Goal: Communication & Community: Share content

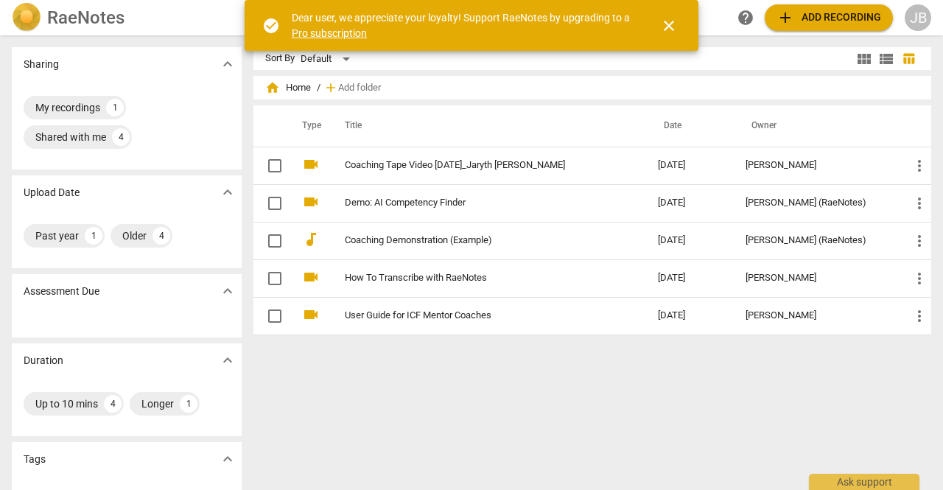
click at [550, 70] on div "Sort By Default view_module view_list table_chart home Home / add Add folder Ty…" at bounding box center [598, 262] width 690 height 431
click at [665, 24] on span "close" at bounding box center [669, 26] width 18 height 18
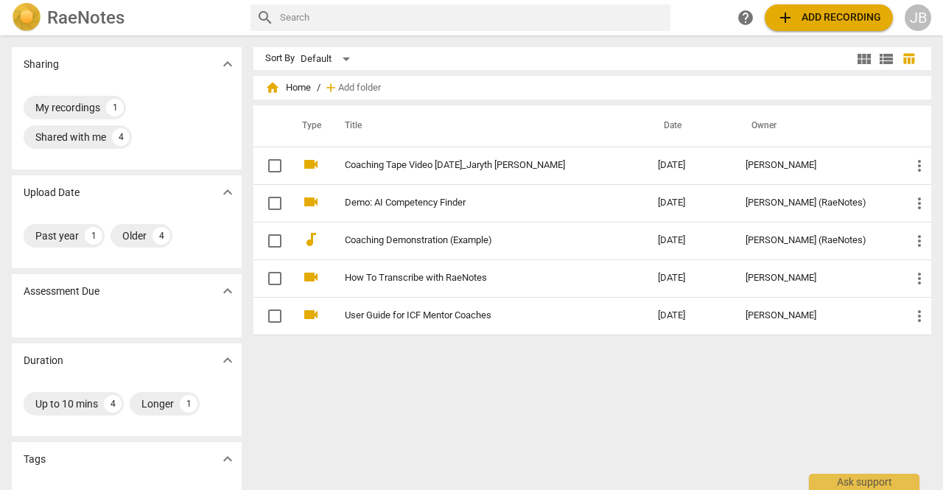
click at [815, 18] on span "add Add recording" at bounding box center [829, 18] width 105 height 18
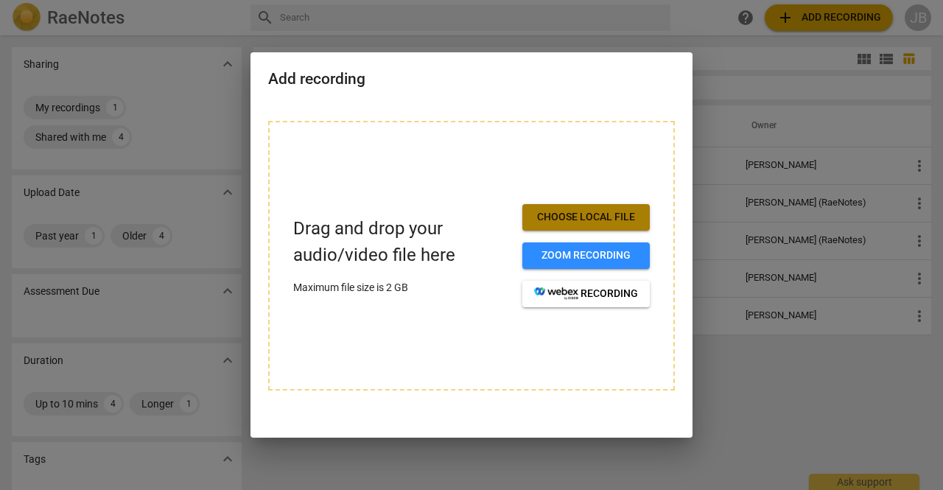
click at [570, 210] on span "Choose local file" at bounding box center [586, 217] width 104 height 15
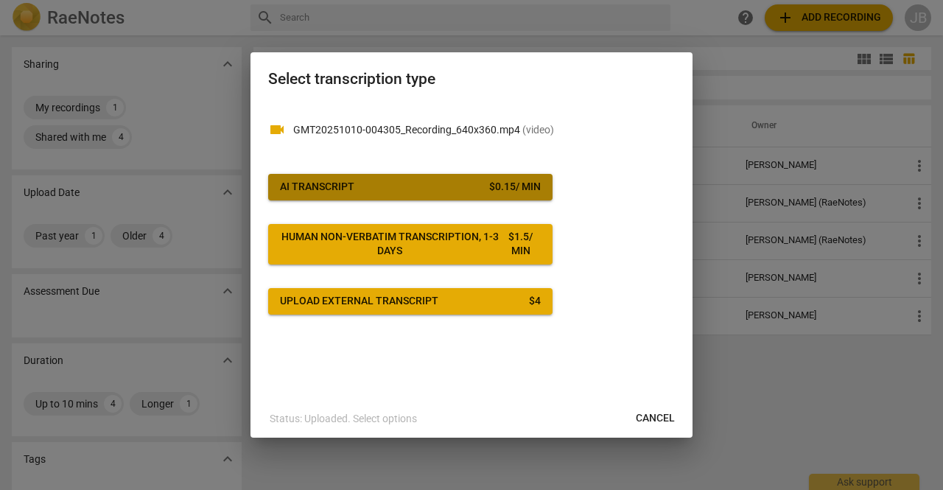
click at [401, 183] on span "AI Transcript $ 0.15 / min" at bounding box center [410, 187] width 261 height 15
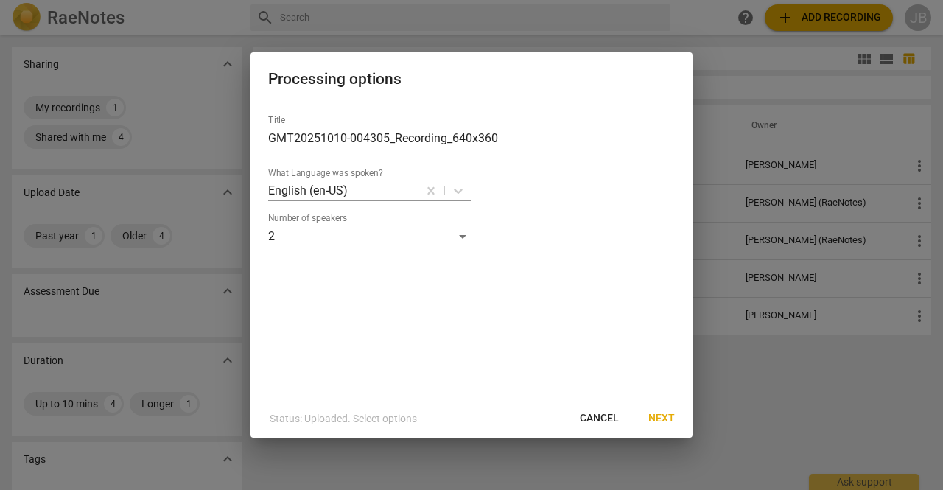
click at [659, 422] on span "Next" at bounding box center [661, 418] width 27 height 15
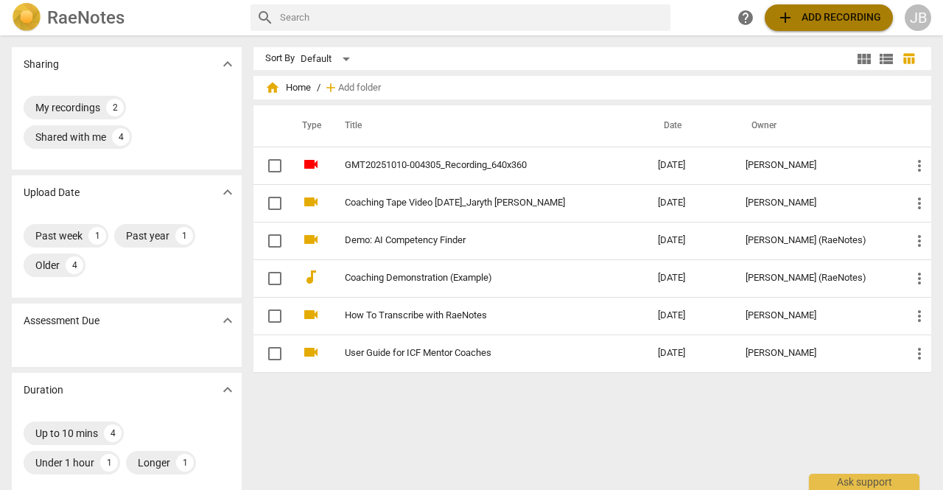
click at [819, 18] on span "add Add recording" at bounding box center [829, 18] width 105 height 18
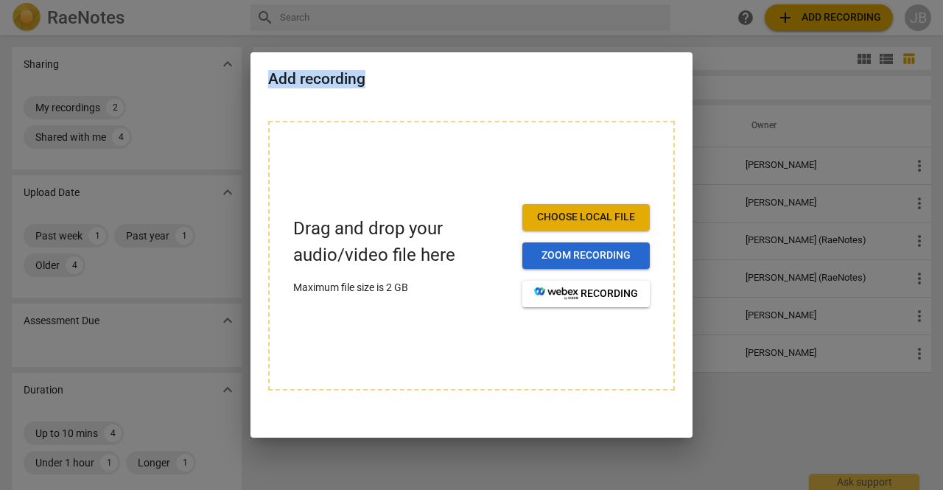
drag, startPoint x: 819, startPoint y: 18, endPoint x: 588, endPoint y: 259, distance: 333.5
click at [588, 259] on div "Add recording Drag and drop your audio/video file here Maximum file size is 2 G…" at bounding box center [471, 245] width 943 height 490
click at [588, 259] on span "Zoom recording" at bounding box center [586, 255] width 104 height 15
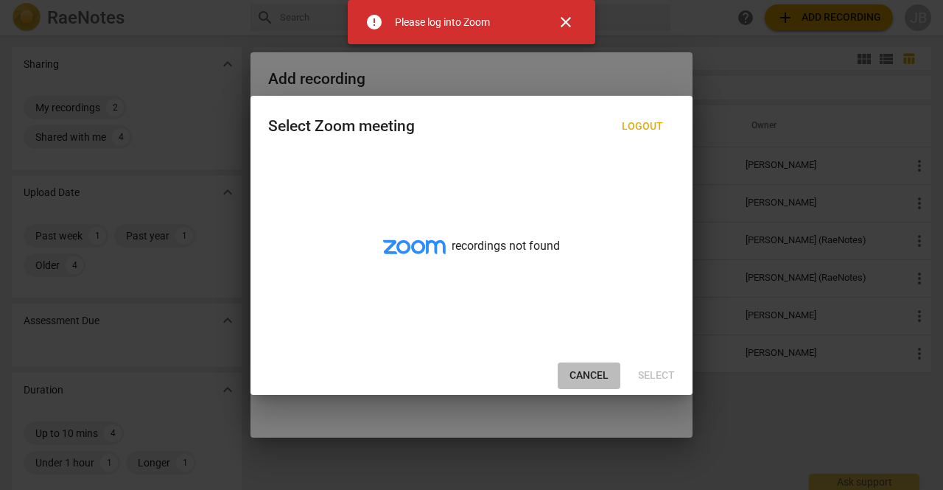
click at [582, 366] on button "Cancel" at bounding box center [589, 376] width 63 height 27
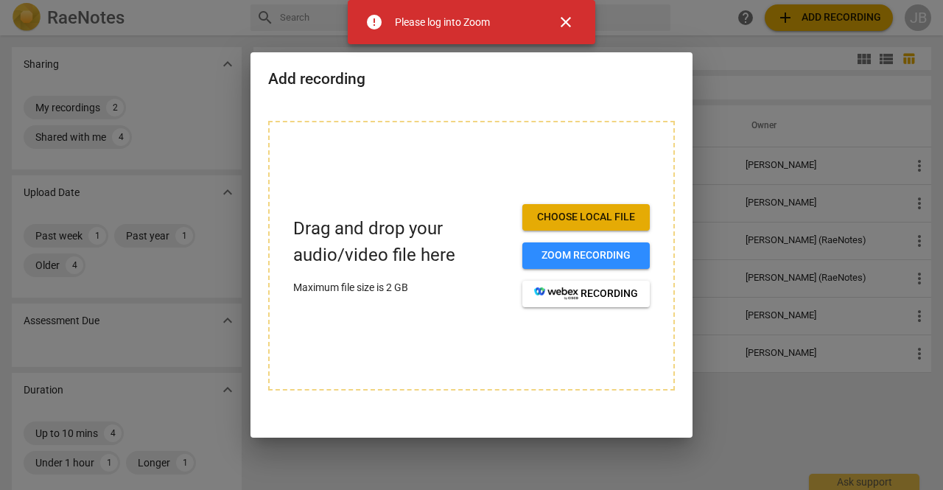
click at [747, 245] on div at bounding box center [471, 245] width 943 height 490
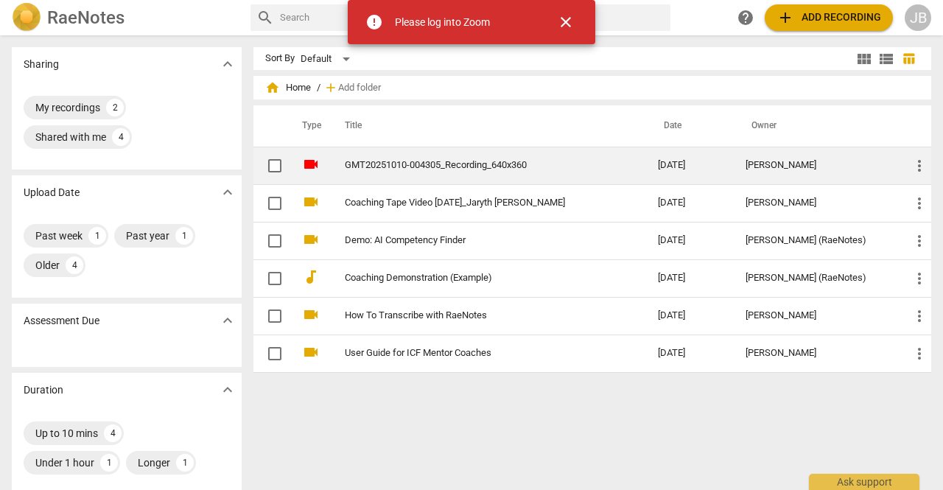
click at [551, 156] on td "GMT20251010-004305_Recording_640x360" at bounding box center [486, 166] width 319 height 38
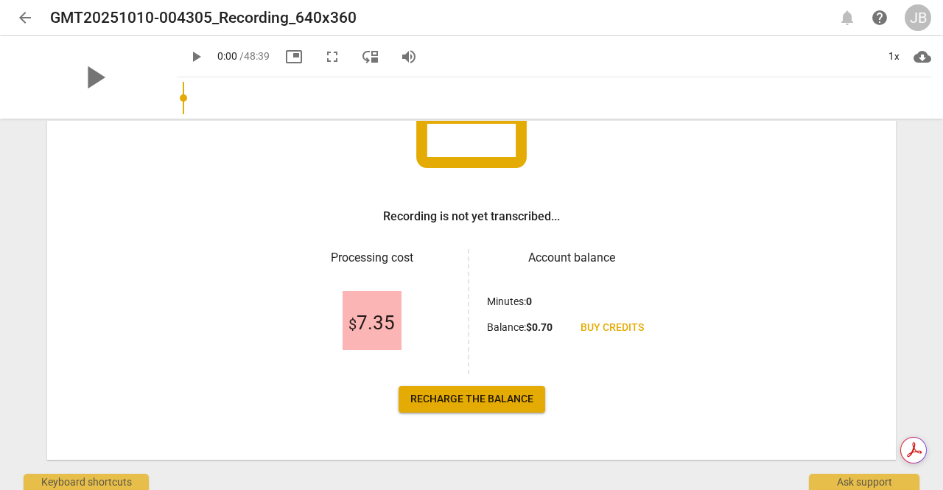
scroll to position [174, 0]
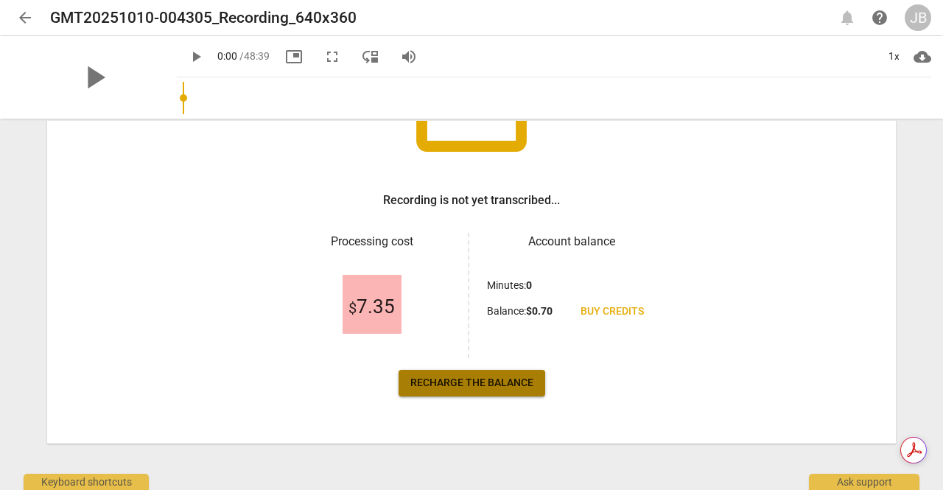
click at [508, 377] on span "Recharge the balance" at bounding box center [471, 383] width 123 height 15
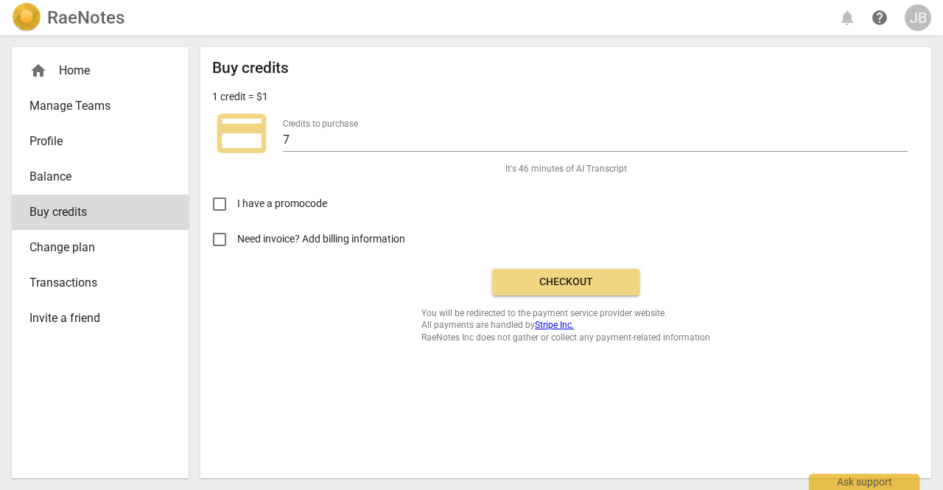
click at [524, 271] on button "Checkout" at bounding box center [565, 282] width 147 height 27
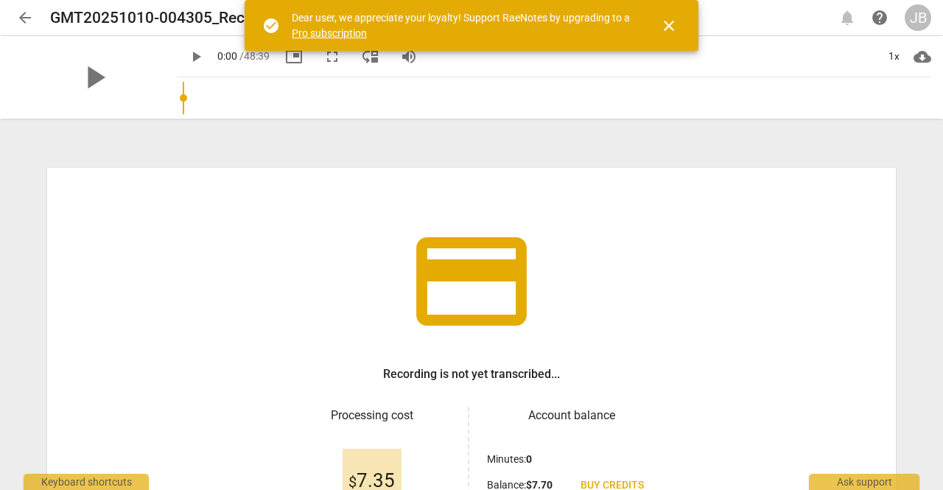
click at [675, 29] on span "close" at bounding box center [669, 26] width 18 height 18
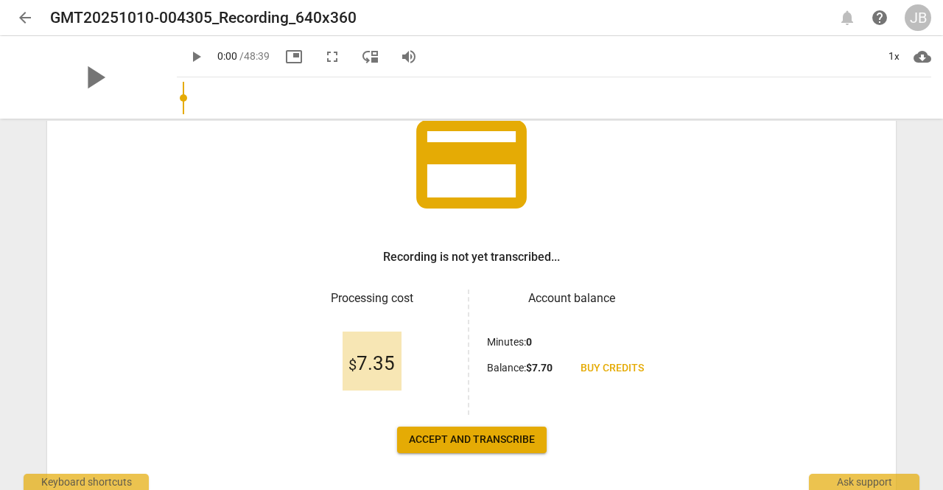
scroll to position [174, 0]
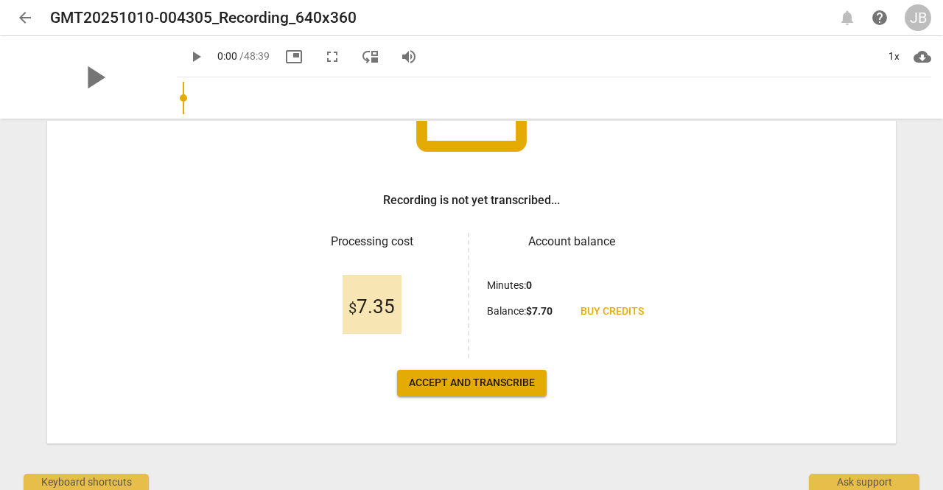
click at [495, 368] on div "credit_card Recording is not yet transcribed... Processing cost $ 7.35 Account …" at bounding box center [471, 218] width 849 height 449
click at [494, 374] on button "Accept and transcribe" at bounding box center [472, 383] width 150 height 27
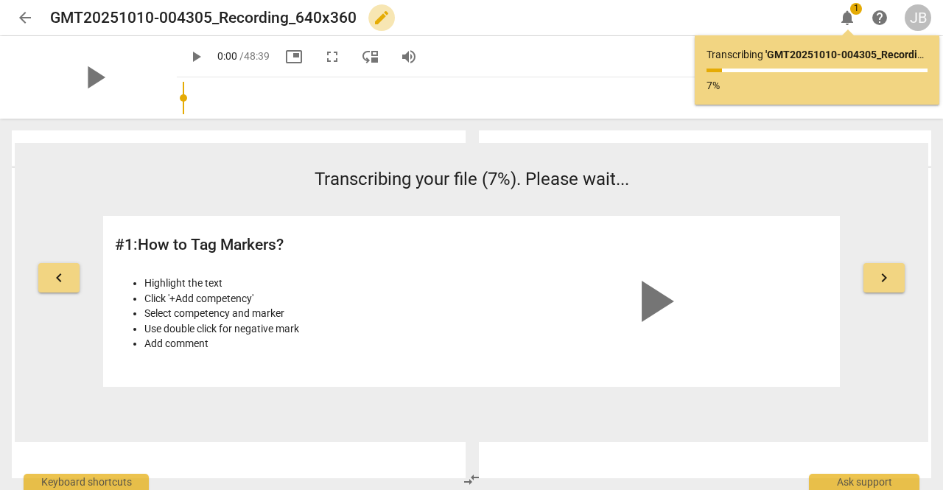
click at [373, 18] on span "edit" at bounding box center [382, 18] width 18 height 18
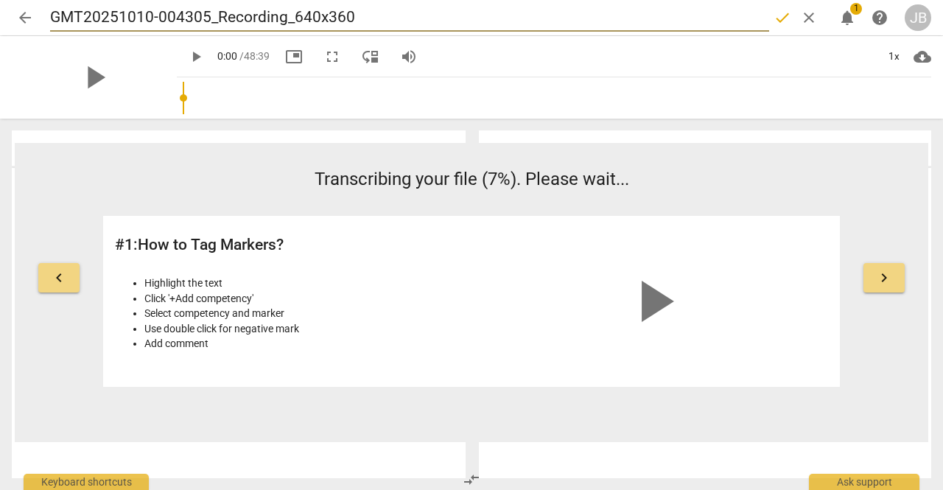
drag, startPoint x: 373, startPoint y: 18, endPoint x: 41, endPoint y: 15, distance: 332.3
click at [41, 15] on div "arrow_back GMT20251010-004305_Recording_640x360 done clear notifications 1 help…" at bounding box center [472, 18] width 920 height 28
type input "Mentor Coaching Tape #2"
click at [271, 197] on div "Transcribing your file (7%). Please wait... # 1 : How to Tag Markers? Highlight…" at bounding box center [471, 277] width 737 height 220
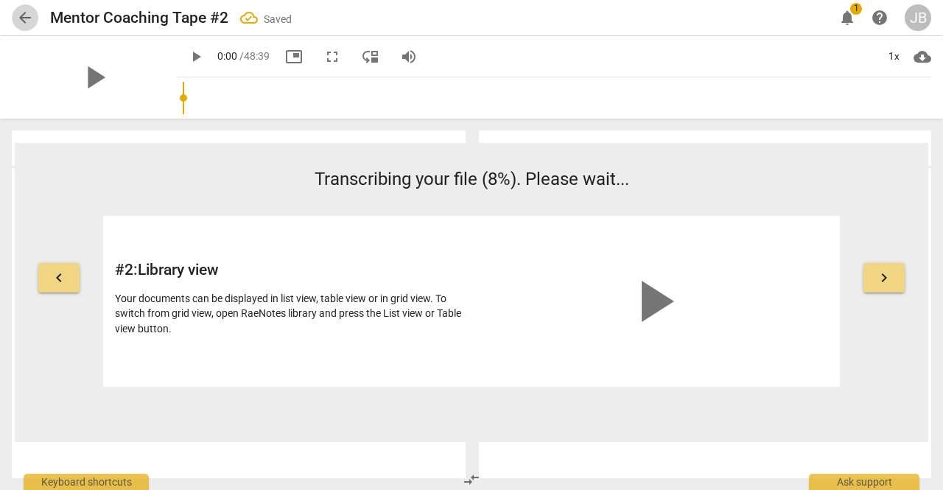
click at [25, 14] on span "arrow_back" at bounding box center [25, 18] width 18 height 18
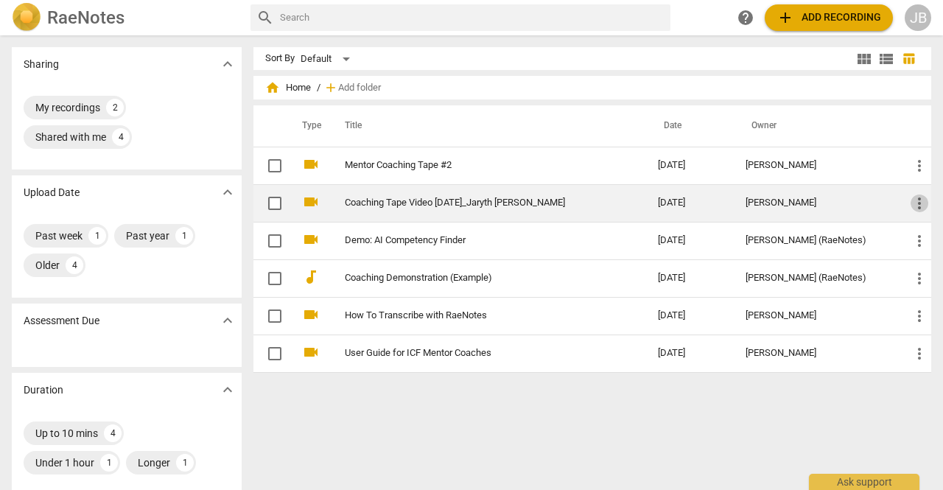
click at [917, 206] on span "more_vert" at bounding box center [920, 204] width 18 height 18
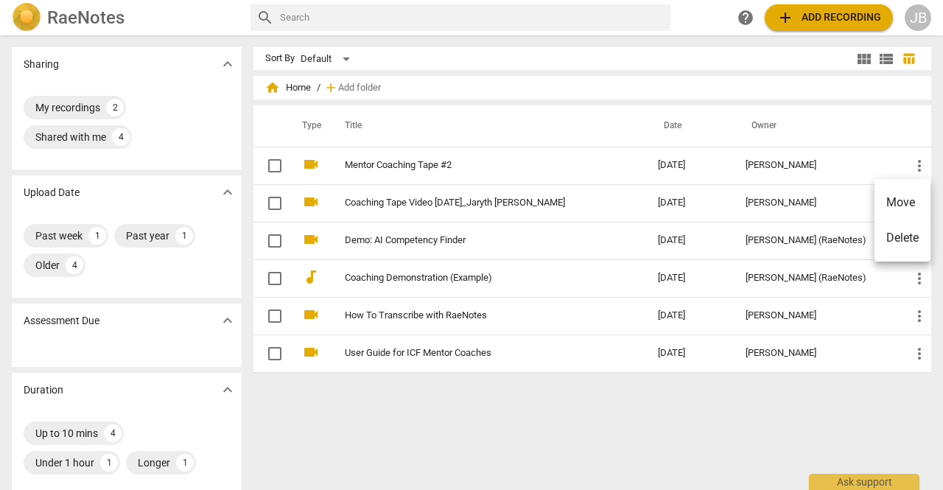
click at [497, 203] on div at bounding box center [471, 245] width 943 height 490
click at [497, 203] on link "Coaching Tape Video [DATE]_Jaryth [PERSON_NAME]" at bounding box center [475, 202] width 260 height 11
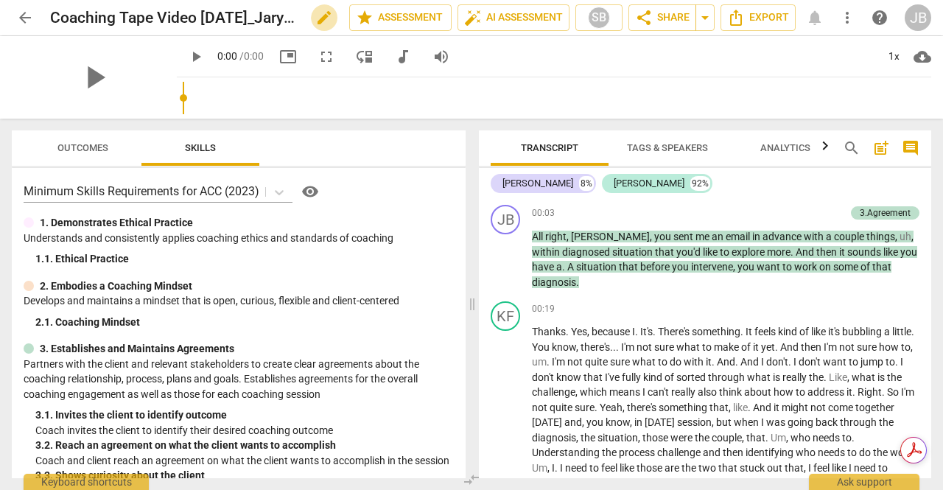
click at [315, 20] on span "edit" at bounding box center [324, 18] width 18 height 18
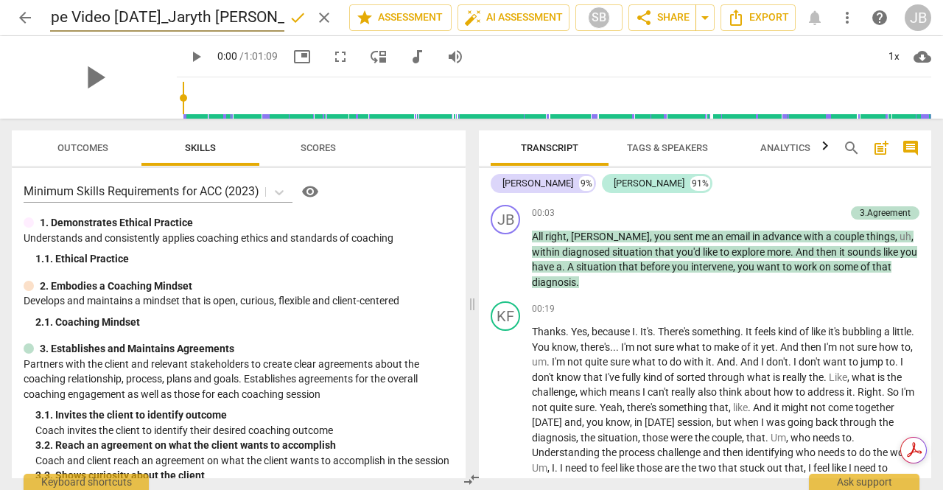
click at [110, 18] on input "Coaching Tape Video [DATE]_Jaryth [PERSON_NAME]" at bounding box center [167, 18] width 234 height 28
type input "Mentor Coaching Tape [DATE]_Jaryth [PERSON_NAME]"
click at [554, 55] on div "play_arrow 0:00 / 1:01:09 picture_in_picture fullscreen move_down audiotrack vo…" at bounding box center [554, 56] width 754 height 41
click at [29, 16] on span "arrow_back" at bounding box center [25, 18] width 18 height 18
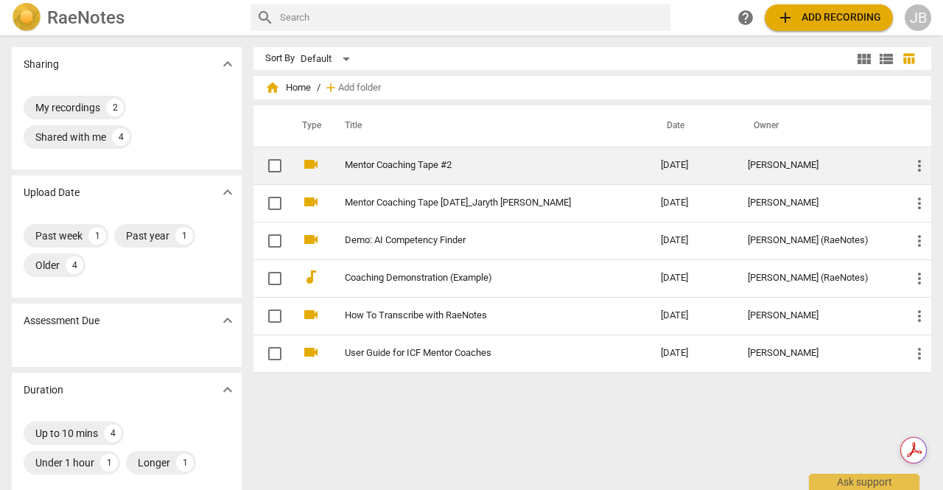
click at [539, 172] on td "Mentor Coaching Tape #2" at bounding box center [488, 166] width 322 height 38
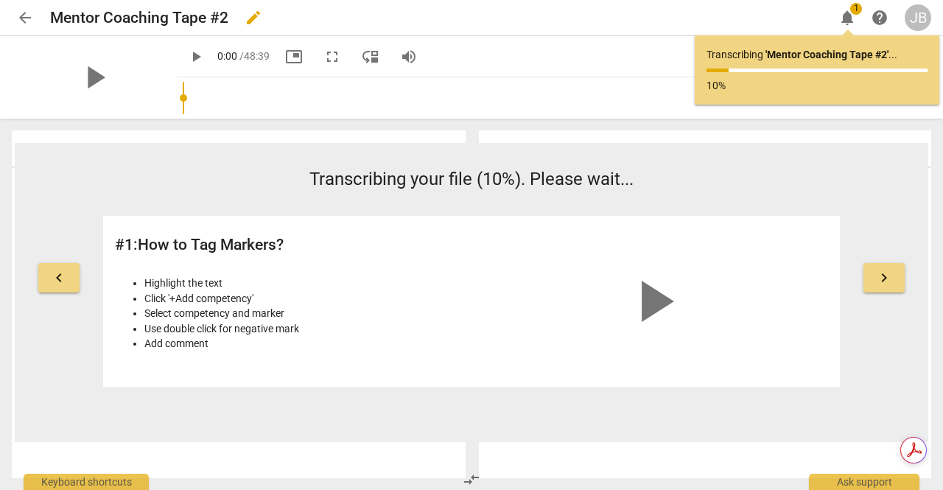
click at [228, 13] on div "Mentor Coaching Tape #2 edit" at bounding box center [436, 17] width 772 height 27
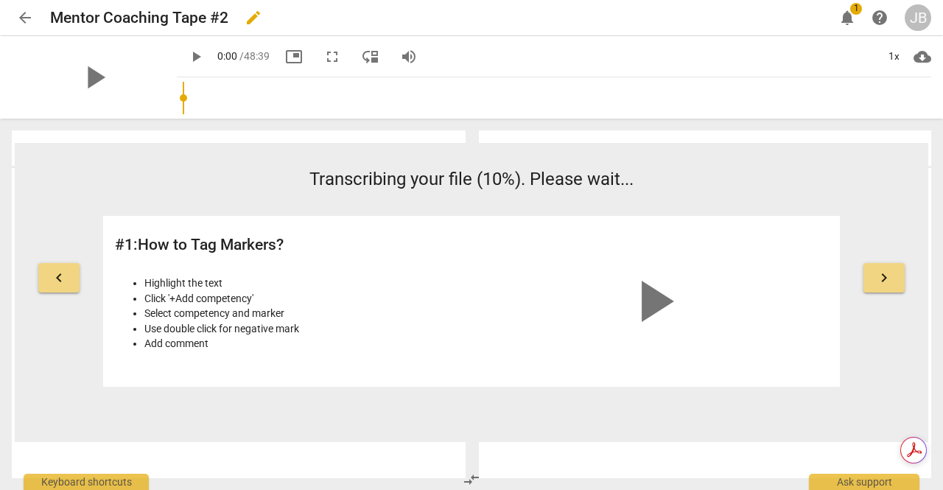
click at [258, 18] on span "edit" at bounding box center [254, 18] width 18 height 18
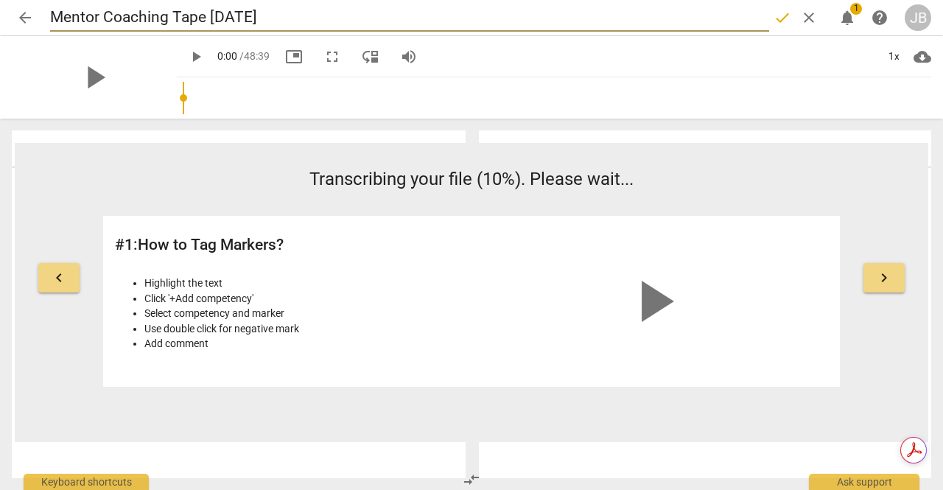
type input "Mentor Coaching Tape [DATE]"
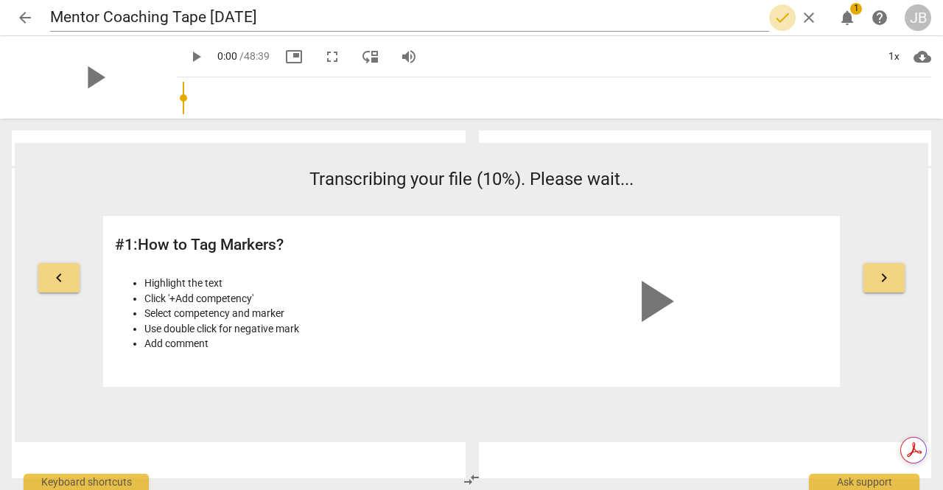
click at [781, 15] on span "done" at bounding box center [783, 18] width 18 height 18
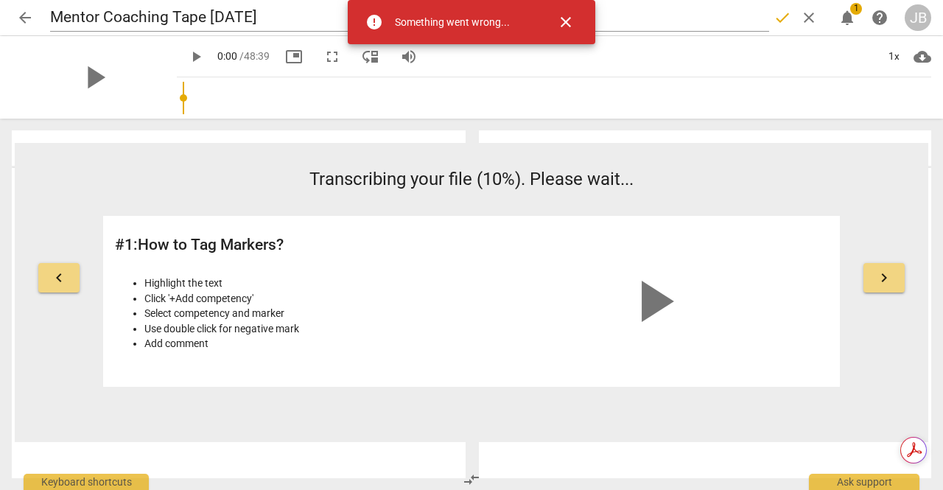
click at [575, 28] on span "close" at bounding box center [565, 22] width 35 height 18
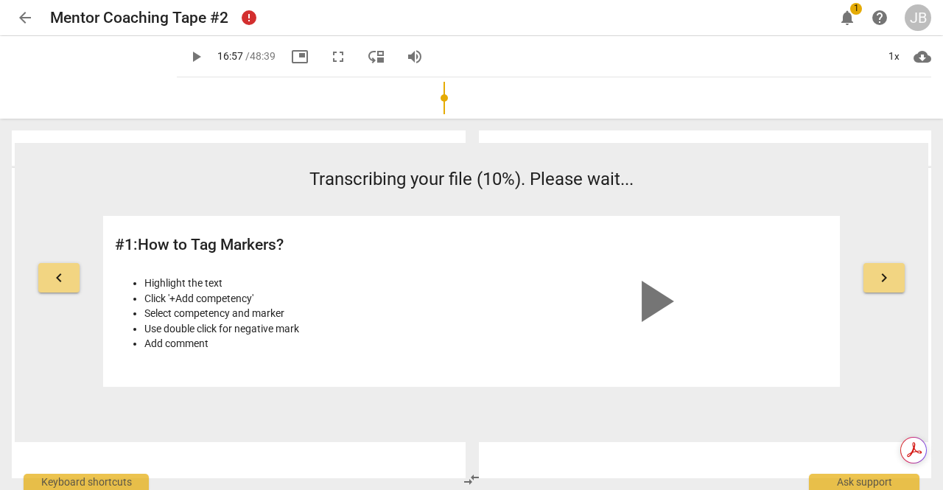
click at [432, 102] on input "range" at bounding box center [557, 97] width 749 height 47
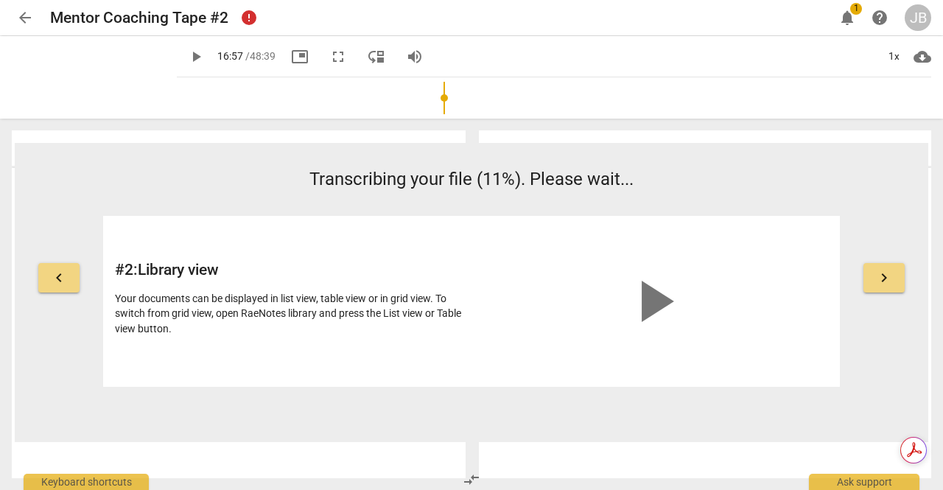
click at [183, 94] on input "range" at bounding box center [557, 97] width 749 height 47
click at [187, 51] on span "play_arrow" at bounding box center [196, 57] width 18 height 18
click at [187, 51] on span "pause" at bounding box center [196, 57] width 18 height 18
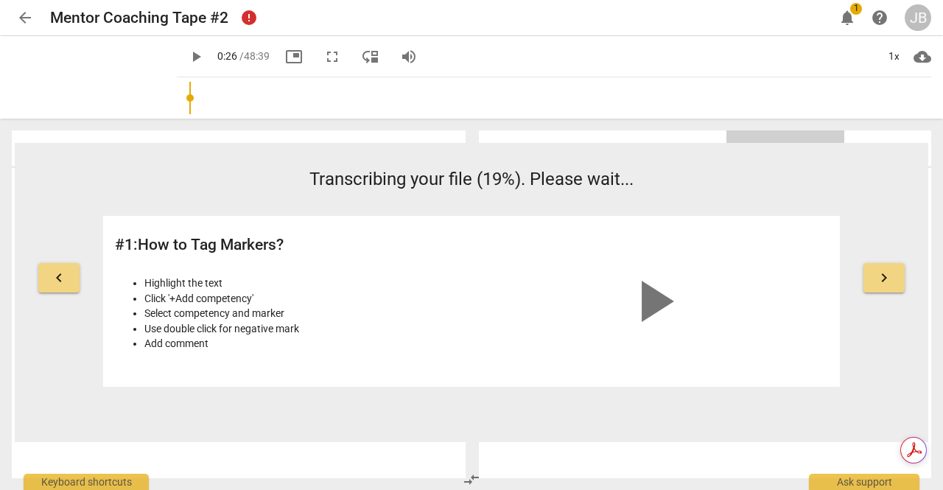
click at [836, 137] on button "Analytics" at bounding box center [785, 147] width 118 height 35
click at [187, 55] on span "play_arrow" at bounding box center [196, 57] width 18 height 18
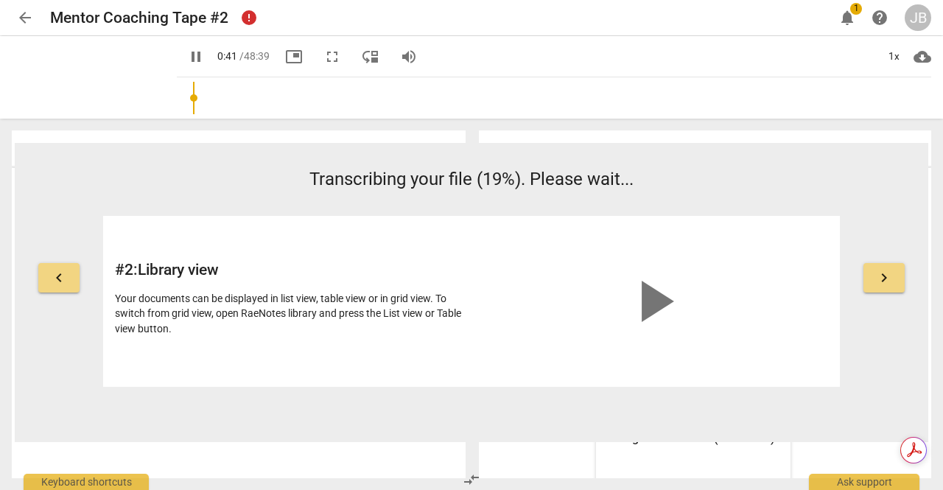
type input "42"
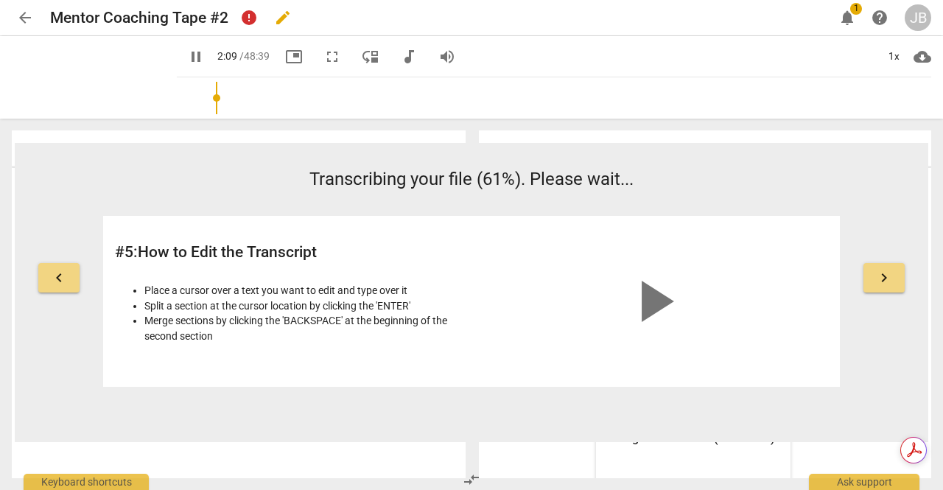
click at [342, 25] on div "Mentor Coaching Tape #2 error edit" at bounding box center [436, 17] width 772 height 27
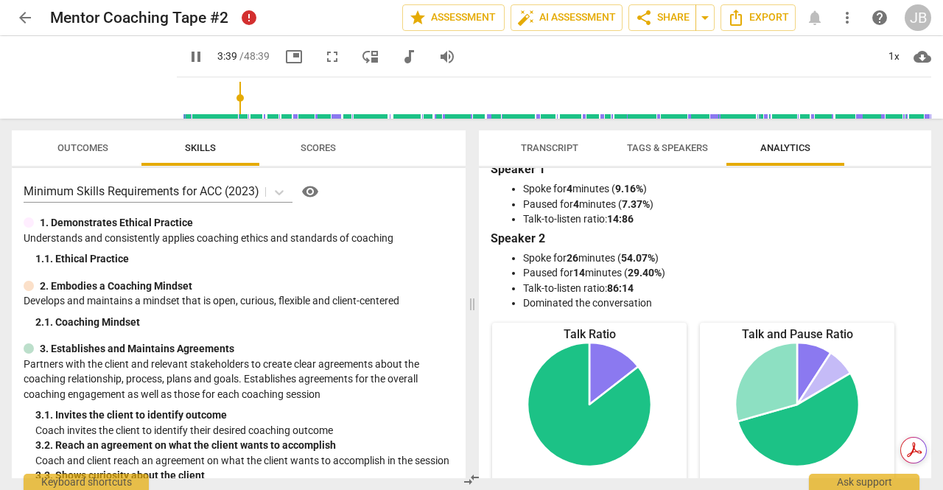
scroll to position [15, 0]
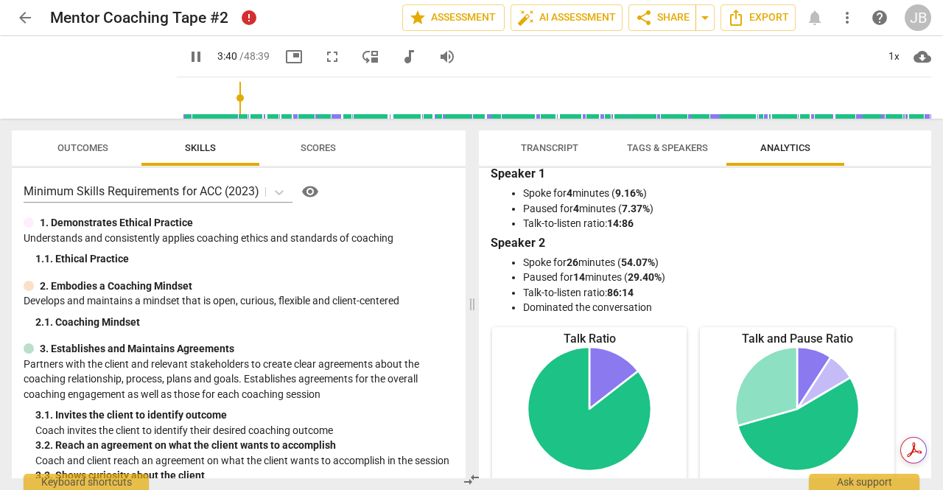
click at [689, 245] on h3 "Speaker 2" at bounding box center [705, 243] width 429 height 18
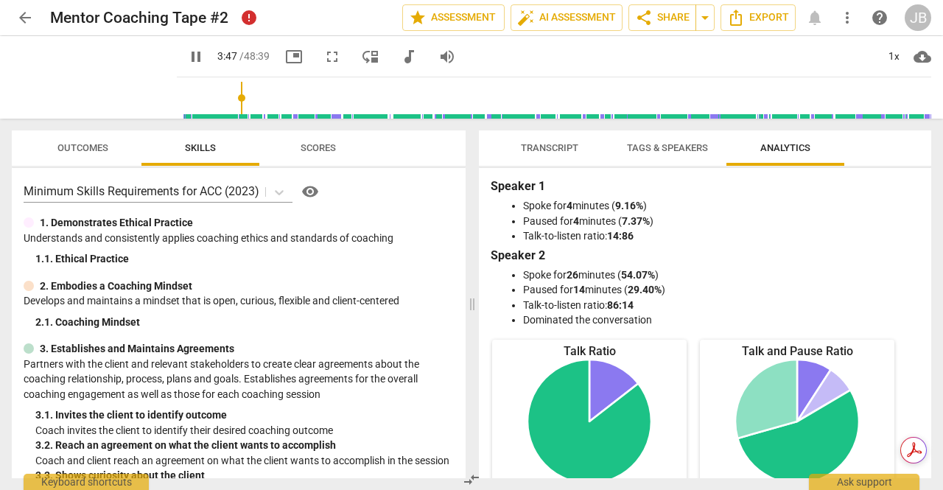
scroll to position [0, 0]
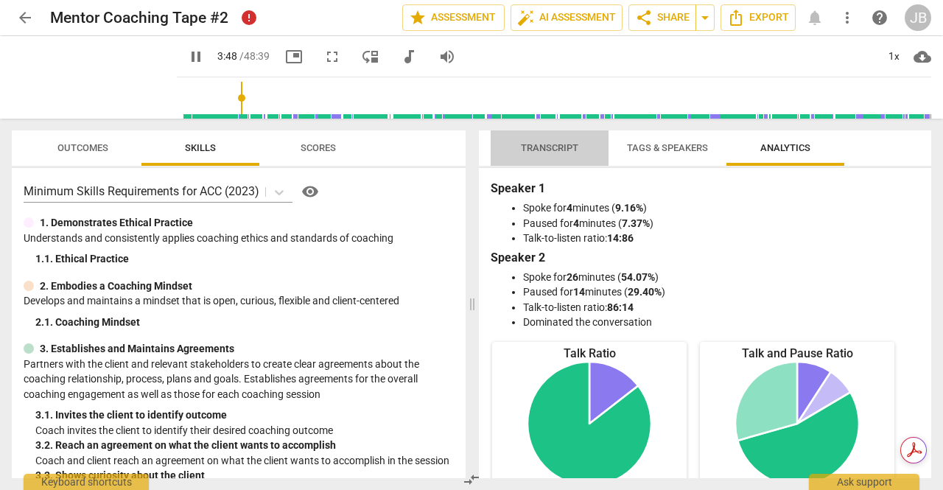
click at [539, 141] on span "Transcript" at bounding box center [549, 149] width 93 height 20
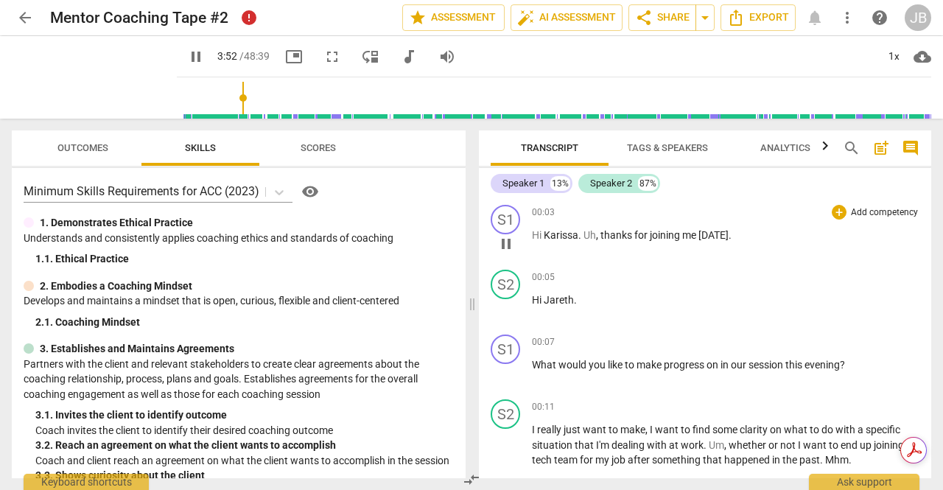
click at [506, 239] on span "pause" at bounding box center [506, 244] width 18 height 18
click at [508, 242] on span "play_arrow" at bounding box center [506, 244] width 18 height 18
click at [601, 234] on span "thanks" at bounding box center [617, 235] width 34 height 12
type input "7"
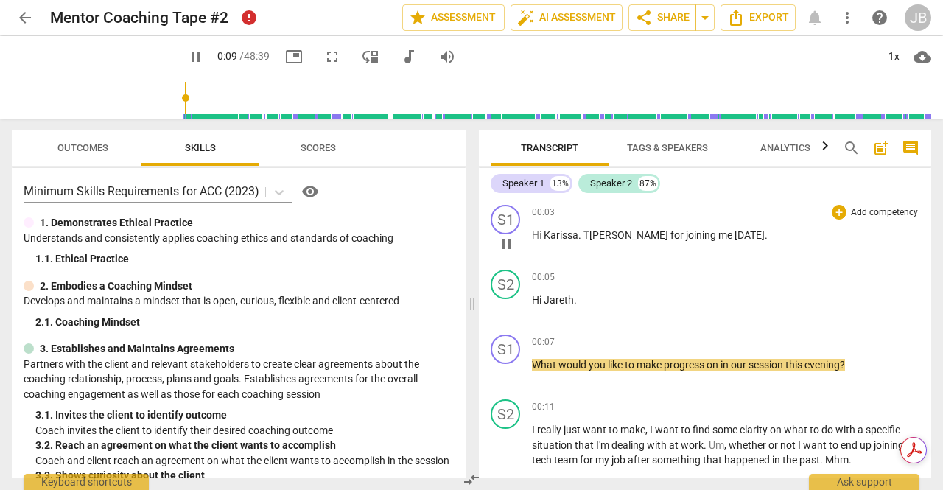
click at [628, 262] on div "S1 play_arrow pause 00:03 + Add competency keyboard_arrow_right Hi [PERSON_NAME…" at bounding box center [705, 231] width 452 height 65
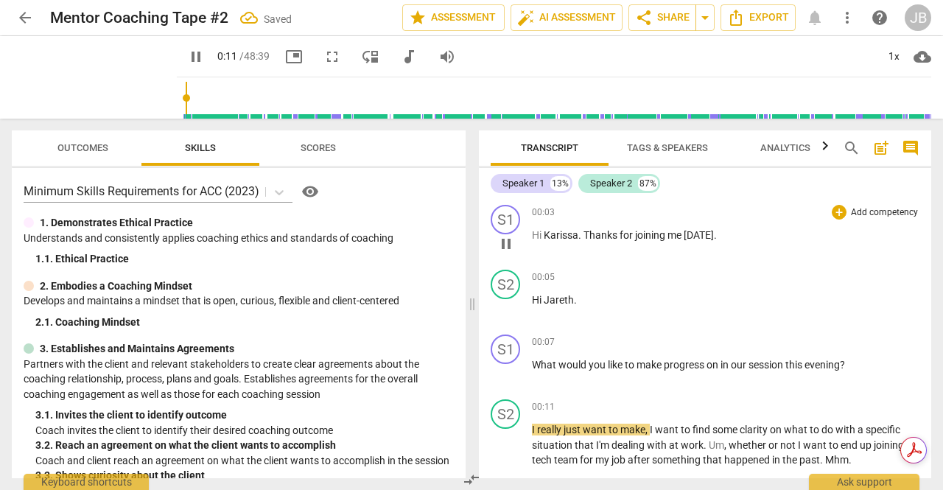
click at [543, 235] on span "Hi" at bounding box center [538, 235] width 12 height 12
type input "12"
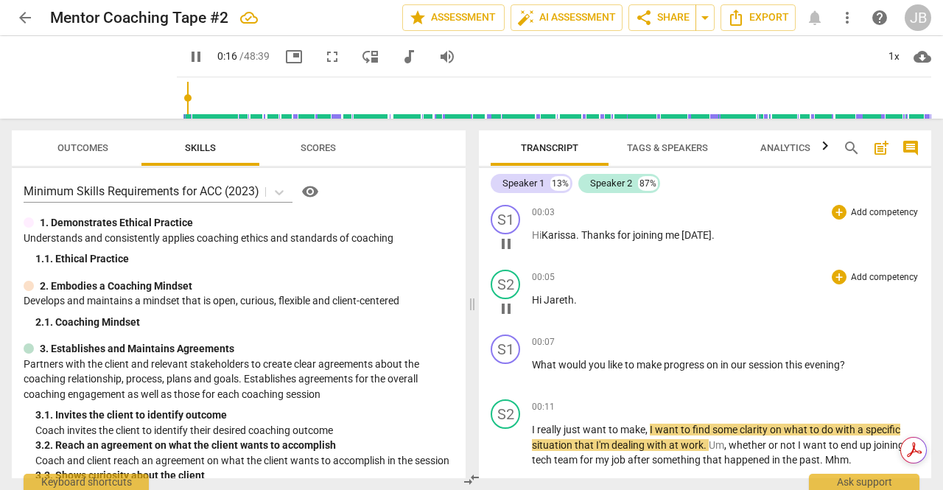
click at [642, 285] on div "00:05 + Add competency keyboard_arrow_right Hi [PERSON_NAME] ." at bounding box center [726, 296] width 388 height 53
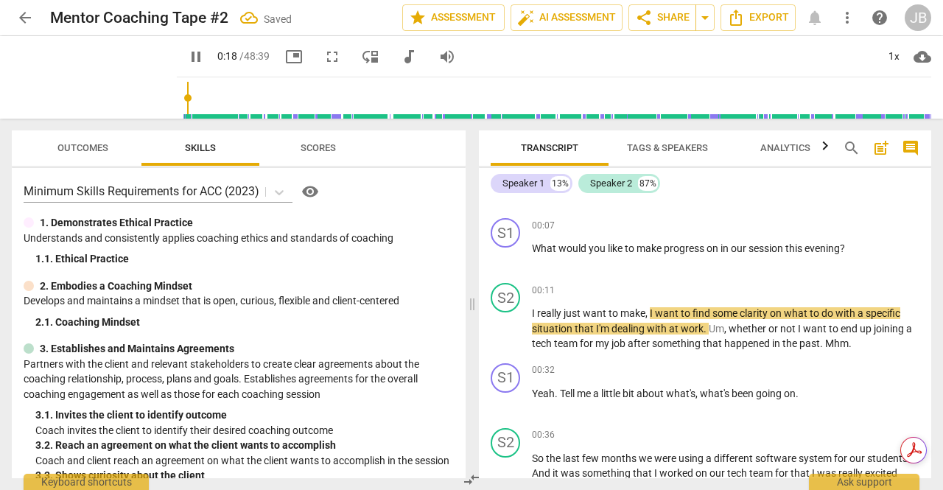
scroll to position [117, 0]
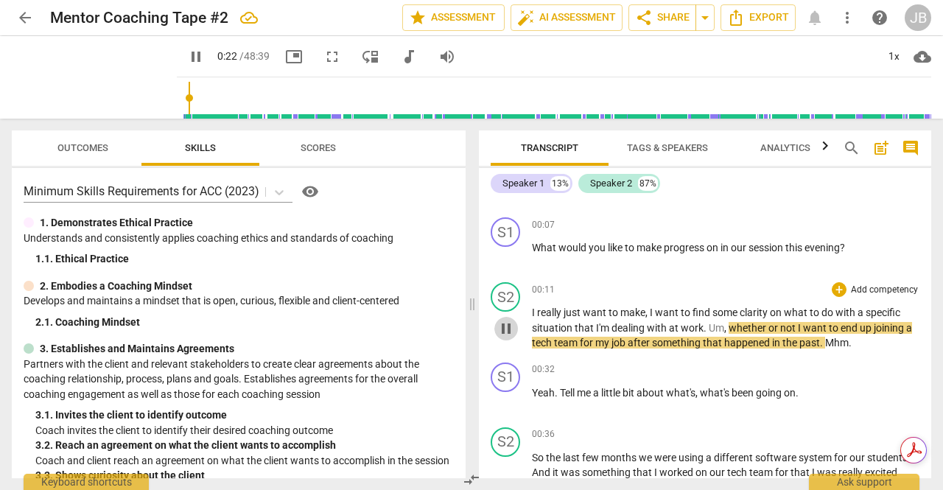
click at [508, 328] on span "pause" at bounding box center [506, 329] width 18 height 18
type input "22"
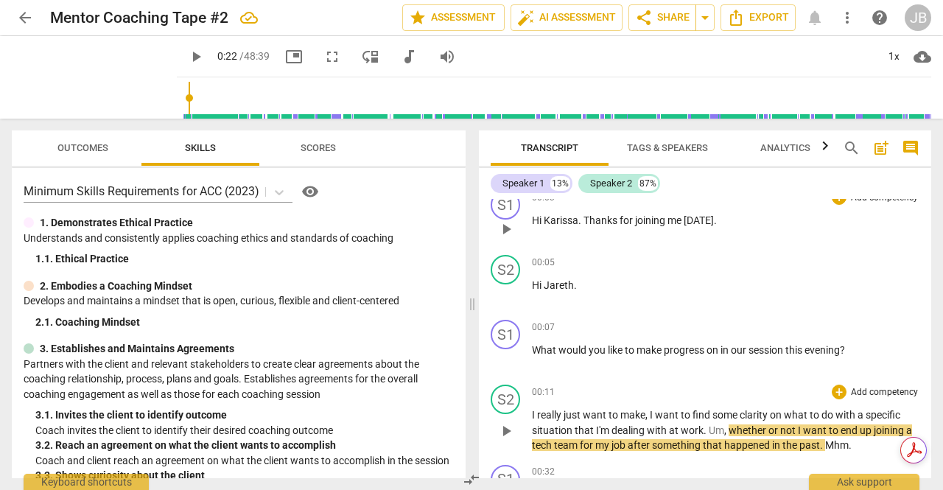
scroll to position [0, 0]
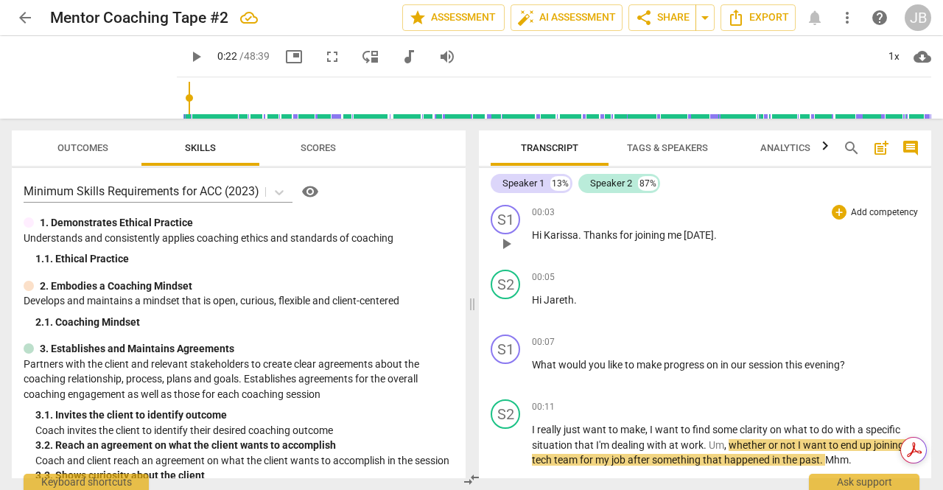
click at [580, 236] on span "." at bounding box center [580, 235] width 5 height 12
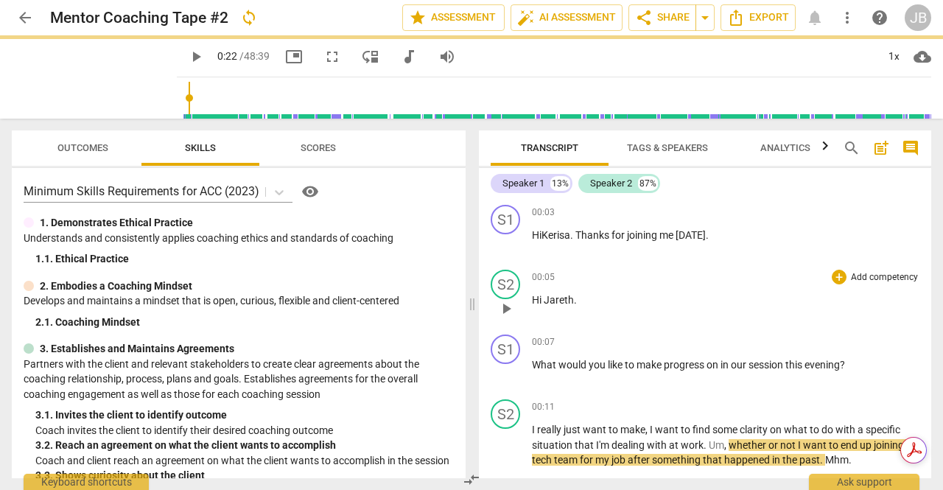
click at [566, 300] on span "Jareth" at bounding box center [559, 300] width 30 height 12
click at [505, 374] on span "play_arrow" at bounding box center [506, 374] width 18 height 18
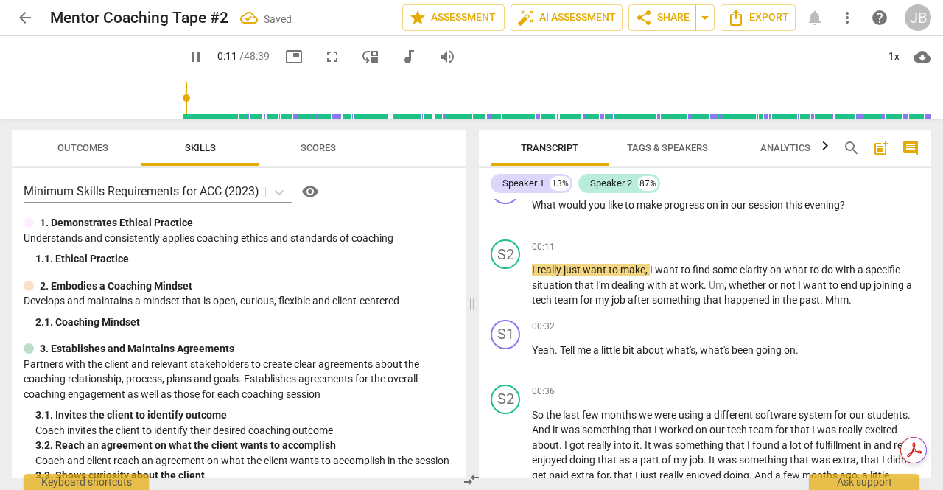
scroll to position [161, 0]
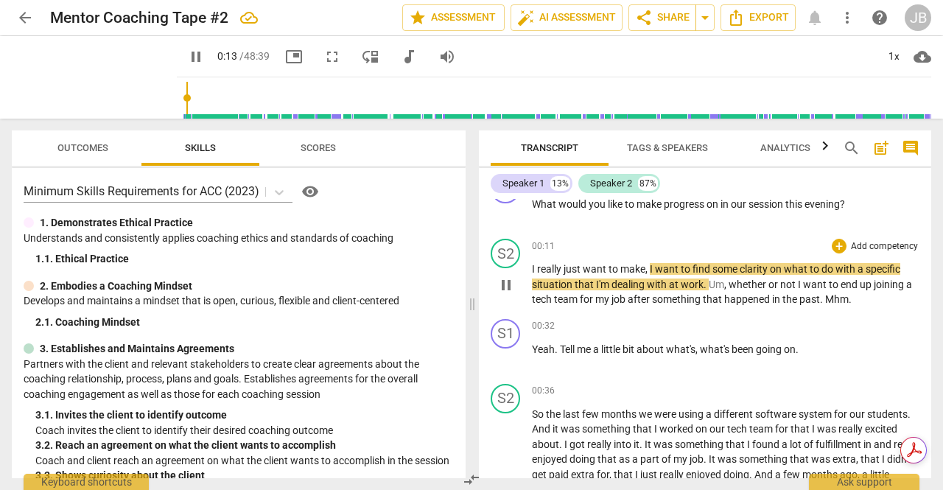
click at [698, 292] on p "I really just want to make , I want to find some clarity on what to do with a s…" at bounding box center [726, 285] width 388 height 46
click at [816, 347] on p "Yeah . Tell me a little bit about what's , what's been going on ." at bounding box center [726, 349] width 388 height 15
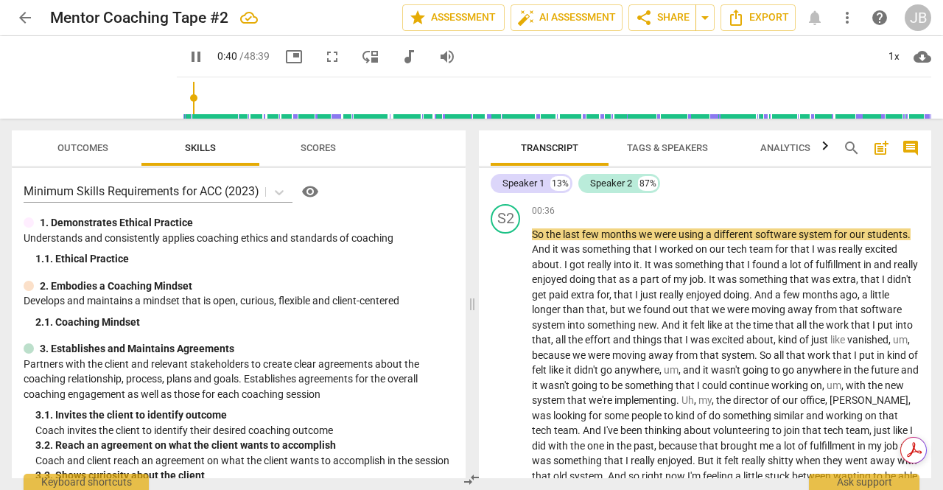
scroll to position [346, 0]
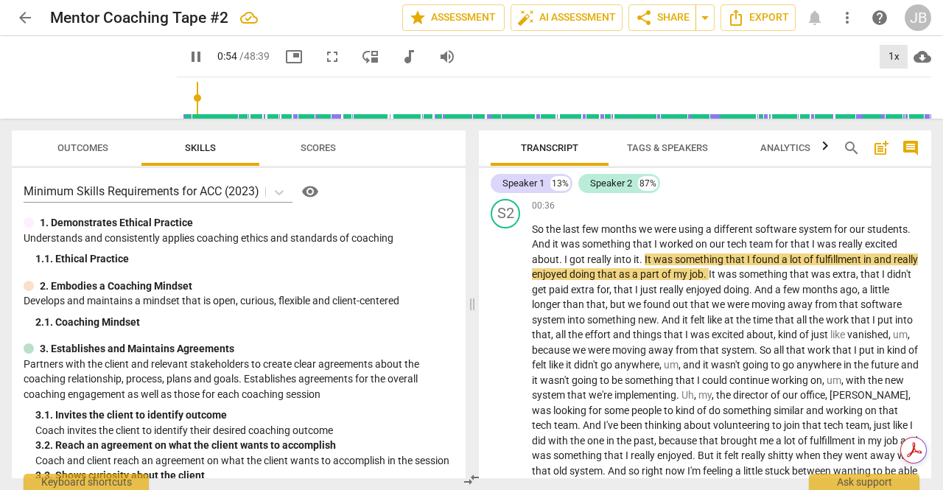
click at [897, 57] on div "1x" at bounding box center [894, 57] width 28 height 24
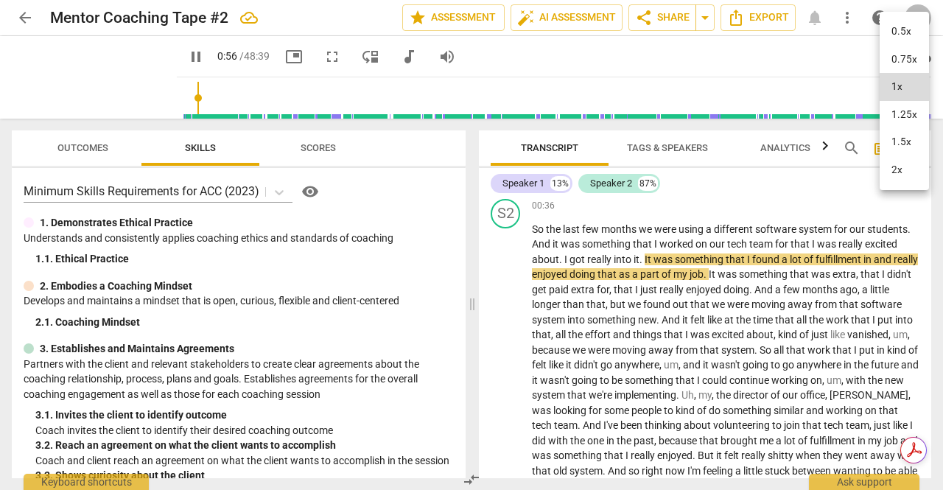
click at [904, 111] on li "1.25x" at bounding box center [904, 115] width 49 height 28
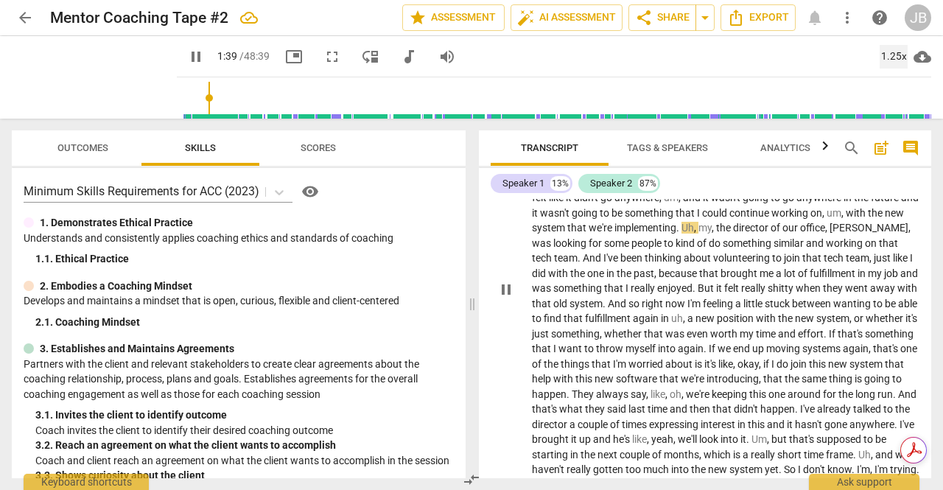
scroll to position [513, 0]
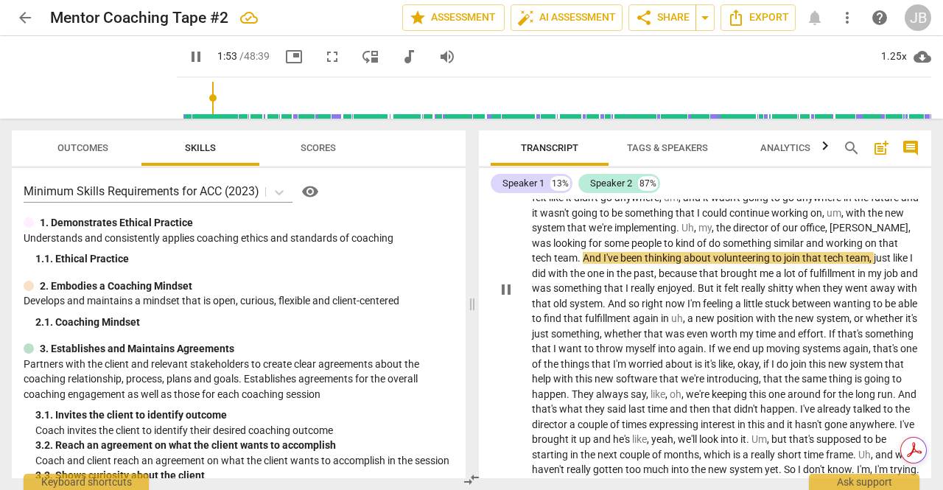
click at [504, 297] on span "pause" at bounding box center [506, 290] width 18 height 18
click at [503, 298] on span "play_arrow" at bounding box center [506, 290] width 18 height 18
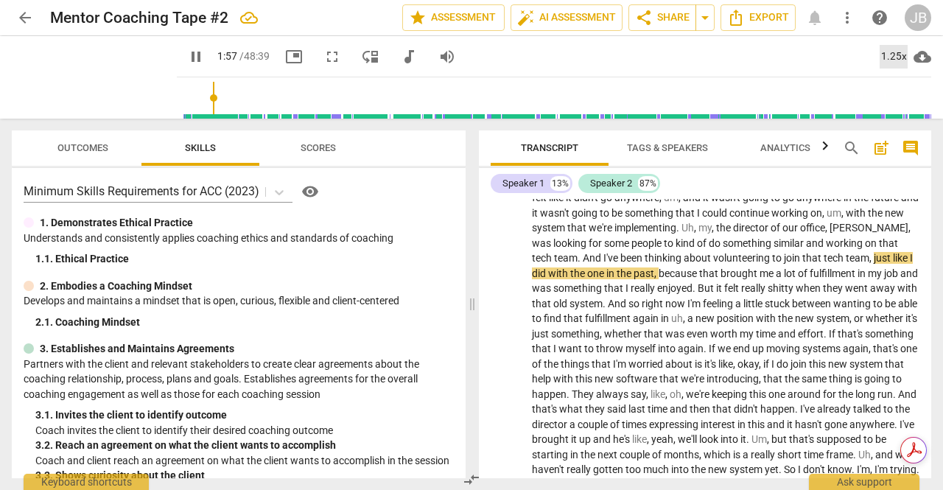
click at [896, 57] on div "1.25x" at bounding box center [894, 57] width 28 height 24
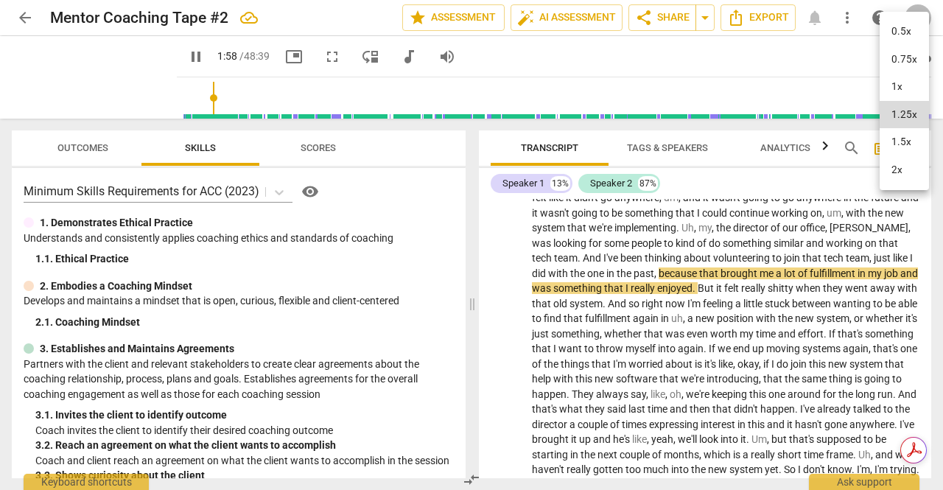
click at [903, 142] on li "1.5x" at bounding box center [904, 142] width 49 height 28
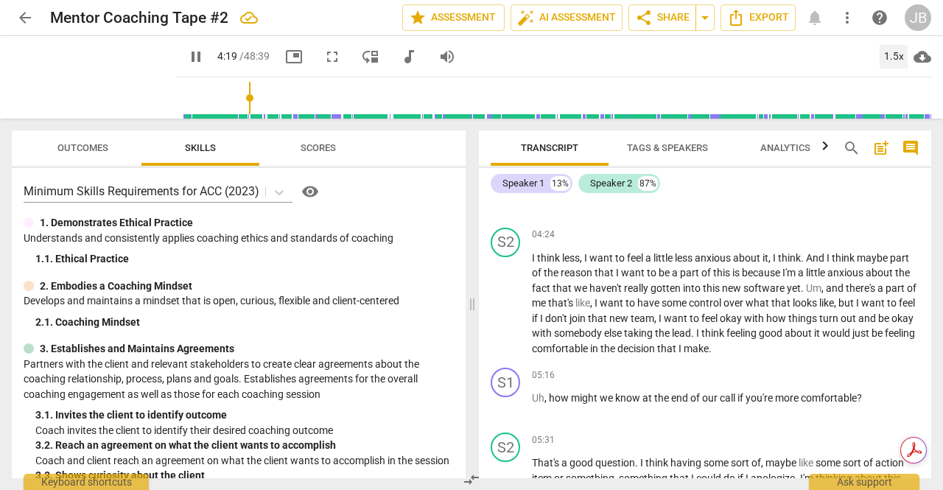
scroll to position [1034, 0]
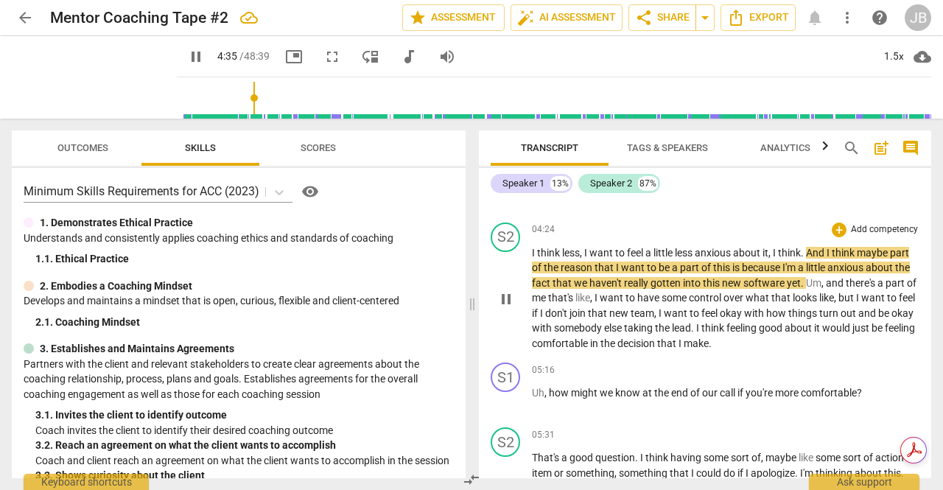
click at [507, 308] on span "pause" at bounding box center [506, 299] width 18 height 18
type input "277"
click at [578, 259] on span "less" at bounding box center [571, 253] width 18 height 12
click at [580, 259] on span "less" at bounding box center [571, 253] width 18 height 12
click at [529, 270] on div "play_arrow pause" at bounding box center [513, 299] width 38 height 95
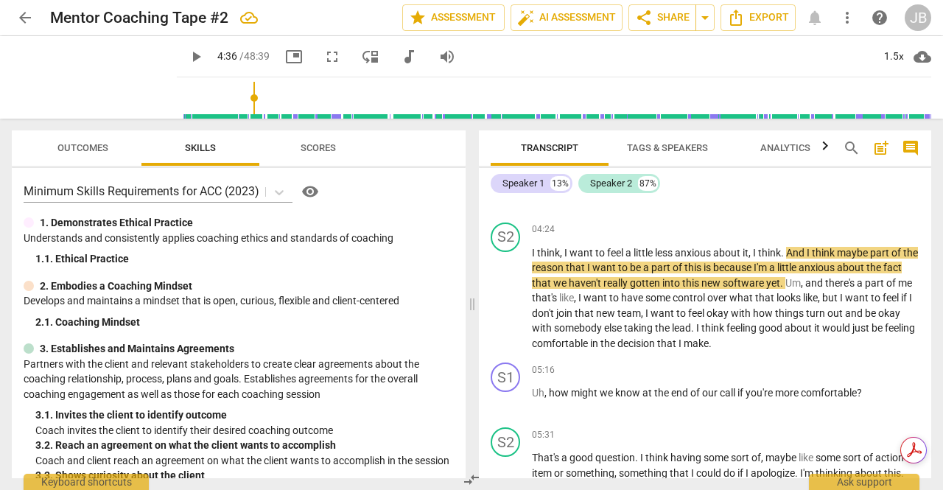
click at [535, 259] on span "I" at bounding box center [534, 253] width 5 height 12
click at [511, 308] on span "play_arrow" at bounding box center [506, 299] width 18 height 18
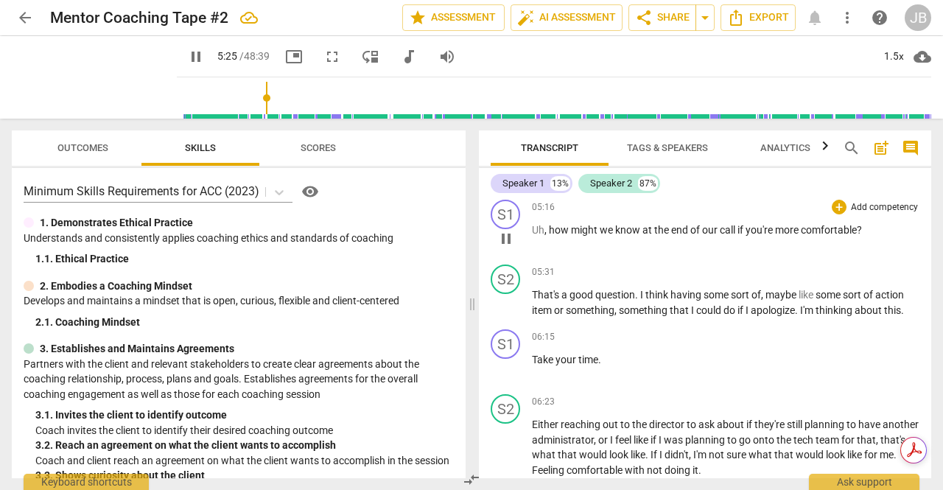
scroll to position [1198, 0]
click at [758, 315] on span "apologize" at bounding box center [773, 310] width 44 height 12
click at [746, 315] on span "if" at bounding box center [742, 310] width 8 height 12
type input "379"
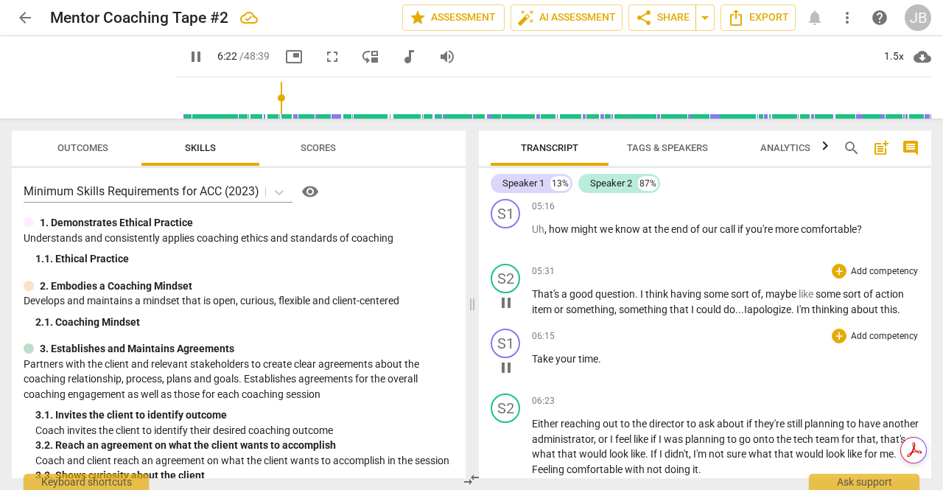
click at [777, 343] on div "06:15 + Add competency keyboard_arrow_right" at bounding box center [726, 336] width 388 height 15
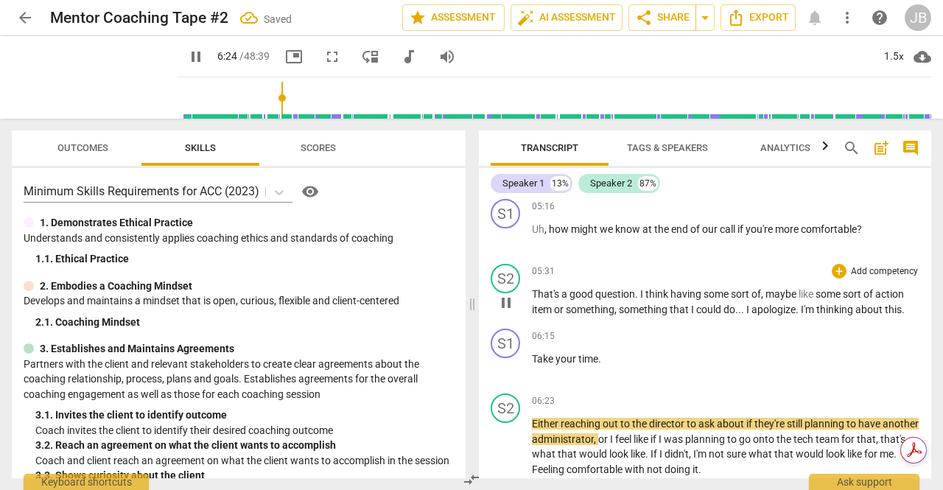
click at [799, 315] on span "." at bounding box center [798, 310] width 5 height 12
type input "386"
click at [684, 366] on p "Take your time ." at bounding box center [726, 358] width 388 height 15
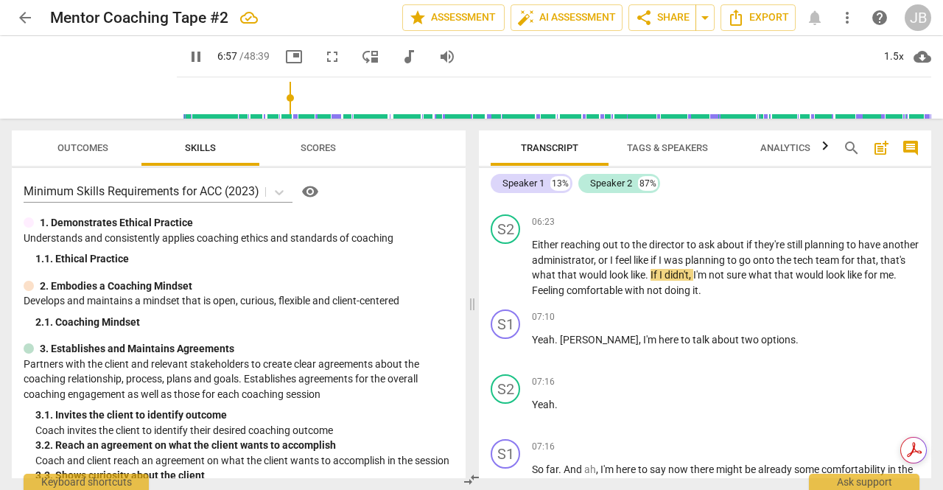
scroll to position [1378, 0]
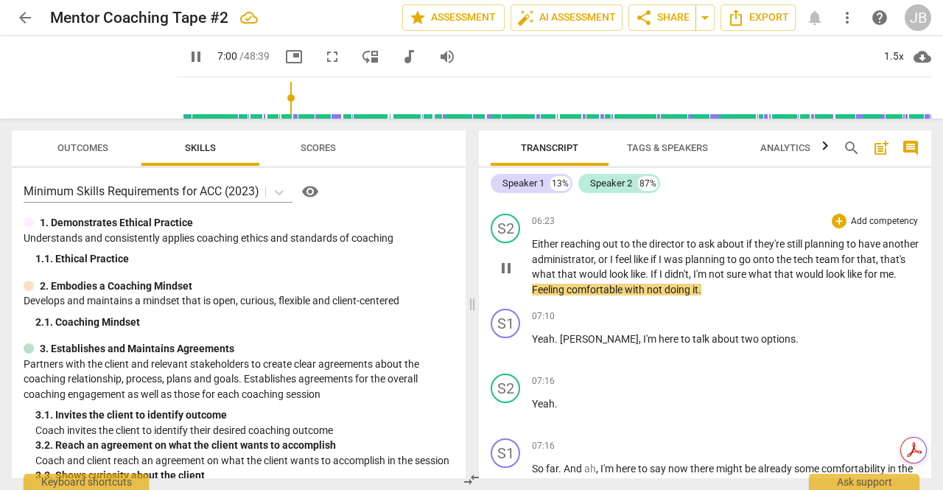
click at [693, 280] on span "," at bounding box center [691, 274] width 4 height 12
type input "423"
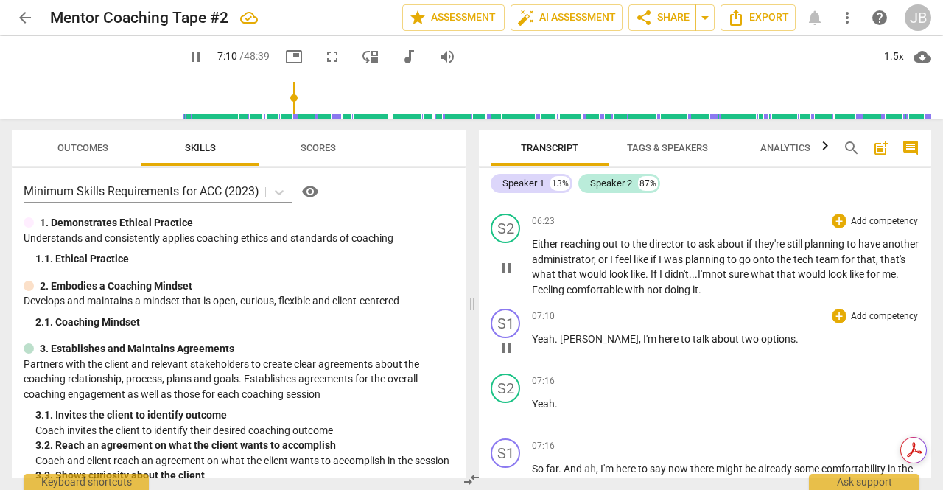
click at [771, 323] on div "07:10 + Add competency keyboard_arrow_right" at bounding box center [726, 316] width 388 height 15
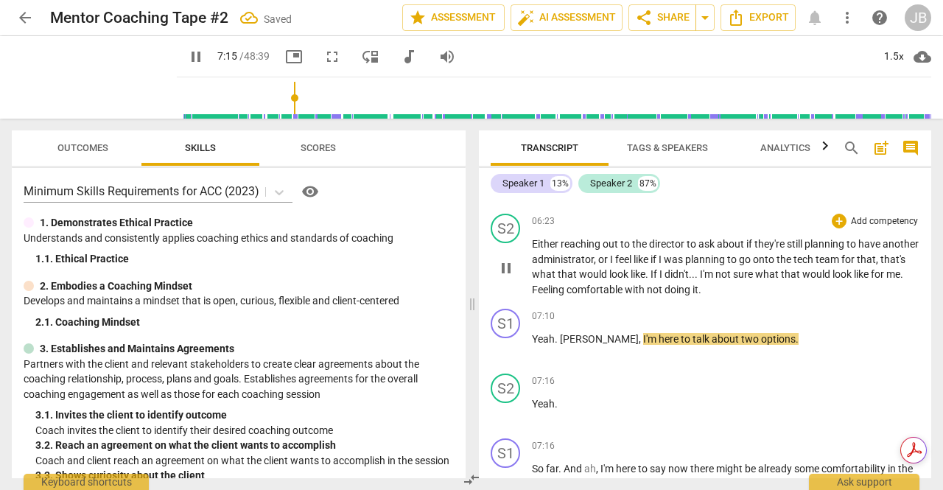
click at [567, 295] on span "Feeling" at bounding box center [549, 290] width 35 height 12
type input "437"
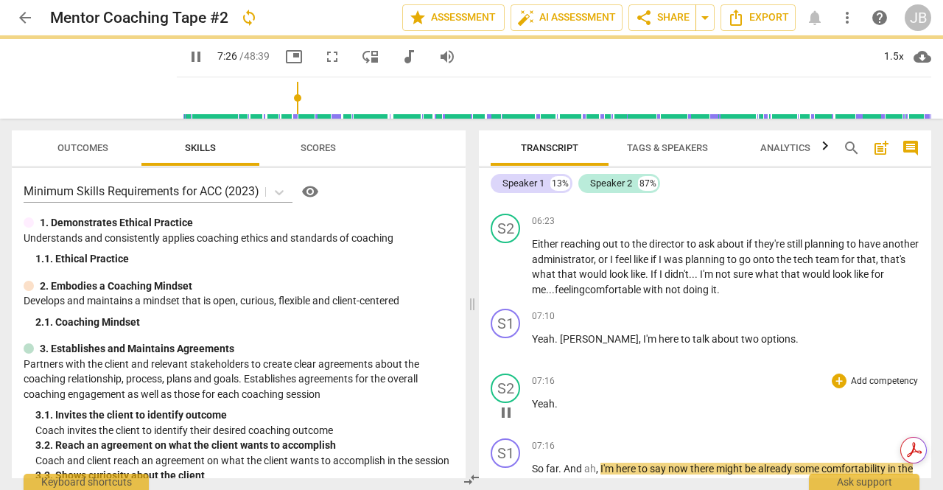
scroll to position [1414, 0]
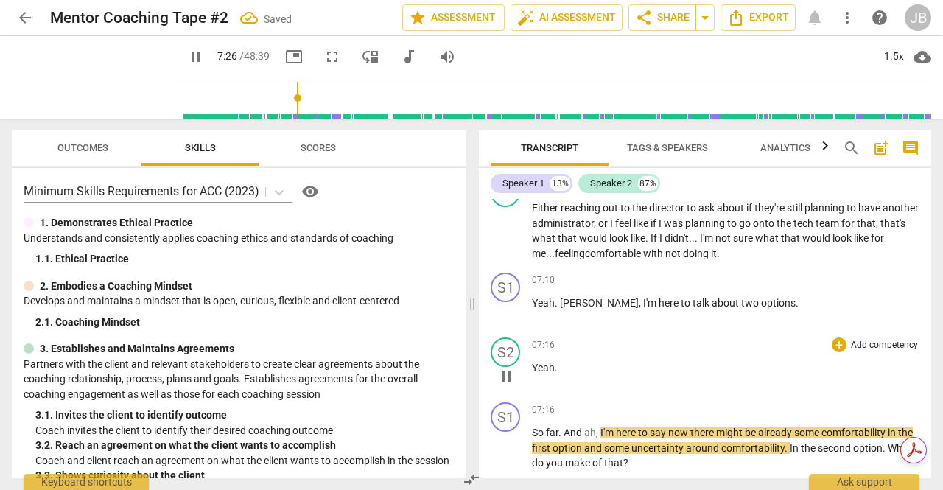
click at [669, 391] on div "07:16 + Add competency keyboard_arrow_right Yeah ." at bounding box center [726, 363] width 388 height 53
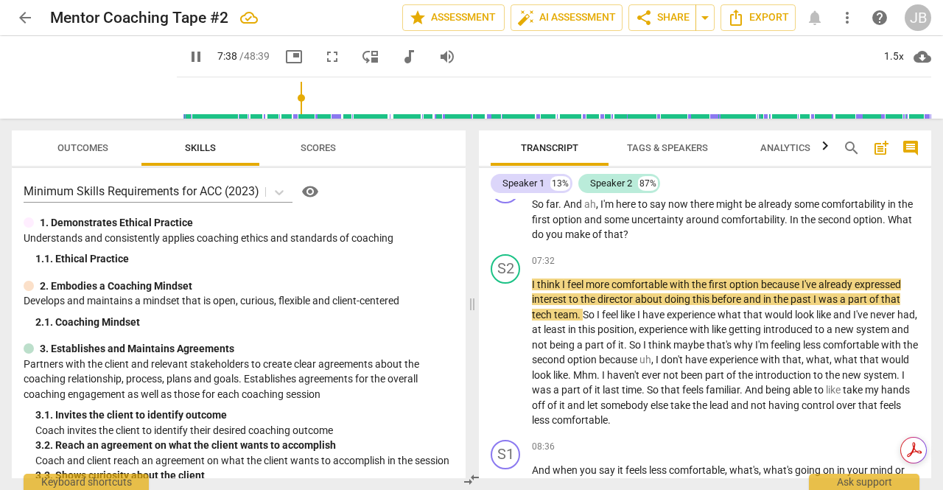
scroll to position [1643, 0]
click at [505, 362] on span "pause" at bounding box center [506, 353] width 18 height 18
click at [505, 362] on span "play_arrow" at bounding box center [506, 353] width 18 height 18
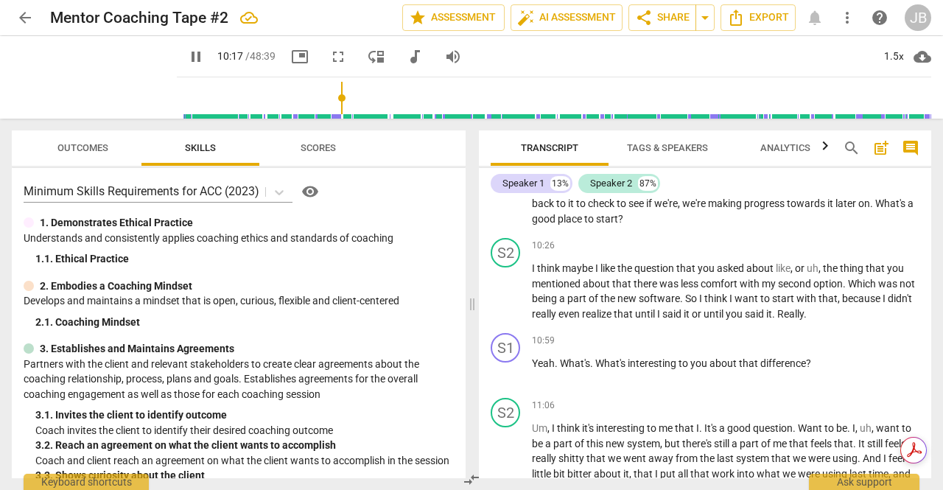
scroll to position [2310, 0]
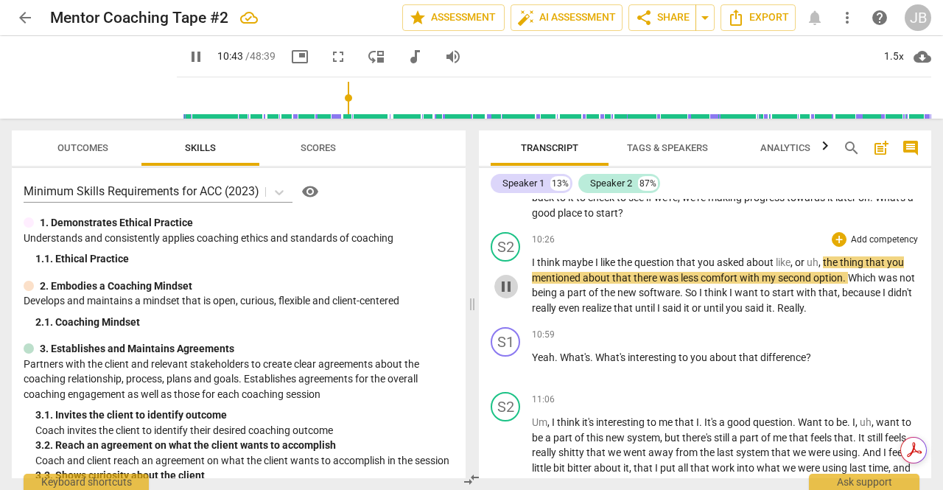
click at [500, 295] on span "pause" at bounding box center [506, 287] width 18 height 18
click at [500, 295] on span "play_arrow" at bounding box center [506, 287] width 18 height 18
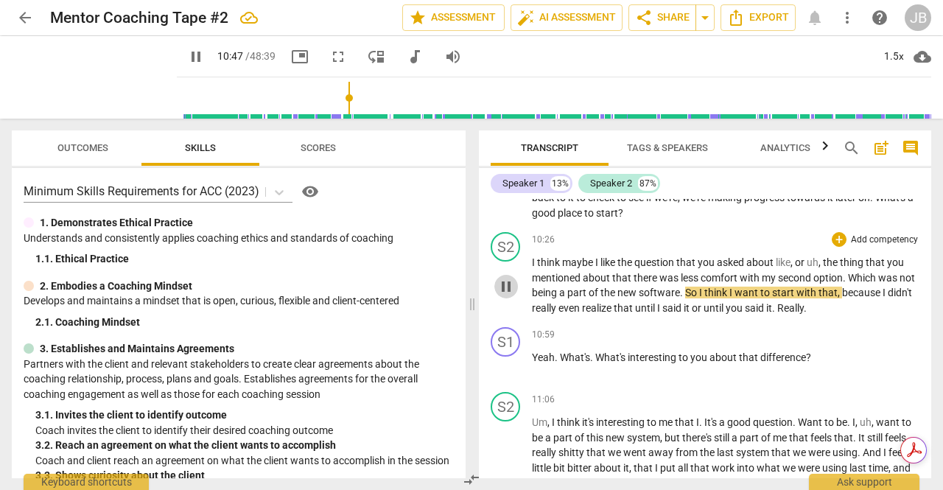
click at [500, 295] on span "pause" at bounding box center [506, 287] width 18 height 18
click at [500, 295] on span "play_arrow" at bounding box center [506, 287] width 18 height 18
click at [500, 295] on span "pause" at bounding box center [506, 287] width 18 height 18
click at [500, 295] on span "play_arrow" at bounding box center [506, 287] width 18 height 18
click at [500, 295] on span "pause" at bounding box center [506, 287] width 18 height 18
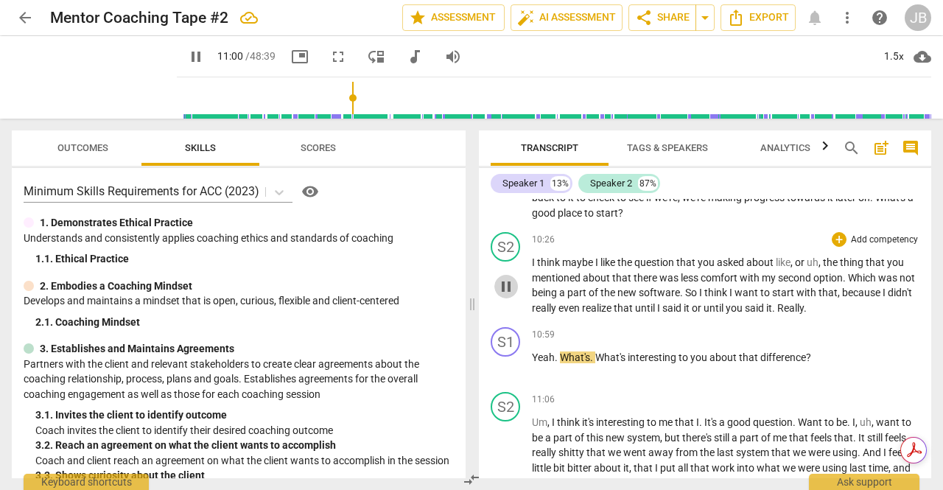
type input "661"
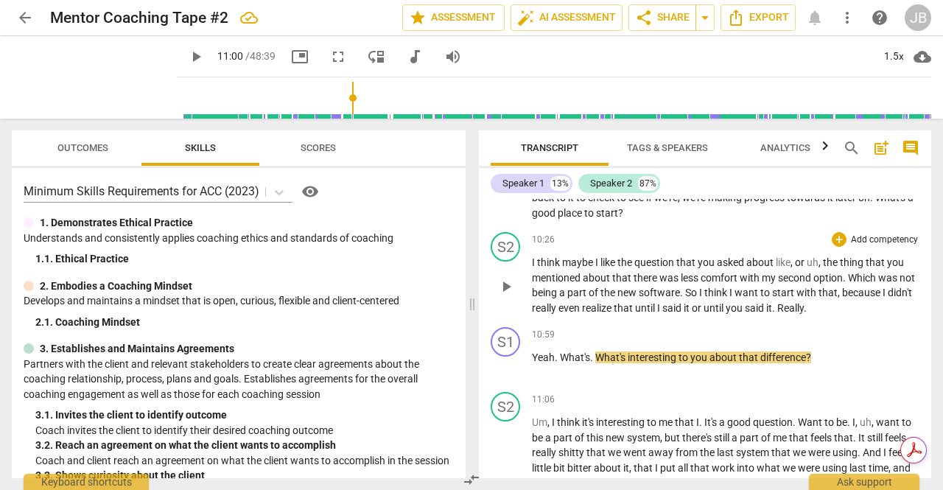
click at [804, 314] on span "Really" at bounding box center [790, 308] width 27 height 12
click at [692, 314] on span "it" at bounding box center [688, 308] width 8 height 12
click at [508, 375] on span "play_arrow" at bounding box center [506, 366] width 18 height 18
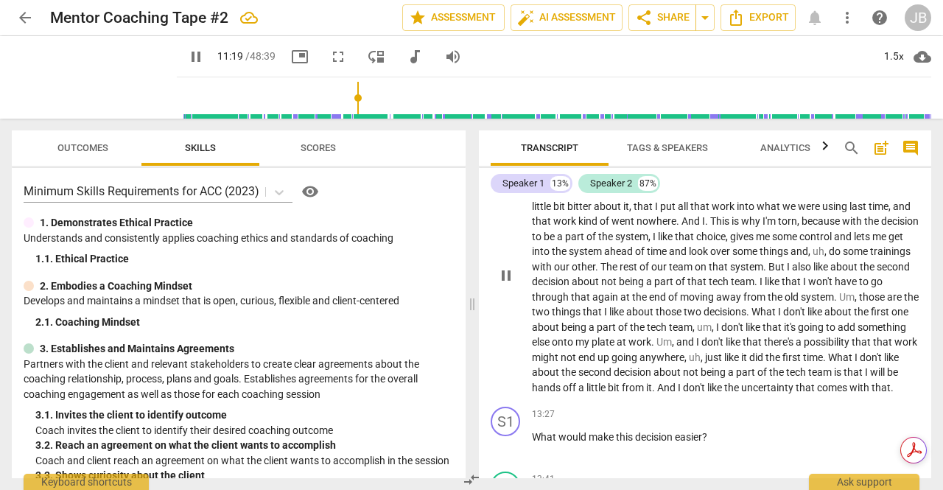
scroll to position [2546, 0]
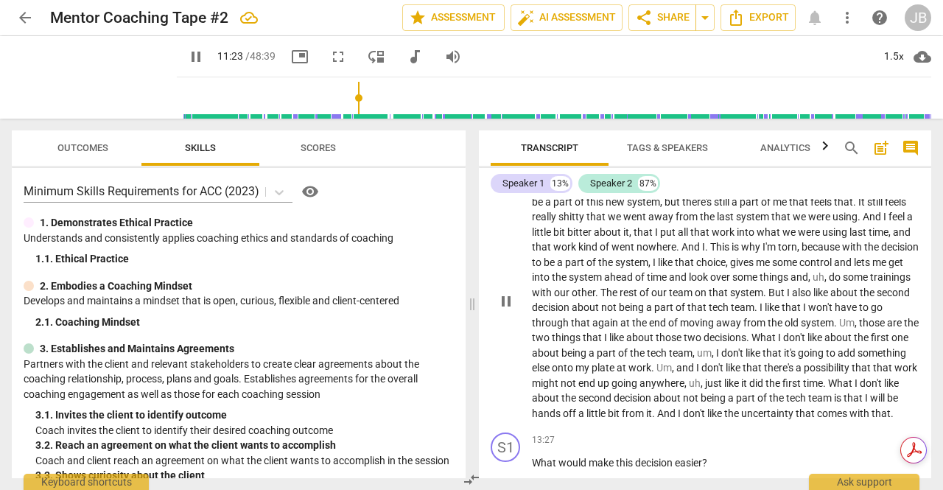
click at [506, 310] on span "pause" at bounding box center [506, 302] width 18 height 18
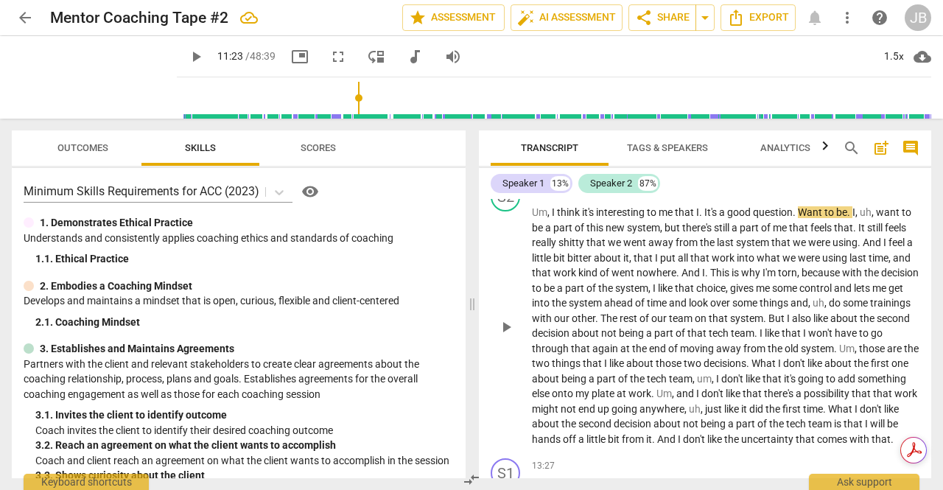
scroll to position [2521, 0]
click at [510, 335] on span "play_arrow" at bounding box center [506, 327] width 18 height 18
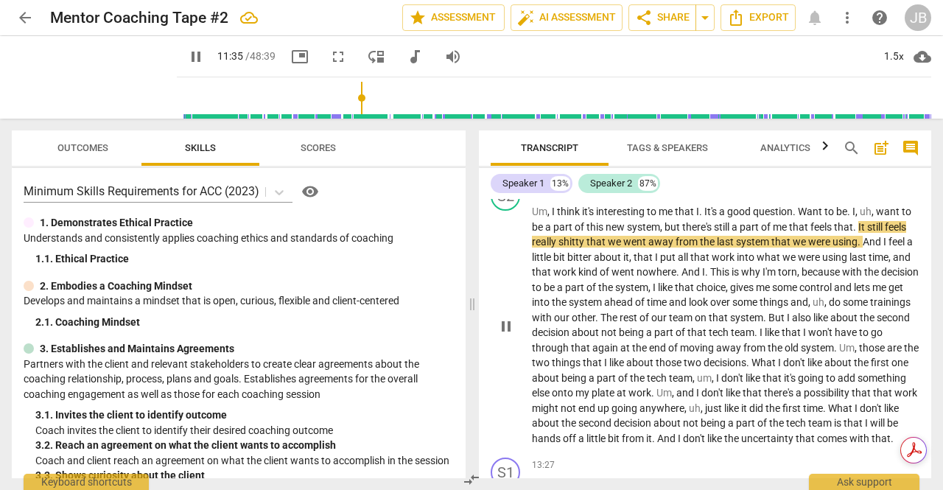
click at [503, 335] on span "pause" at bounding box center [506, 327] width 18 height 18
click at [510, 335] on span "play_arrow" at bounding box center [506, 327] width 18 height 18
click at [510, 335] on span "pause" at bounding box center [506, 327] width 18 height 18
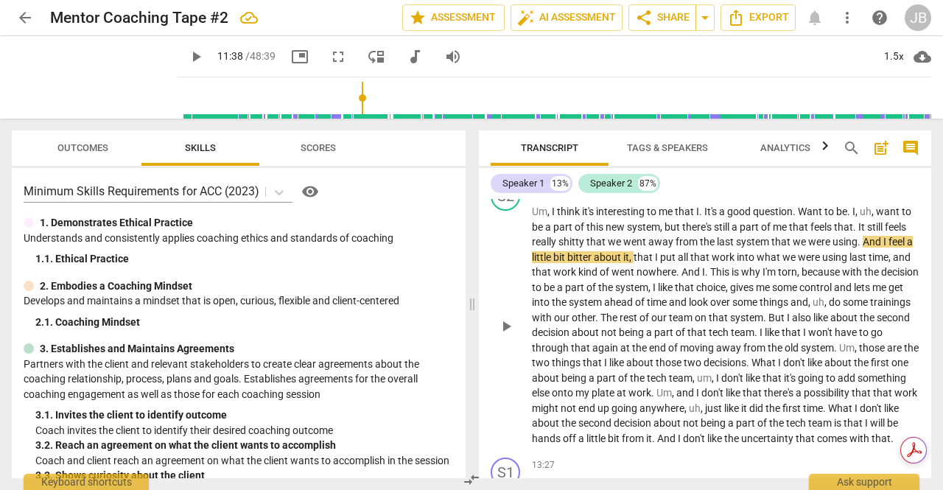
click at [510, 335] on span "play_arrow" at bounding box center [506, 327] width 18 height 18
click at [510, 335] on span "pause" at bounding box center [506, 327] width 18 height 18
click at [510, 335] on span "play_arrow" at bounding box center [506, 327] width 18 height 18
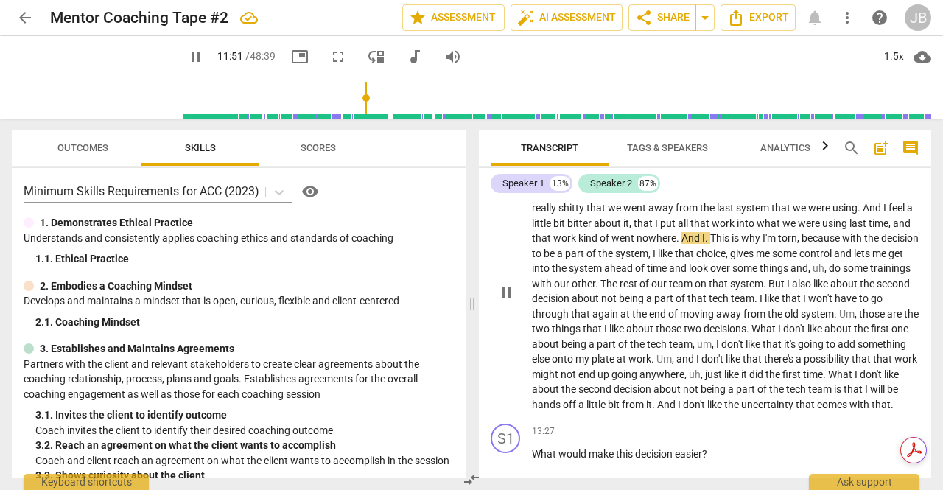
scroll to position [2555, 0]
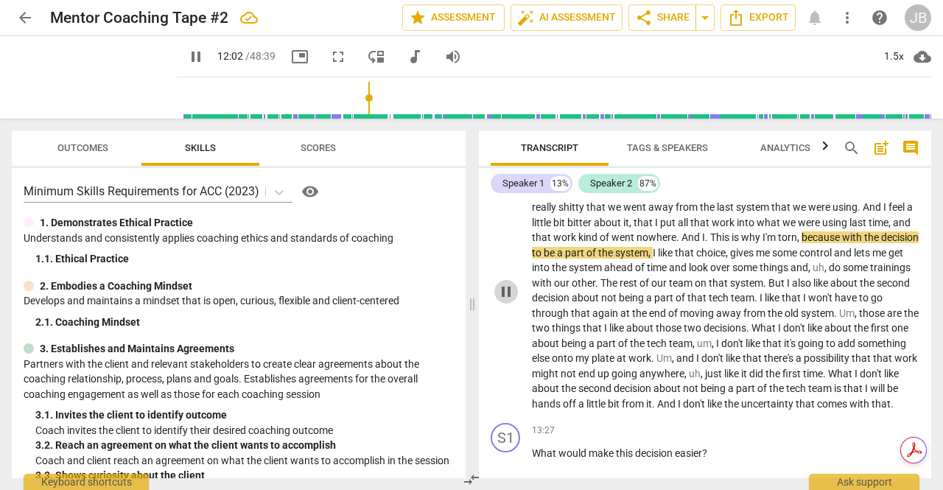
click at [503, 301] on span "pause" at bounding box center [506, 292] width 18 height 18
type input "723"
click at [699, 243] on span "And" at bounding box center [692, 237] width 21 height 12
click at [509, 301] on span "play_arrow" at bounding box center [506, 292] width 18 height 18
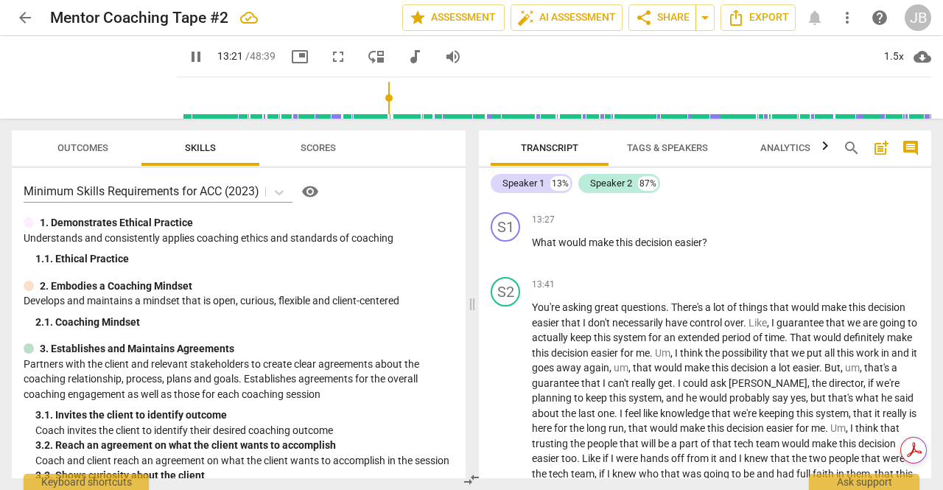
scroll to position [2767, 0]
click at [645, 343] on span "system" at bounding box center [630, 337] width 35 height 12
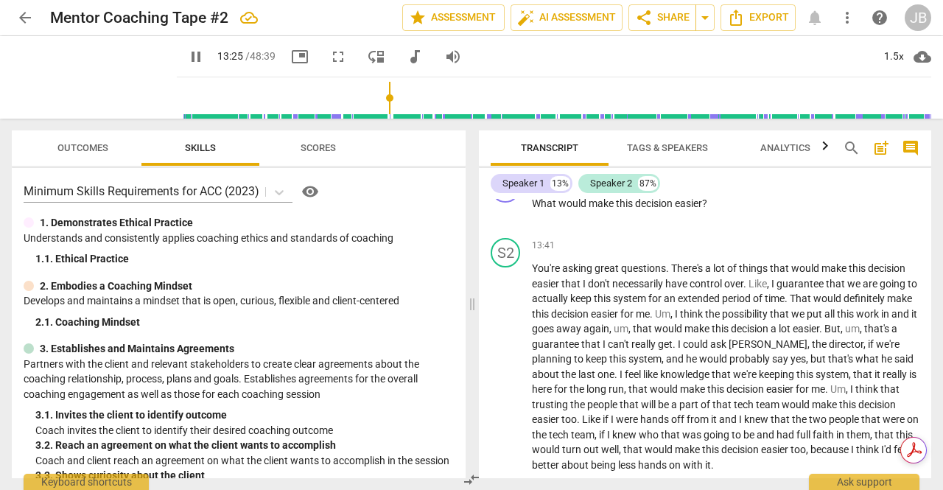
scroll to position [2804, 0]
click at [631, 351] on span "can't" at bounding box center [620, 345] width 24 height 12
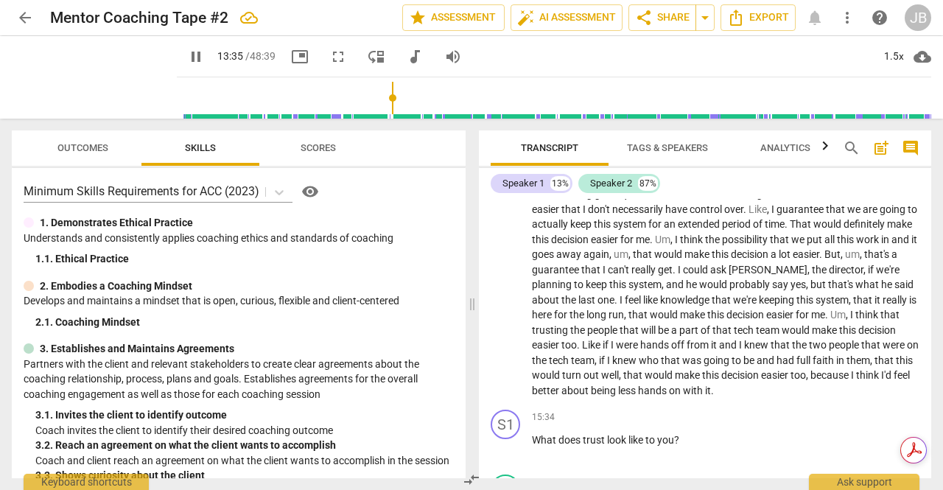
scroll to position [2879, 0]
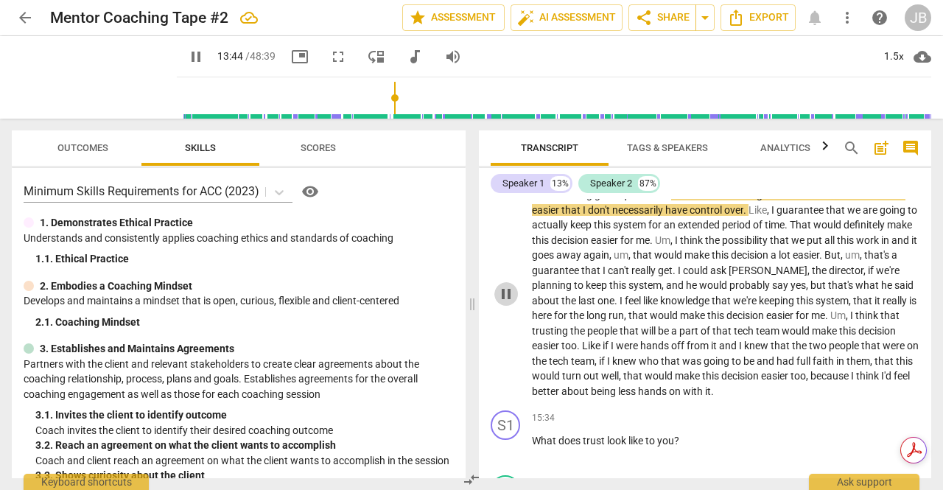
click at [505, 303] on span "pause" at bounding box center [506, 294] width 18 height 18
type input "825"
click at [533, 200] on span "You're" at bounding box center [547, 195] width 30 height 12
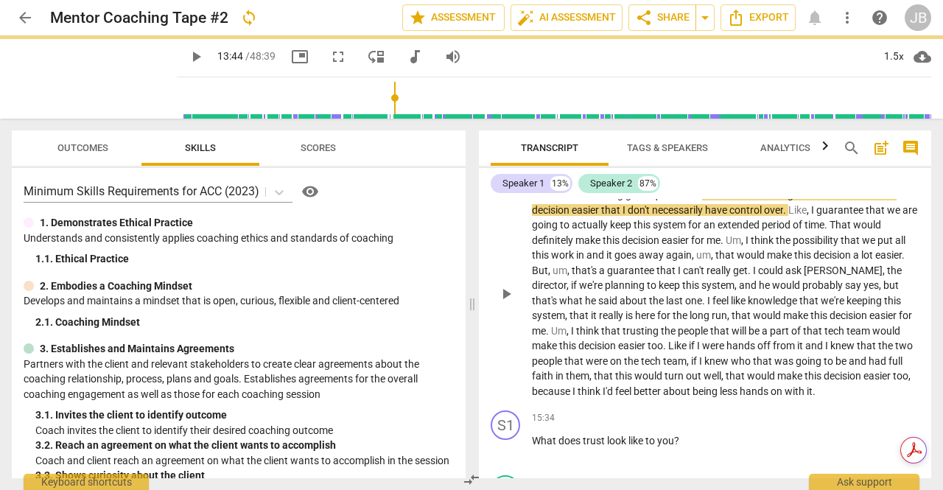
click at [510, 303] on span "play_arrow" at bounding box center [506, 294] width 18 height 18
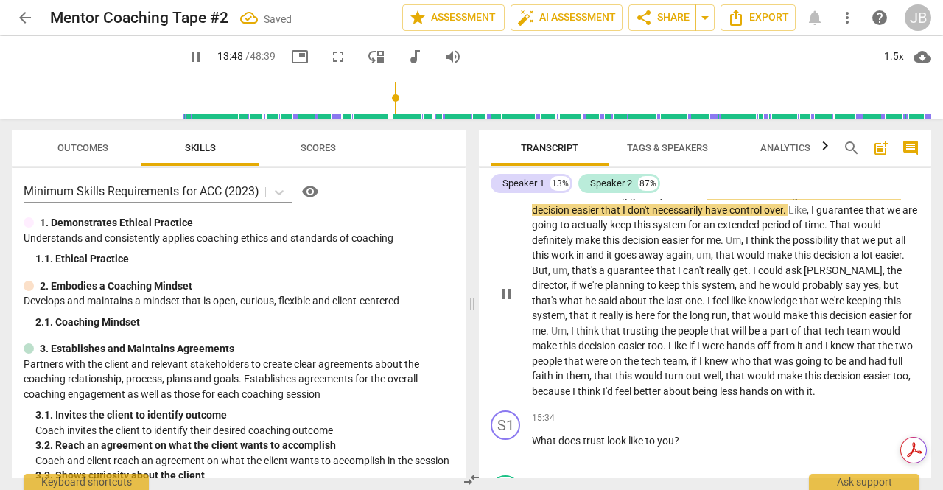
click at [507, 303] on span "pause" at bounding box center [506, 294] width 18 height 18
click at [507, 303] on span "play_arrow" at bounding box center [506, 294] width 18 height 18
click at [509, 303] on span "play_arrow" at bounding box center [506, 294] width 18 height 18
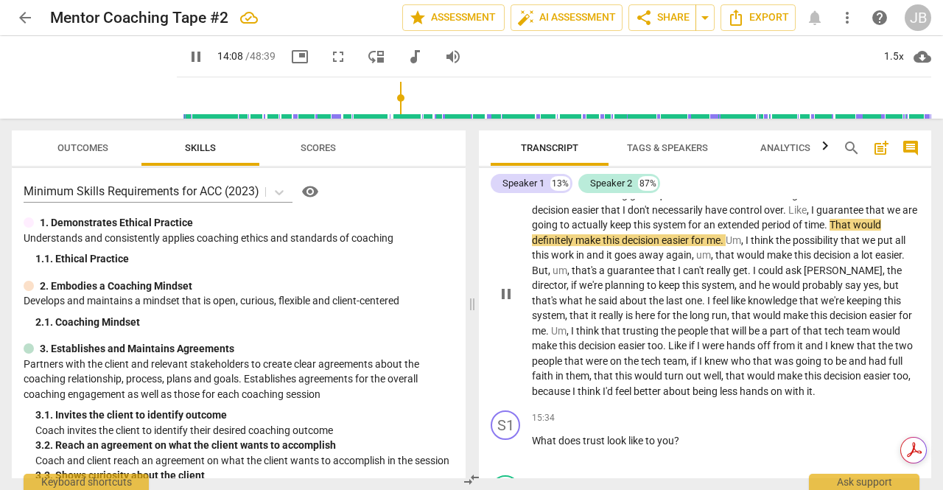
click at [502, 303] on span "pause" at bounding box center [506, 294] width 18 height 18
type input "849"
click at [816, 216] on span "I" at bounding box center [813, 210] width 5 height 12
click at [512, 303] on span "play_arrow" at bounding box center [506, 294] width 18 height 18
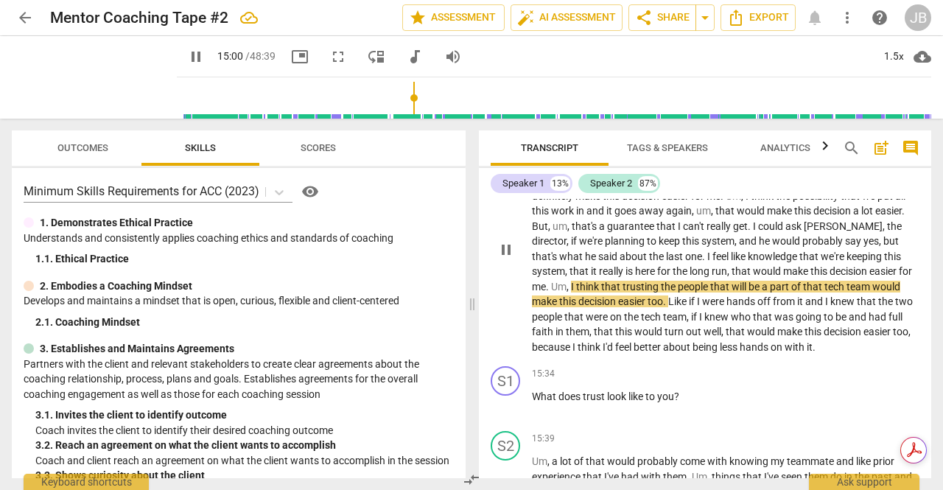
scroll to position [2940, 0]
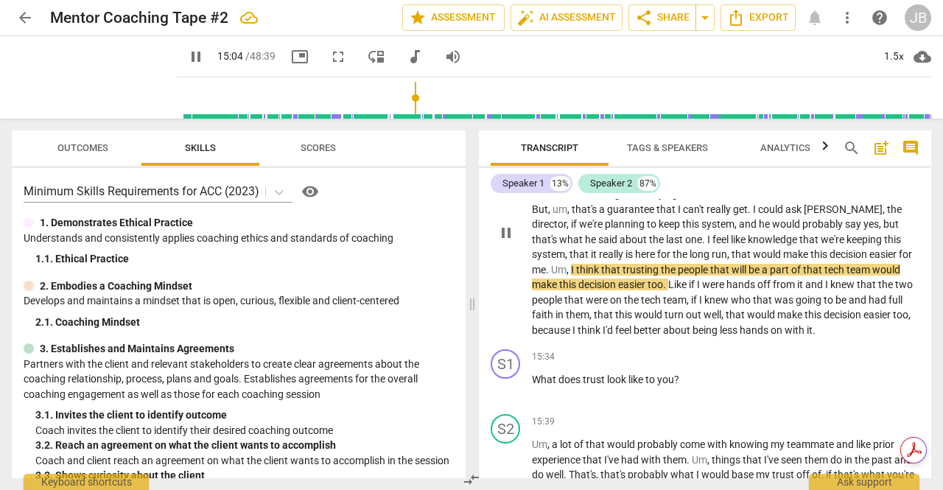
click at [813, 337] on p "Umm . . . You're asking great questions . There's a lot of things that would ma…" at bounding box center [726, 231] width 388 height 211
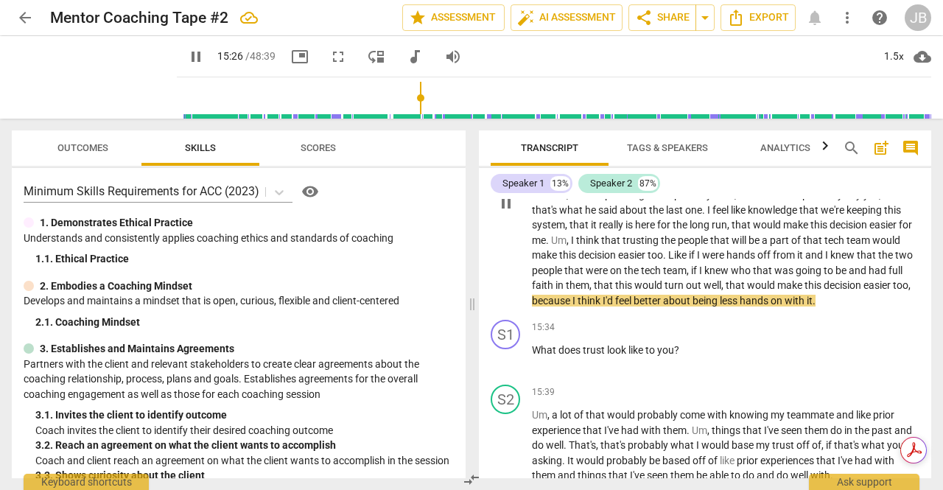
scroll to position [3028, 0]
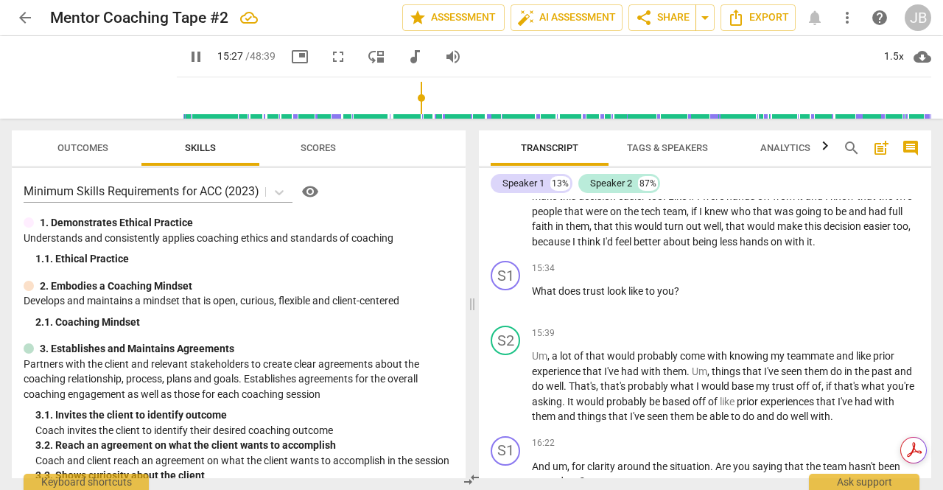
click at [813, 351] on div "S2 play_arrow pause 15:39 + Add competency keyboard_arrow_right Um , a lot of t…" at bounding box center [705, 375] width 452 height 111
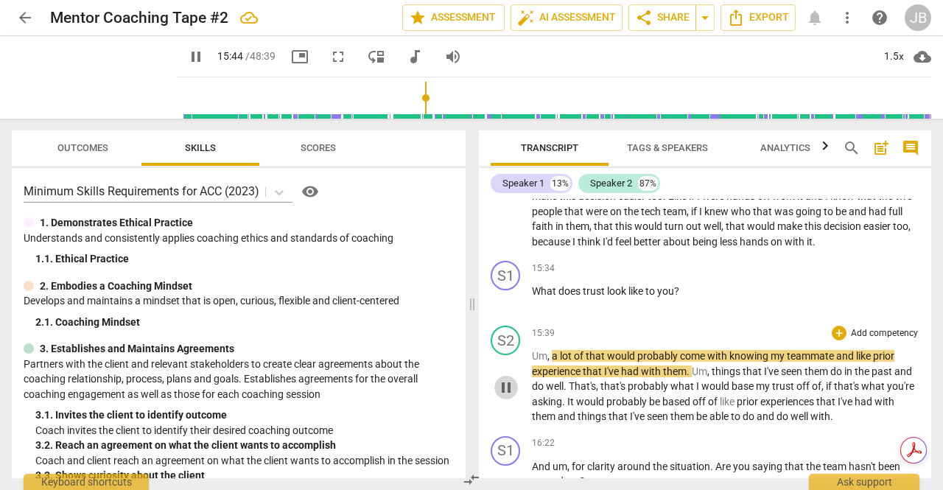
click at [500, 396] on span "pause" at bounding box center [506, 388] width 18 height 18
click at [500, 396] on span "play_arrow" at bounding box center [506, 388] width 18 height 18
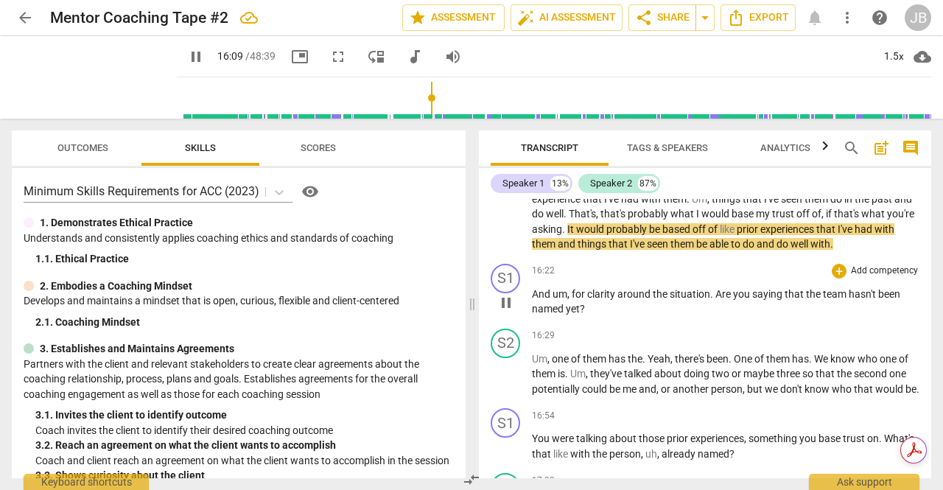
scroll to position [3203, 0]
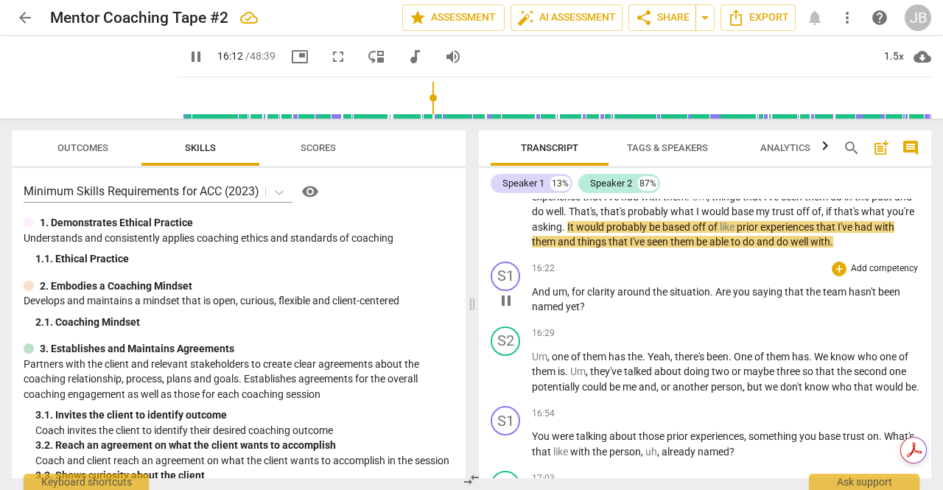
click at [576, 377] on span "Um" at bounding box center [577, 371] width 15 height 12
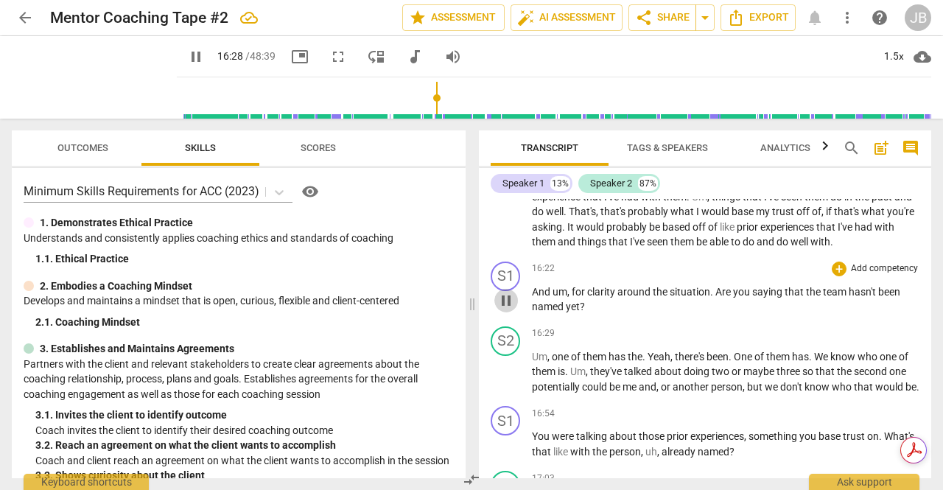
click at [506, 309] on span "pause" at bounding box center [506, 301] width 18 height 18
type input "989"
click at [568, 298] on span "," at bounding box center [569, 292] width 4 height 12
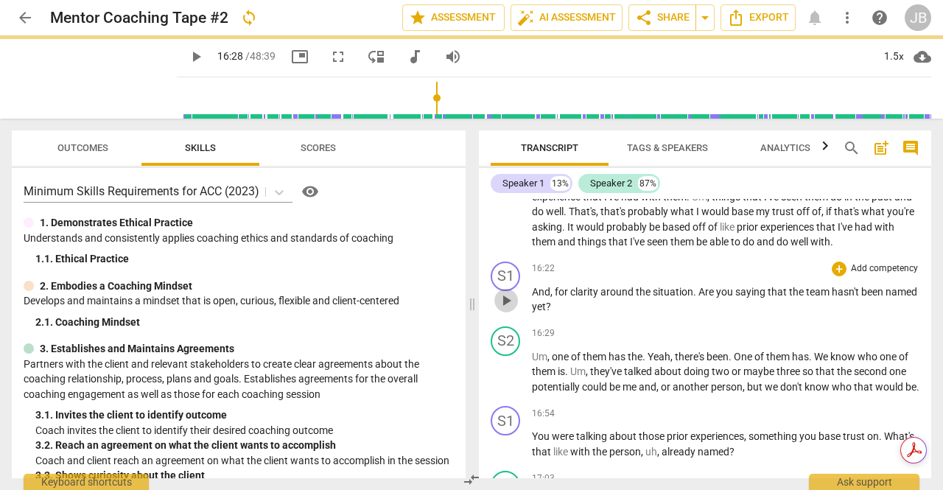
click at [510, 309] on span "play_arrow" at bounding box center [506, 301] width 18 height 18
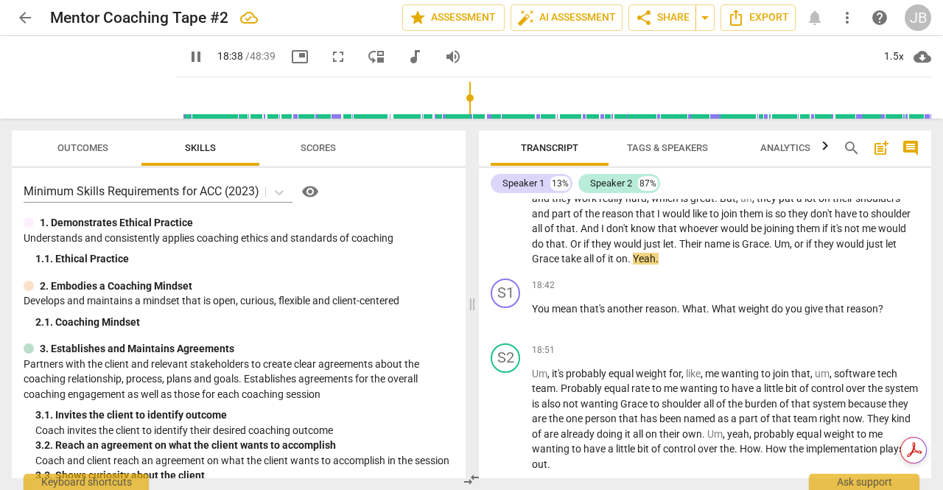
scroll to position [3634, 0]
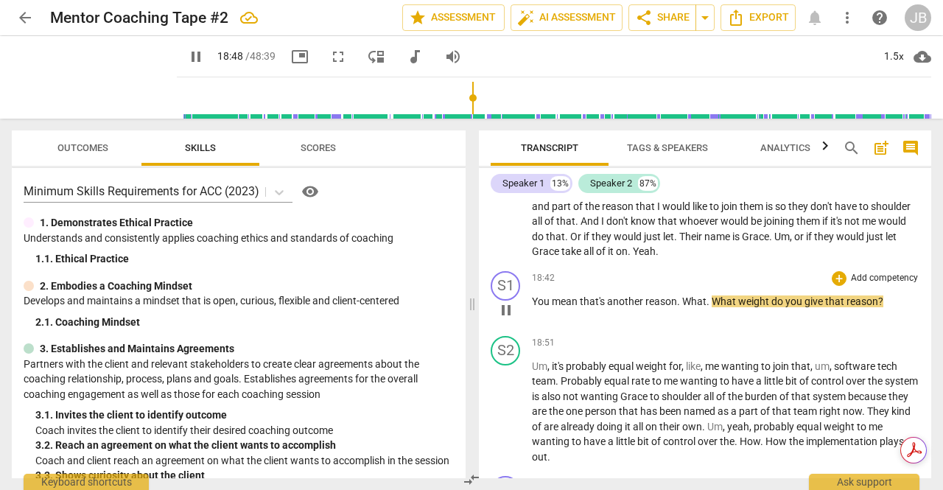
click at [505, 319] on span "pause" at bounding box center [506, 310] width 18 height 18
type input "1129"
click at [581, 307] on span "that's" at bounding box center [593, 301] width 27 height 12
click at [511, 319] on span "play_arrow" at bounding box center [506, 310] width 18 height 18
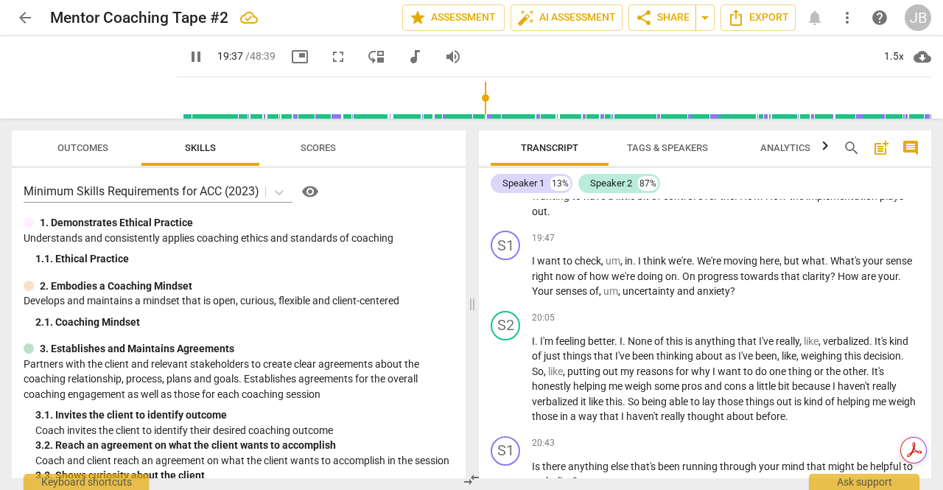
scroll to position [3882, 0]
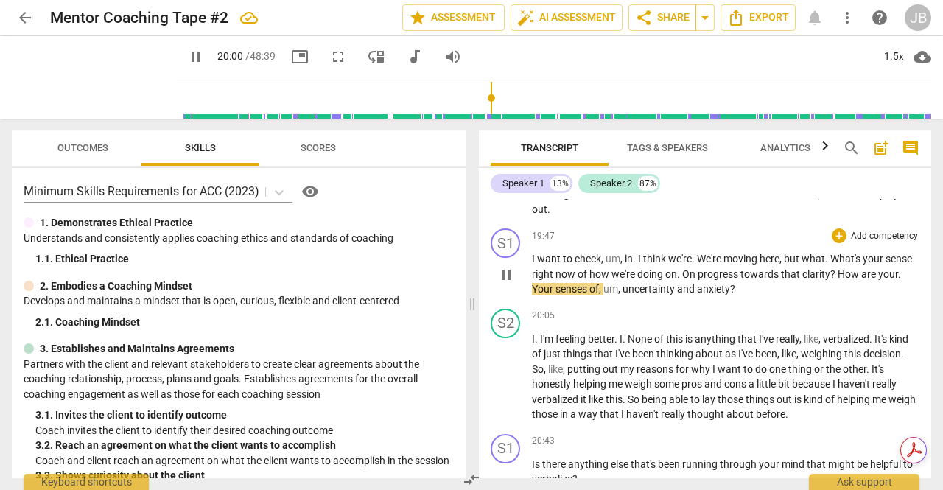
click at [507, 284] on span "pause" at bounding box center [506, 275] width 18 height 18
type input "1201"
click at [698, 265] on span "We're" at bounding box center [710, 259] width 27 height 12
click at [664, 280] on span "On" at bounding box center [666, 274] width 15 height 12
click at [864, 280] on span "Your" at bounding box center [869, 274] width 24 height 12
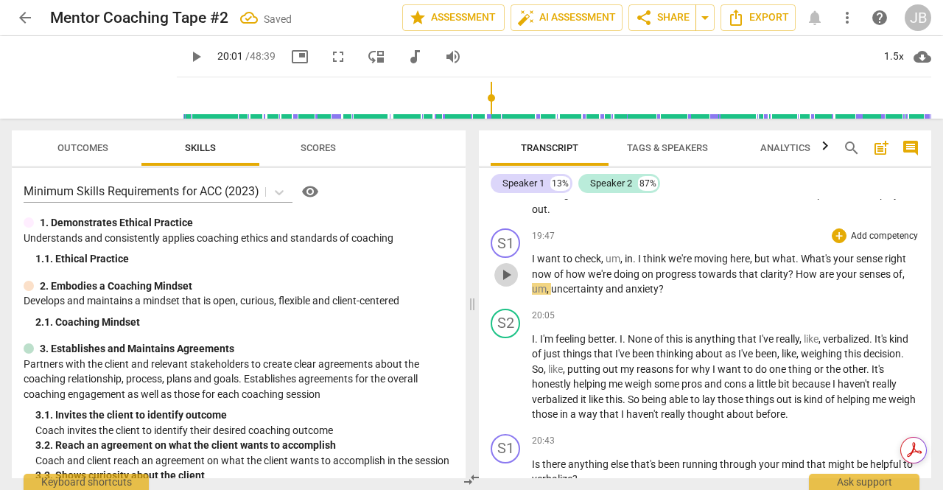
click at [503, 284] on span "play_arrow" at bounding box center [506, 275] width 18 height 18
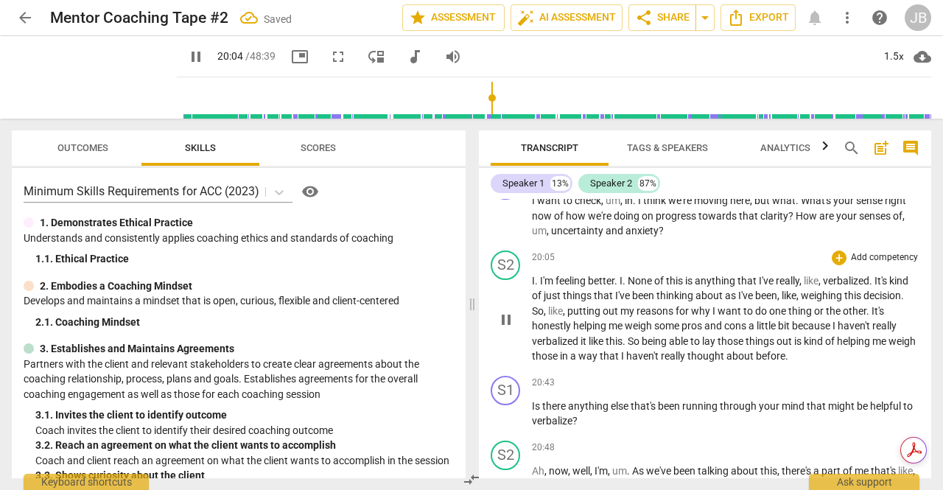
scroll to position [3940, 0]
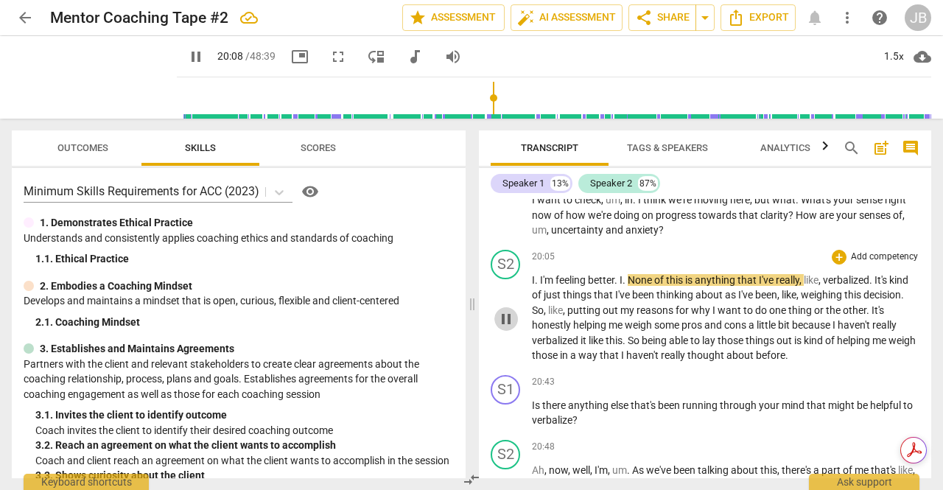
click at [507, 328] on span "pause" at bounding box center [506, 319] width 18 height 18
click at [507, 328] on span "play_arrow" at bounding box center [506, 319] width 18 height 18
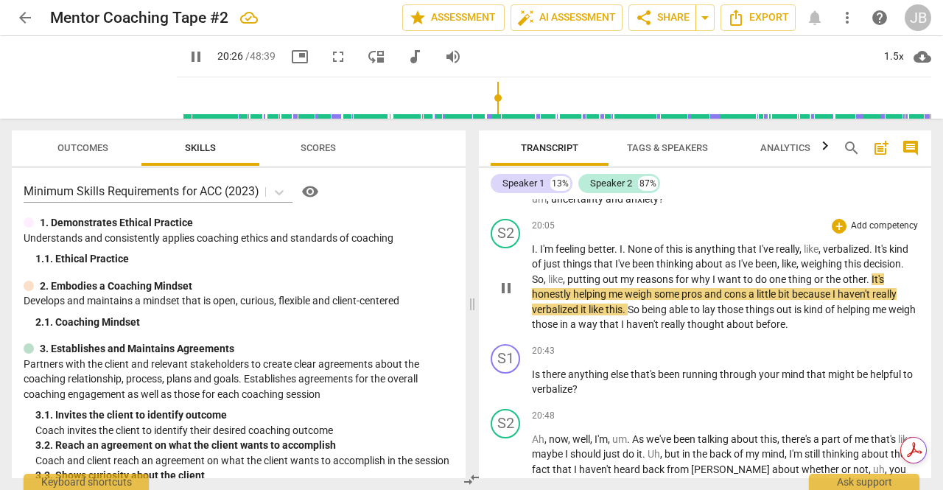
scroll to position [3972, 0]
click at [600, 329] on span "way" at bounding box center [588, 324] width 21 height 12
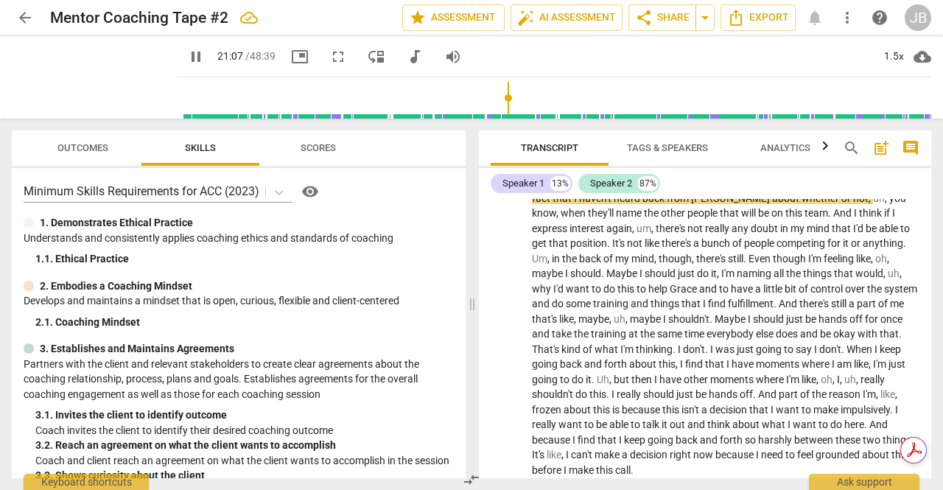
scroll to position [4242, 0]
click at [497, 329] on span "pause" at bounding box center [506, 321] width 18 height 18
click at [507, 329] on span "play_arrow" at bounding box center [506, 321] width 18 height 18
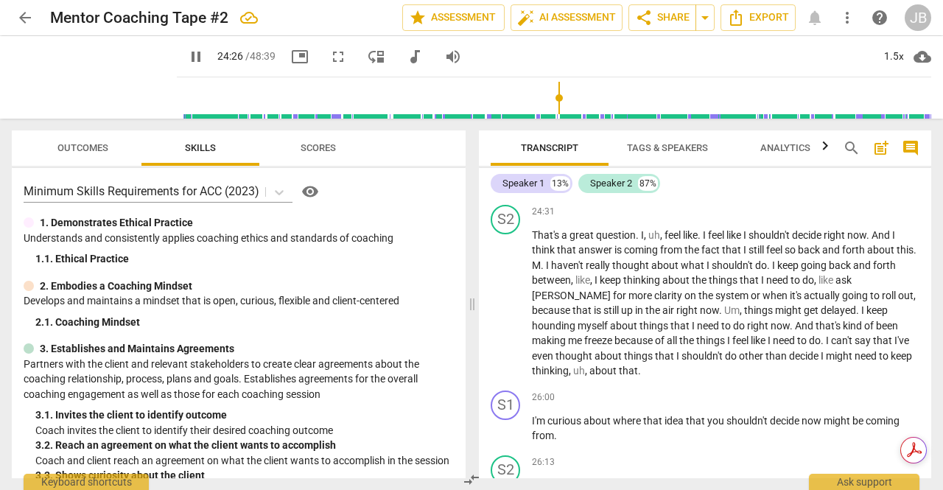
scroll to position [4798, 0]
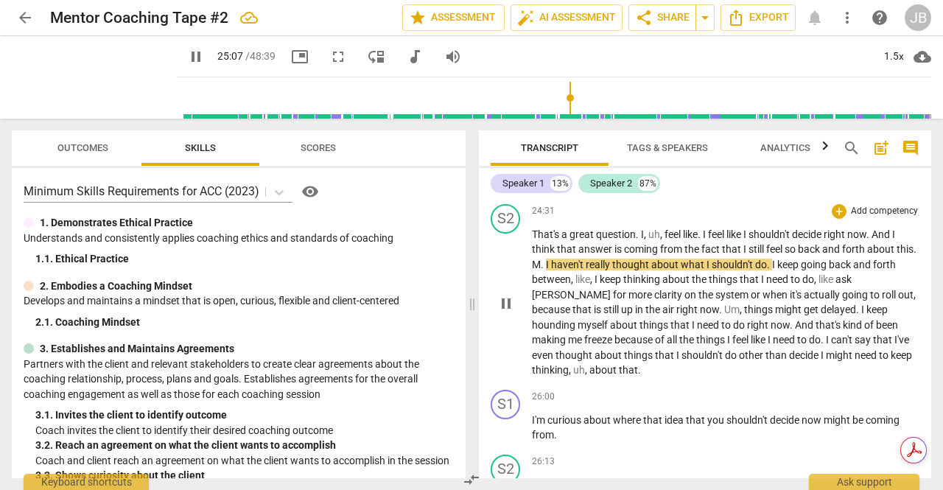
click at [546, 270] on span "." at bounding box center [543, 265] width 5 height 12
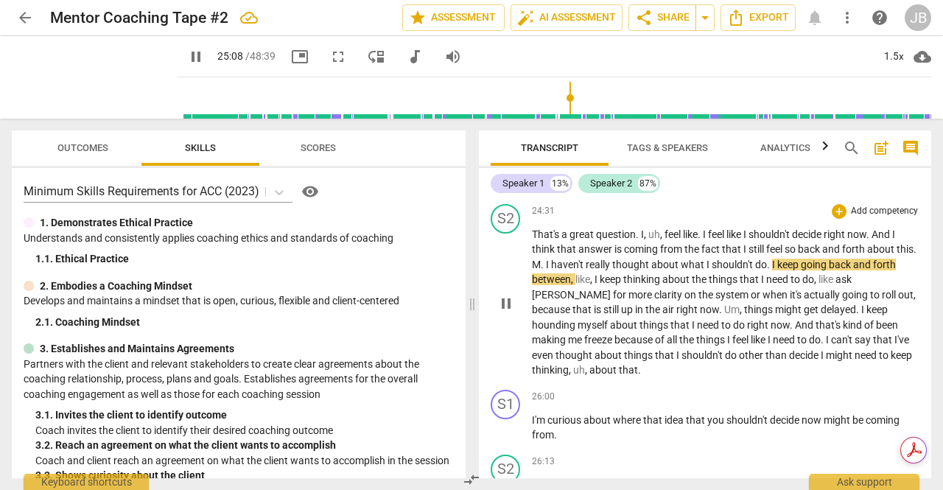
type input "1509"
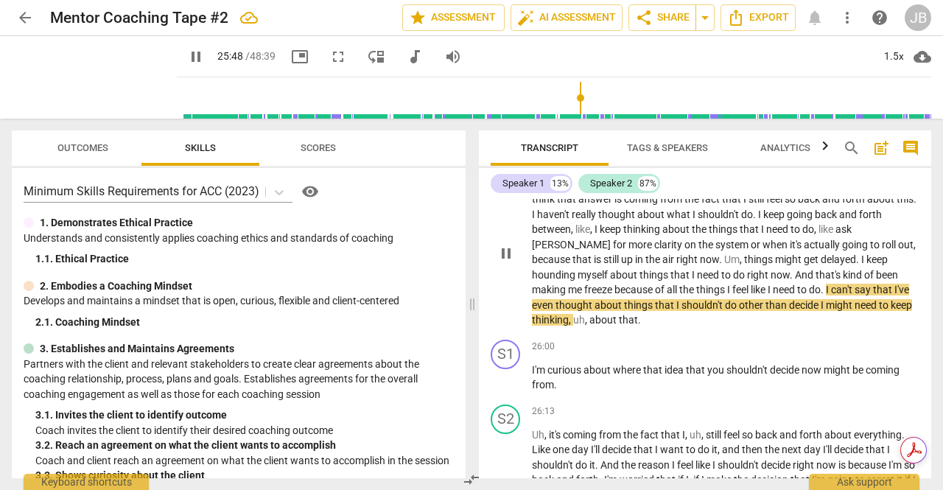
scroll to position [4887, 0]
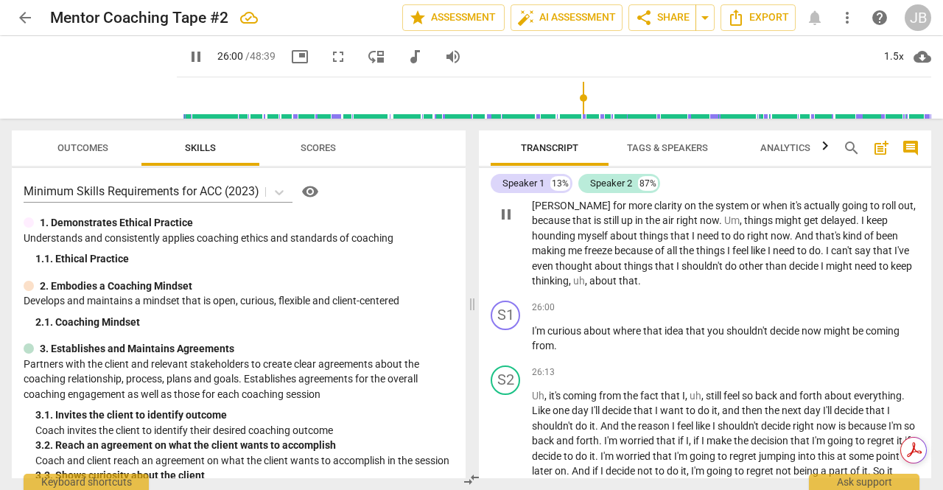
click at [511, 223] on span "pause" at bounding box center [506, 215] width 18 height 18
type input "1561"
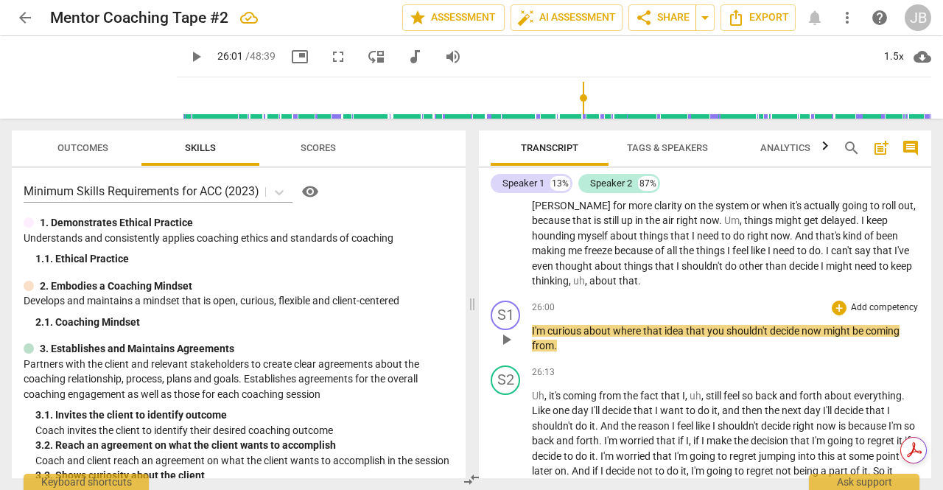
click at [532, 337] on span "I'm" at bounding box center [539, 331] width 15 height 12
click at [821, 272] on span "I" at bounding box center [823, 266] width 5 height 12
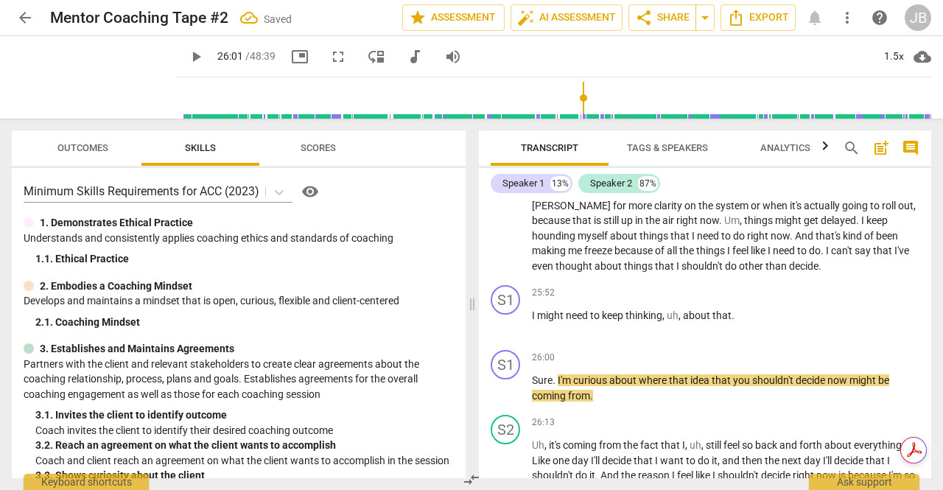
scroll to position [4937, 0]
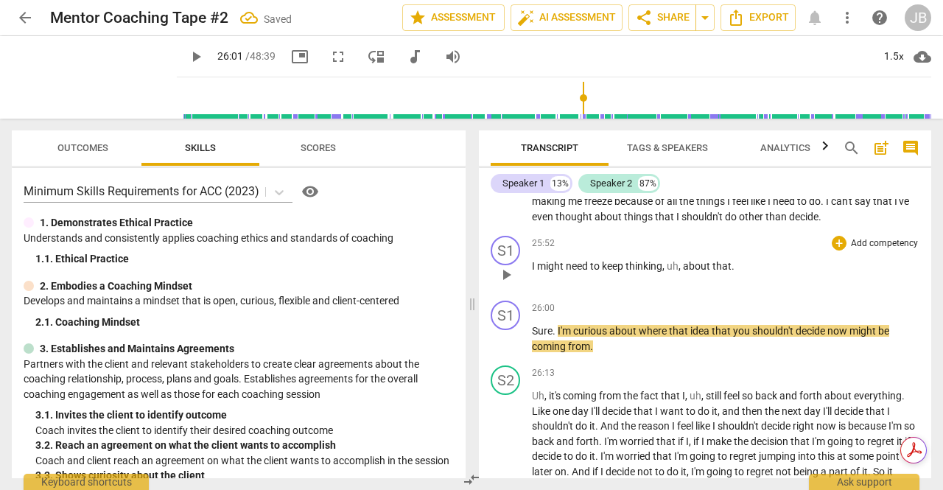
click at [534, 272] on span "I" at bounding box center [534, 266] width 5 height 12
click at [531, 284] on div "play_arrow pause" at bounding box center [513, 274] width 38 height 19
click at [533, 272] on span "I" at bounding box center [534, 266] width 5 height 12
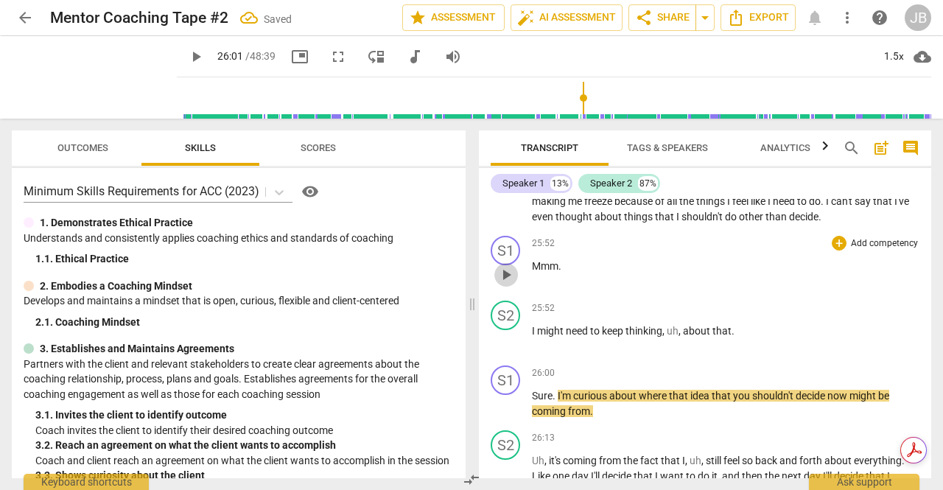
click at [503, 284] on span "play_arrow" at bounding box center [506, 275] width 18 height 18
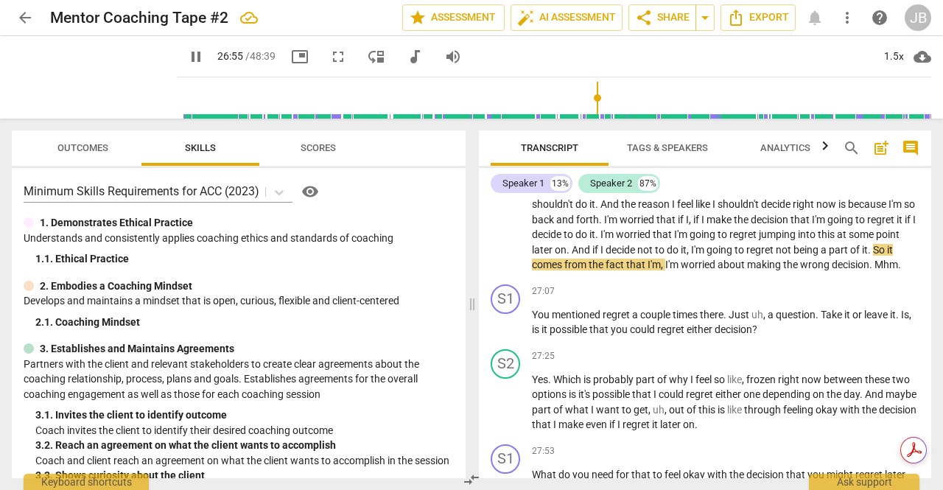
scroll to position [5243, 0]
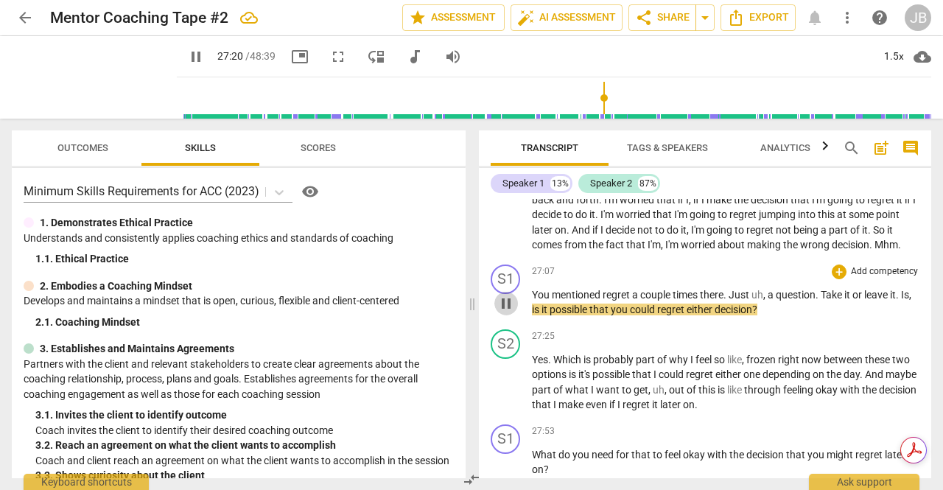
click at [514, 312] on span "pause" at bounding box center [506, 304] width 18 height 18
click at [507, 312] on span "play_arrow" at bounding box center [506, 304] width 18 height 18
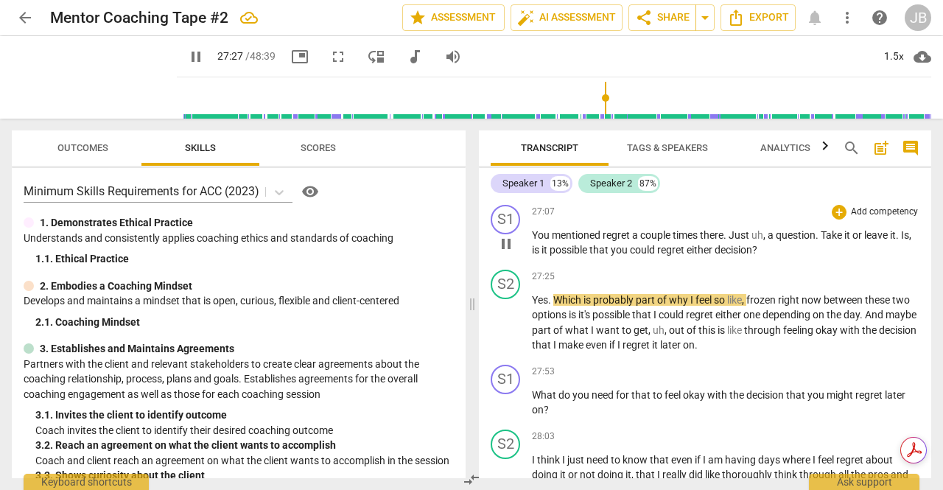
scroll to position [5343, 0]
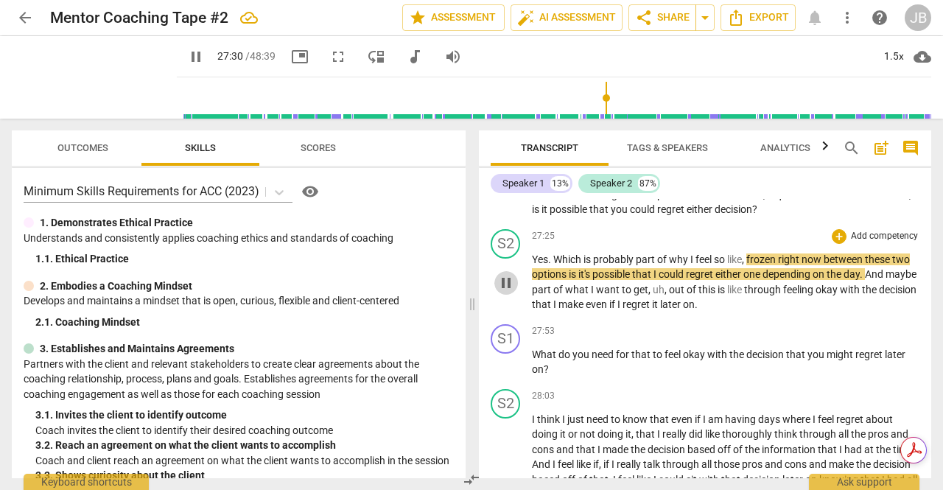
click at [501, 292] on span "pause" at bounding box center [506, 283] width 18 height 18
click at [551, 265] on span "." at bounding box center [550, 259] width 5 height 12
click at [505, 292] on span "play_arrow" at bounding box center [506, 283] width 18 height 18
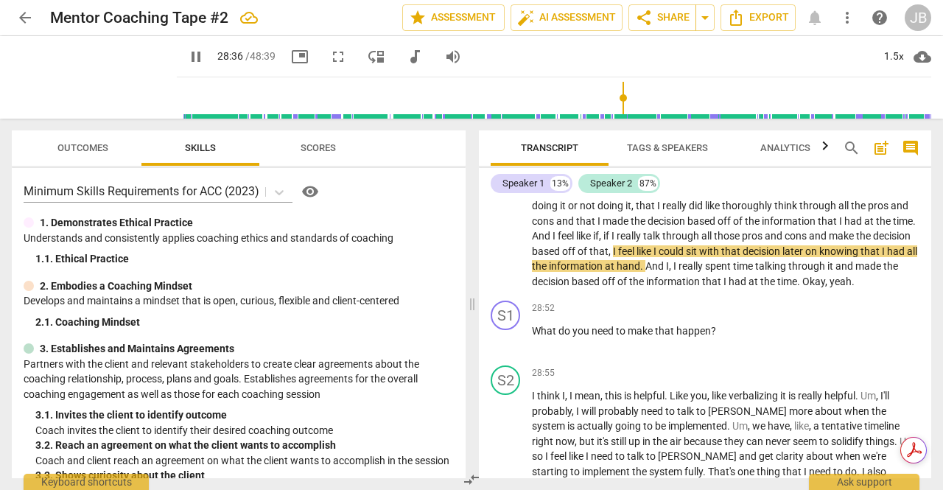
scroll to position [5572, 0]
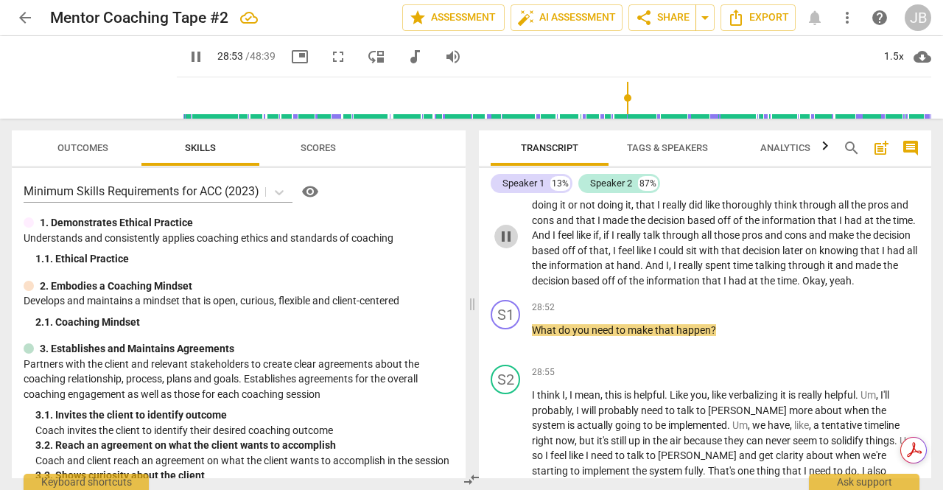
click at [504, 245] on span "pause" at bounding box center [506, 237] width 18 height 18
type input "1734"
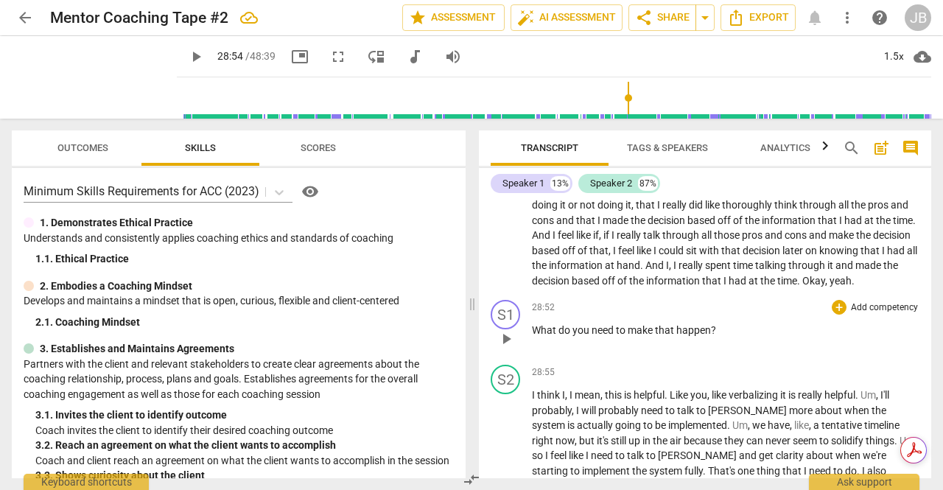
click at [534, 336] on span "What" at bounding box center [545, 330] width 27 height 12
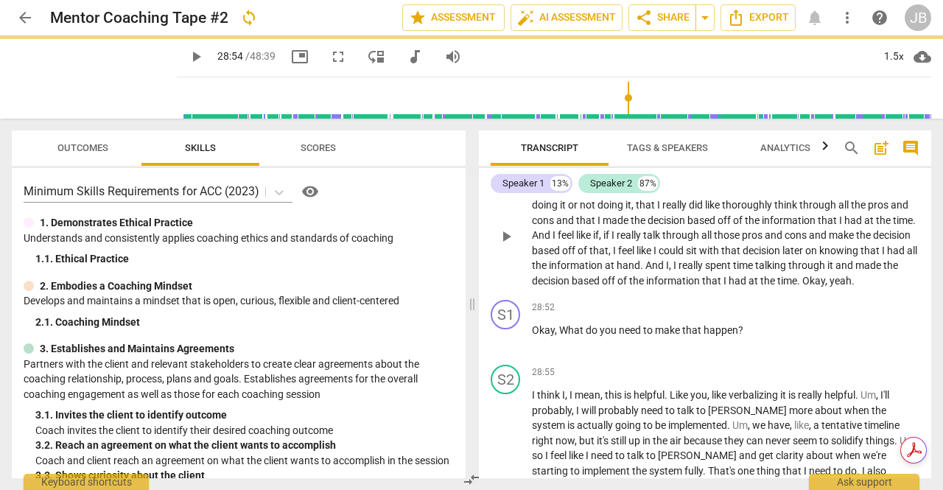
click at [855, 287] on span "." at bounding box center [853, 281] width 3 height 12
click at [504, 348] on span "play_arrow" at bounding box center [506, 339] width 18 height 18
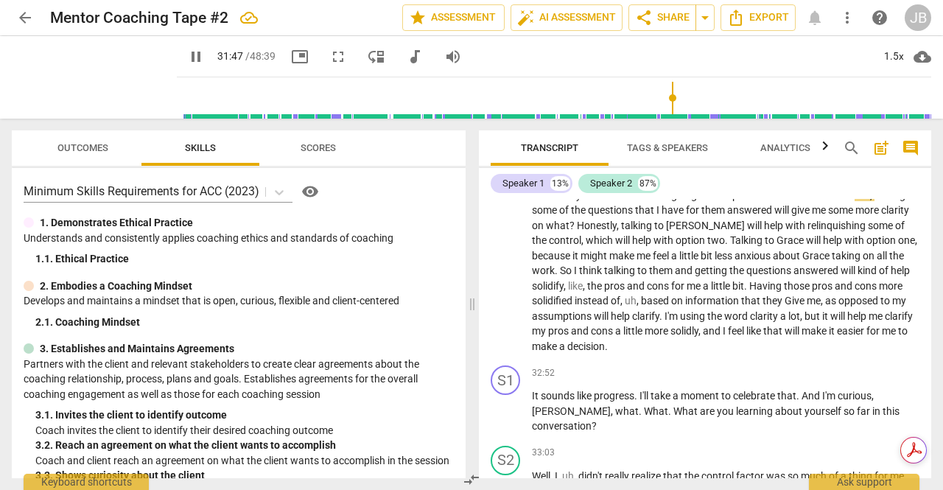
scroll to position [6200, 0]
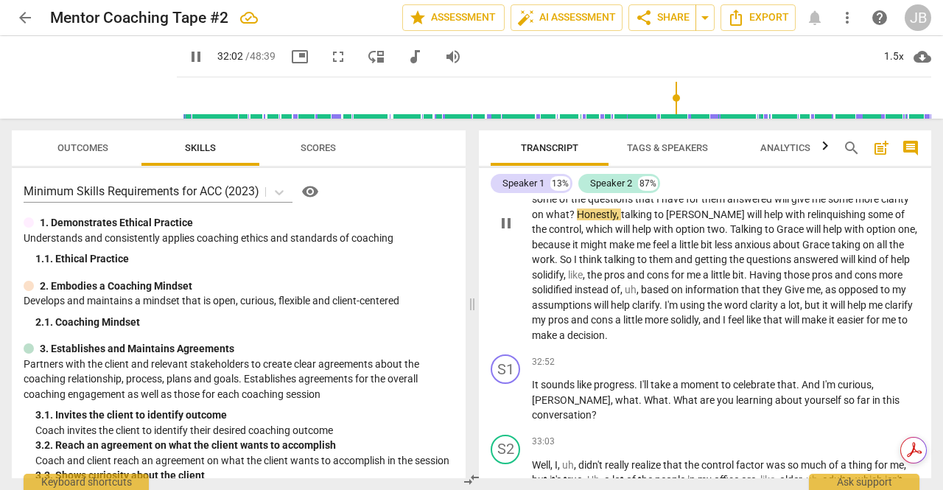
click at [577, 220] on span "?" at bounding box center [573, 215] width 7 height 12
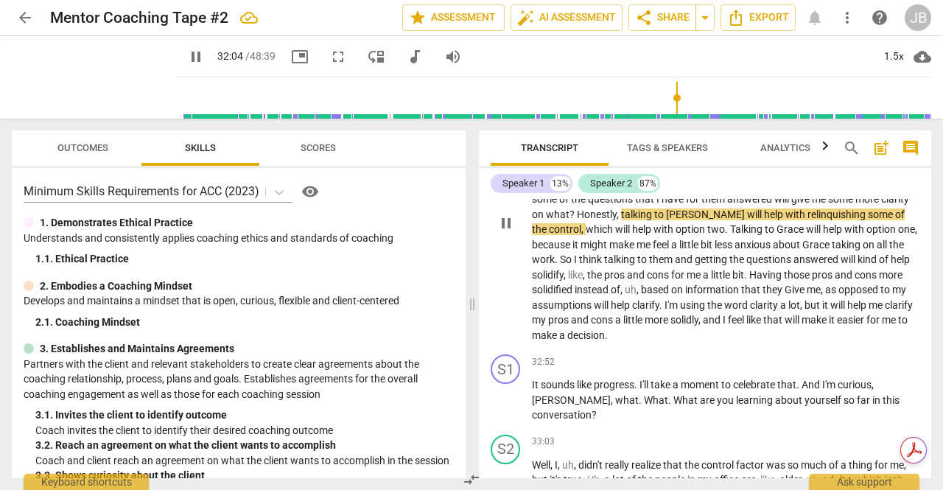
type input "1924"
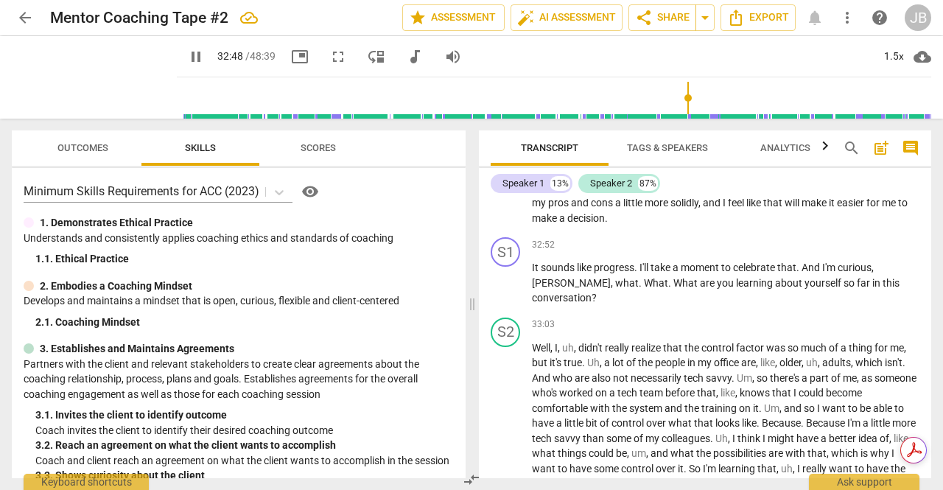
scroll to position [6342, 0]
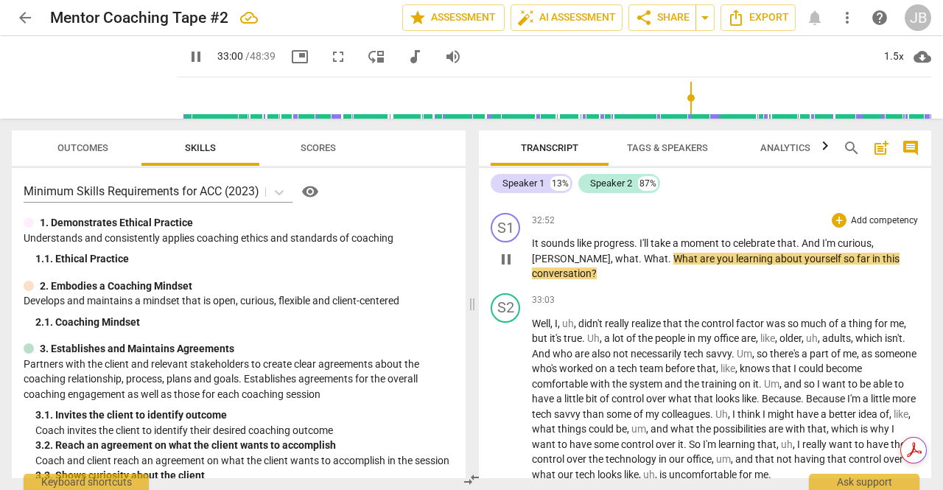
click at [566, 265] on span "[PERSON_NAME]" at bounding box center [571, 259] width 79 height 12
type input "1983"
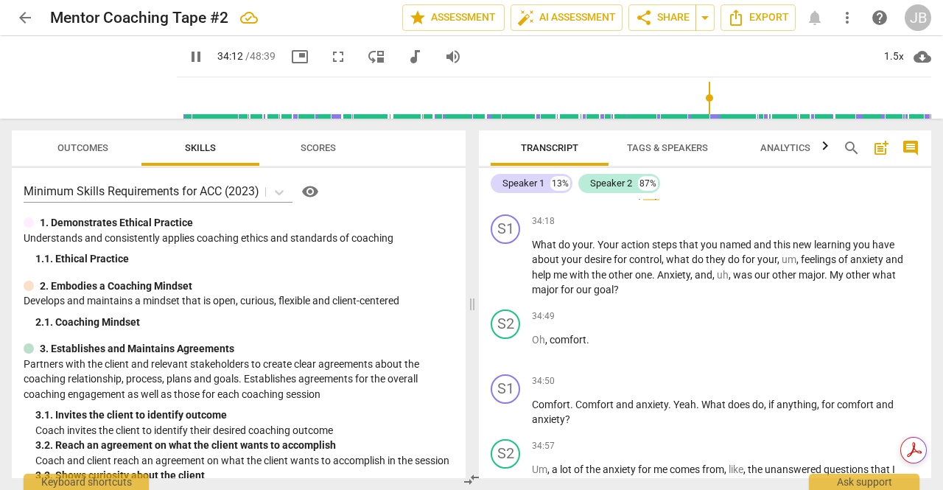
scroll to position [6636, 0]
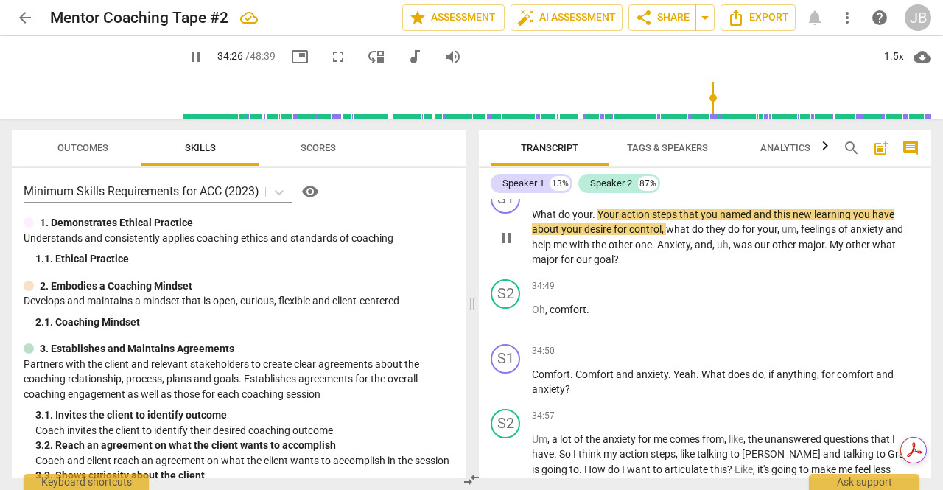
click at [600, 220] on span "Your" at bounding box center [610, 215] width 24 height 12
type input "2068"
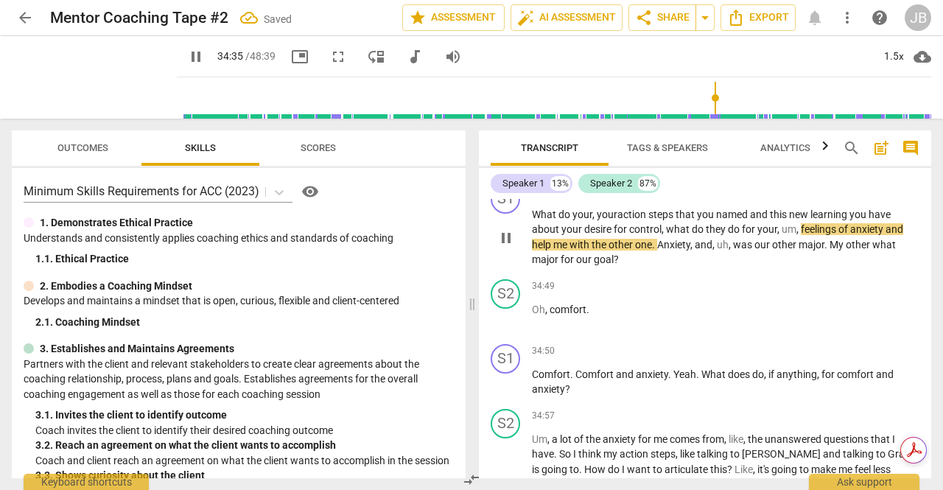
scroll to position [6657, 0]
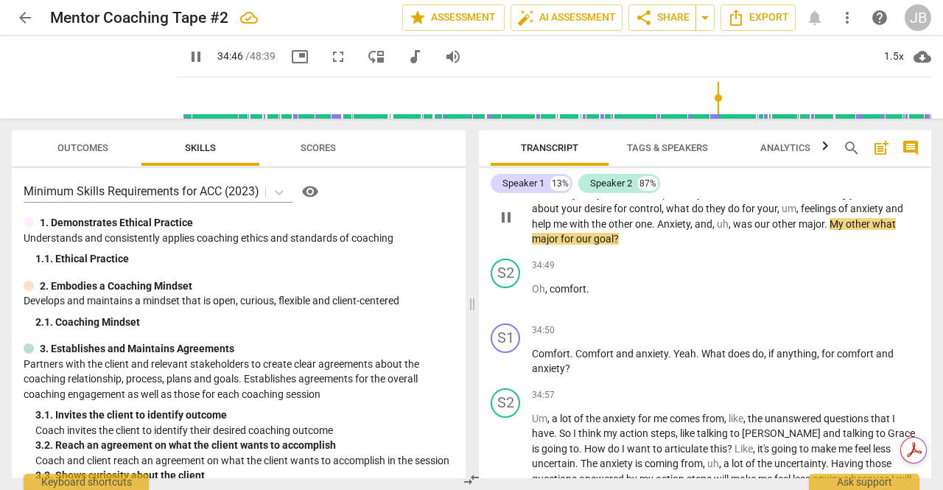
click at [505, 226] on span "pause" at bounding box center [506, 218] width 18 height 18
type input "2087"
click at [824, 230] on span "major" at bounding box center [812, 224] width 26 height 12
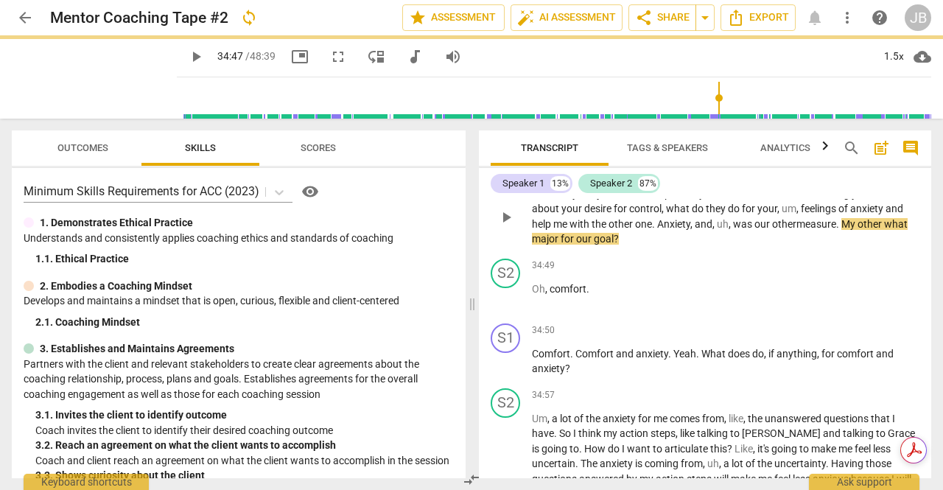
click at [847, 230] on span "My" at bounding box center [849, 224] width 16 height 12
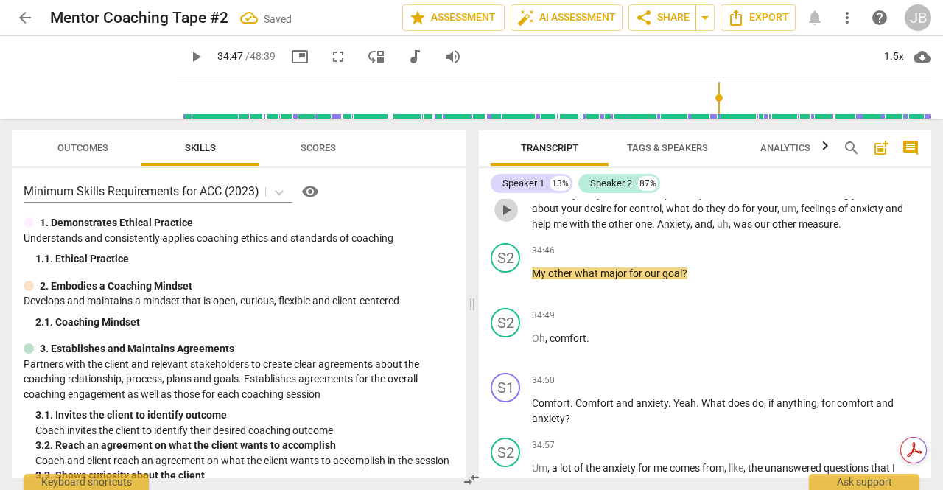
click at [508, 219] on span "play_arrow" at bounding box center [506, 210] width 18 height 18
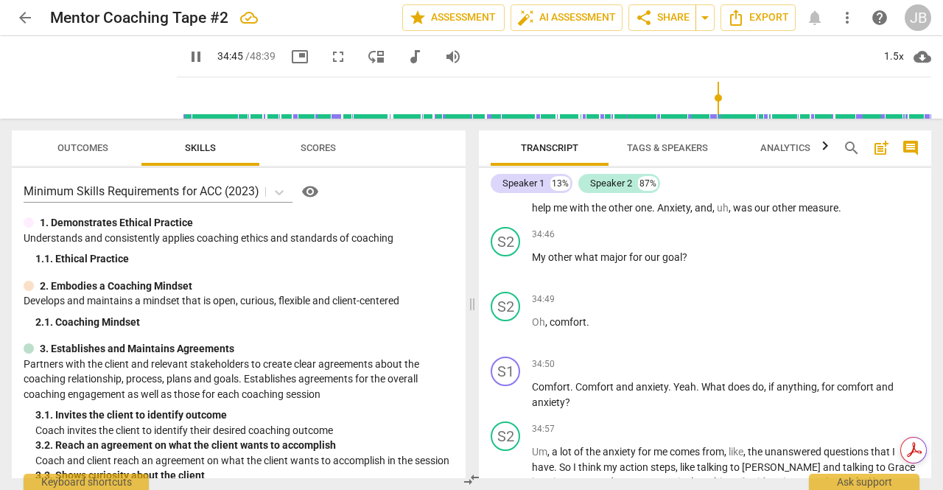
scroll to position [6677, 0]
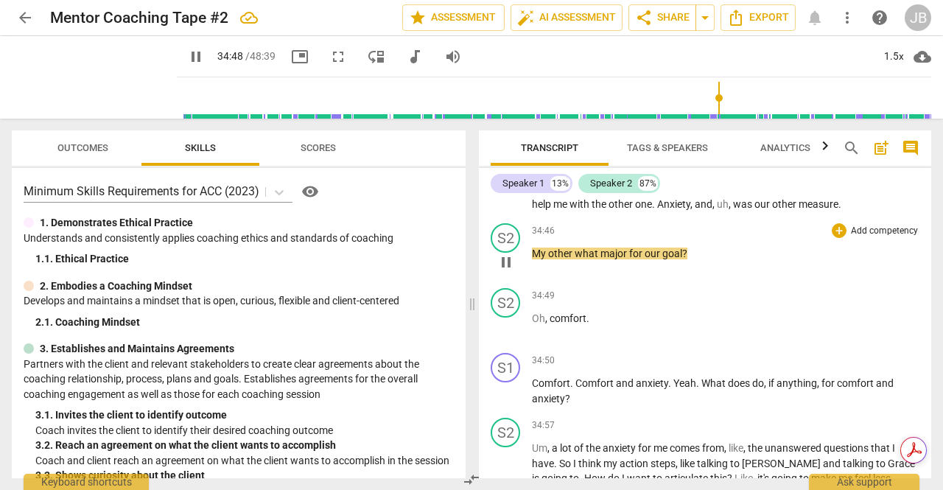
click at [508, 271] on span "pause" at bounding box center [506, 262] width 18 height 18
type input "2089"
click at [600, 259] on span "major" at bounding box center [614, 254] width 29 height 12
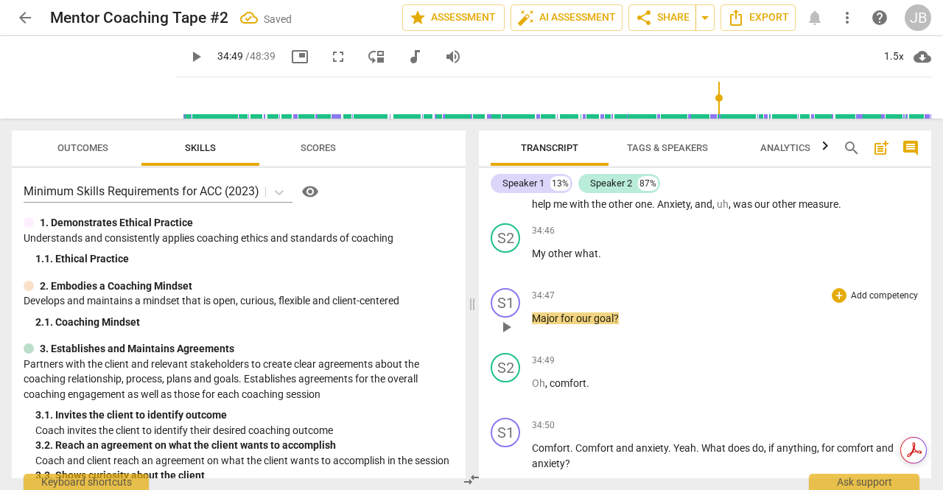
click at [559, 324] on span "Major" at bounding box center [546, 318] width 29 height 12
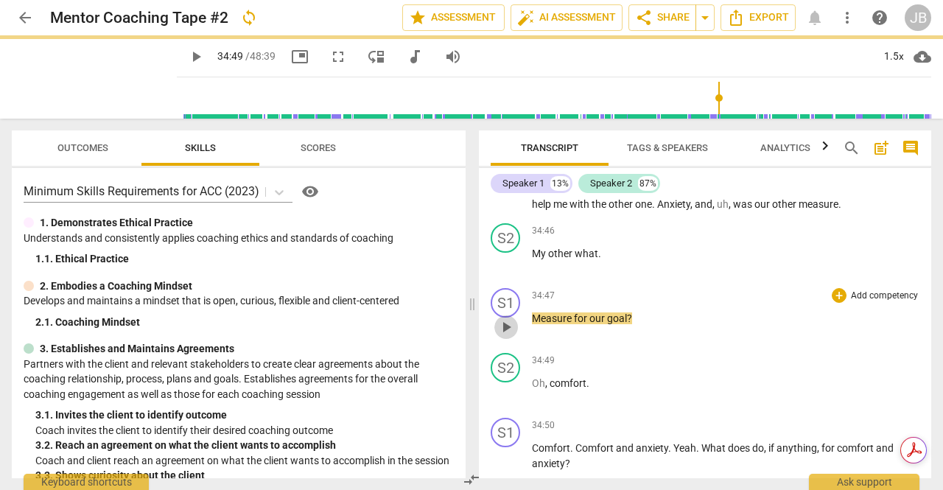
click at [503, 336] on span "play_arrow" at bounding box center [506, 327] width 18 height 18
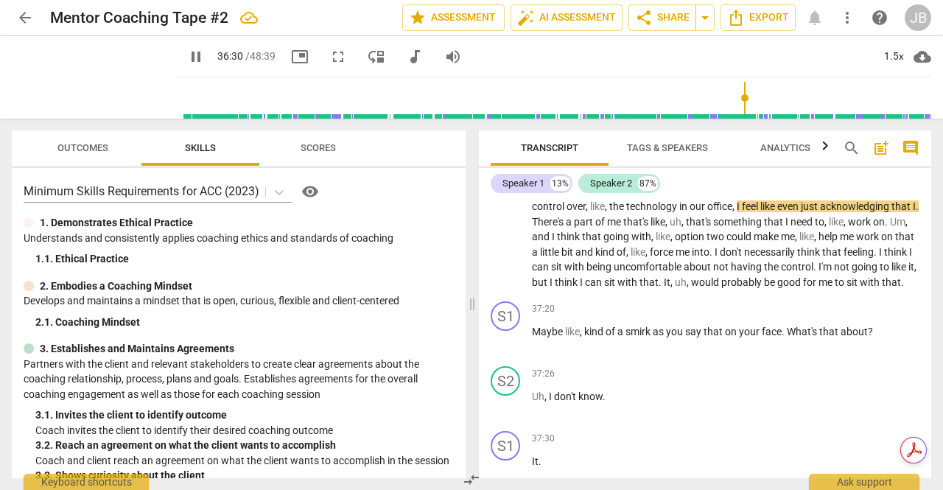
scroll to position [7170, 0]
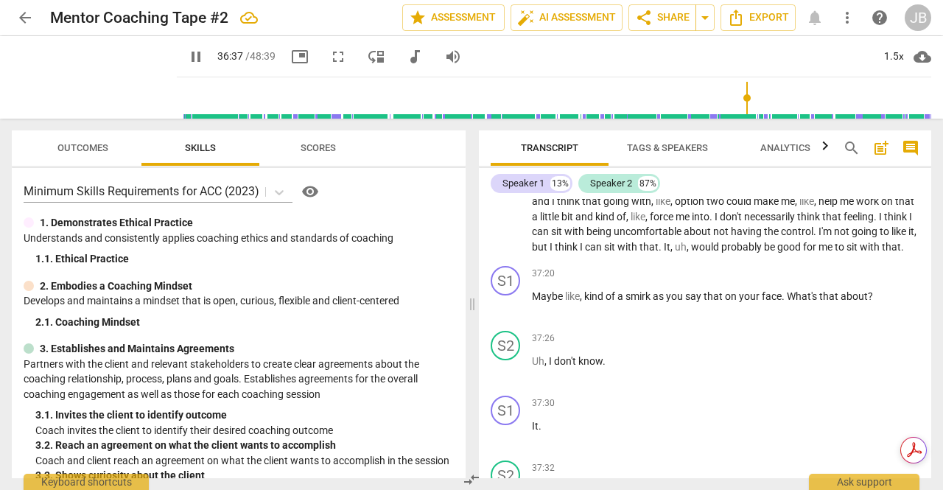
click at [527, 250] on div "play_arrow pause" at bounding box center [513, 134] width 38 height 231
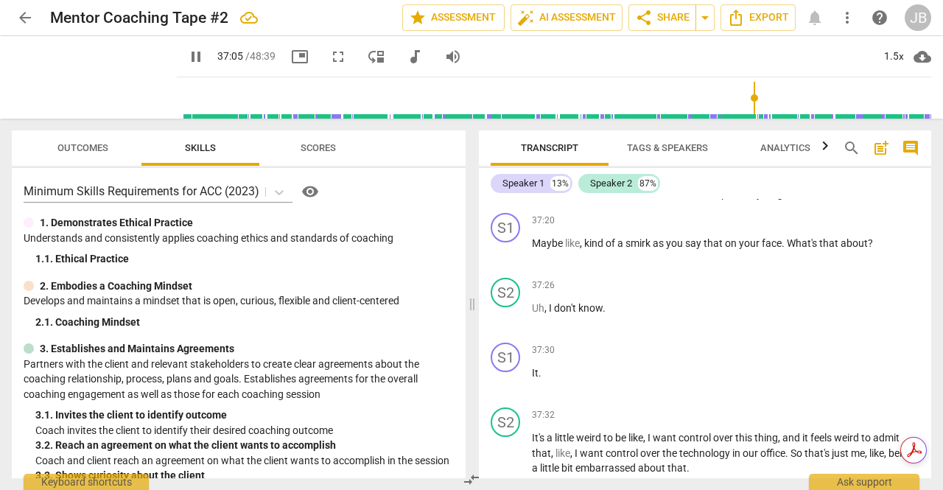
scroll to position [7224, 0]
click at [721, 199] on span "would" at bounding box center [706, 193] width 30 height 12
type input "2242"
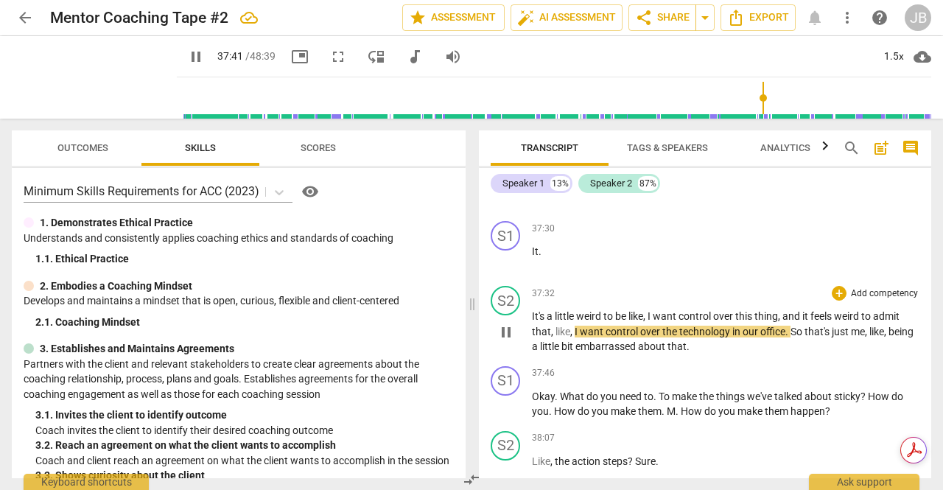
scroll to position [7344, 0]
click at [505, 204] on span "pause" at bounding box center [506, 195] width 18 height 18
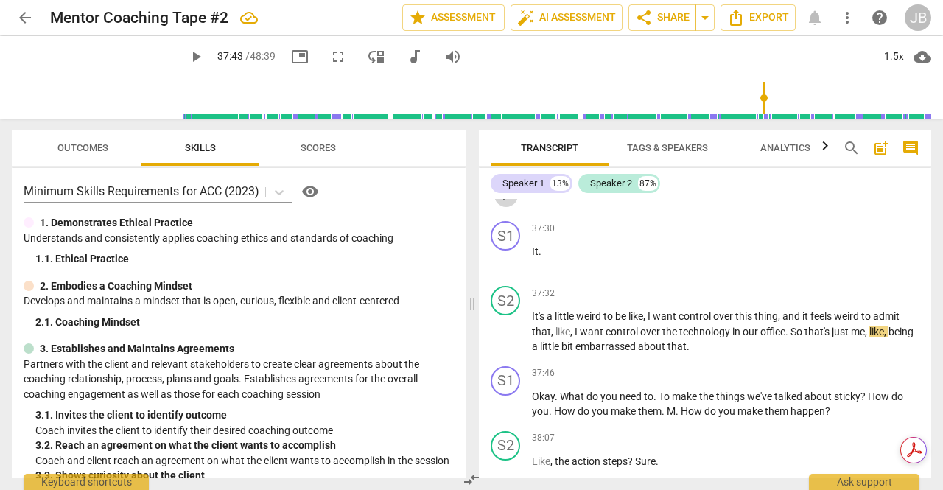
click at [504, 204] on span "play_arrow" at bounding box center [506, 195] width 18 height 18
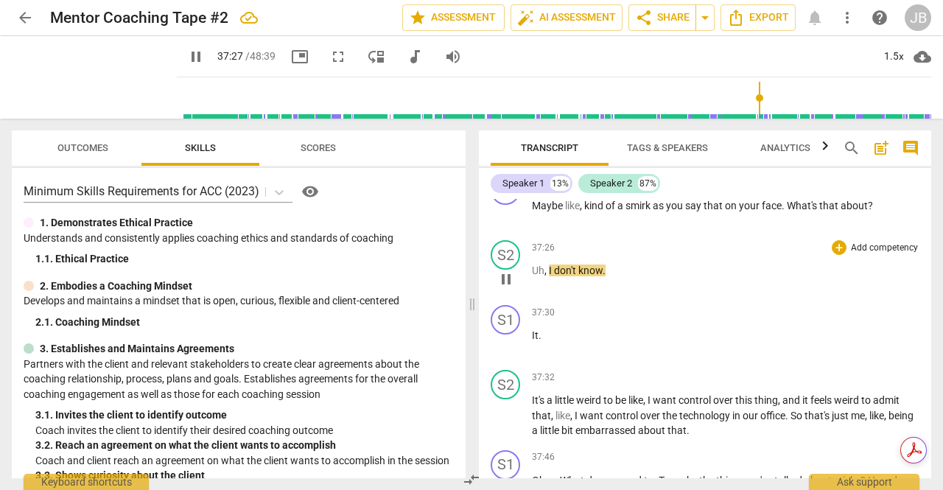
scroll to position [7259, 0]
click at [506, 225] on span "pause" at bounding box center [506, 216] width 18 height 18
click at [506, 225] on span "play_arrow" at bounding box center [506, 216] width 18 height 18
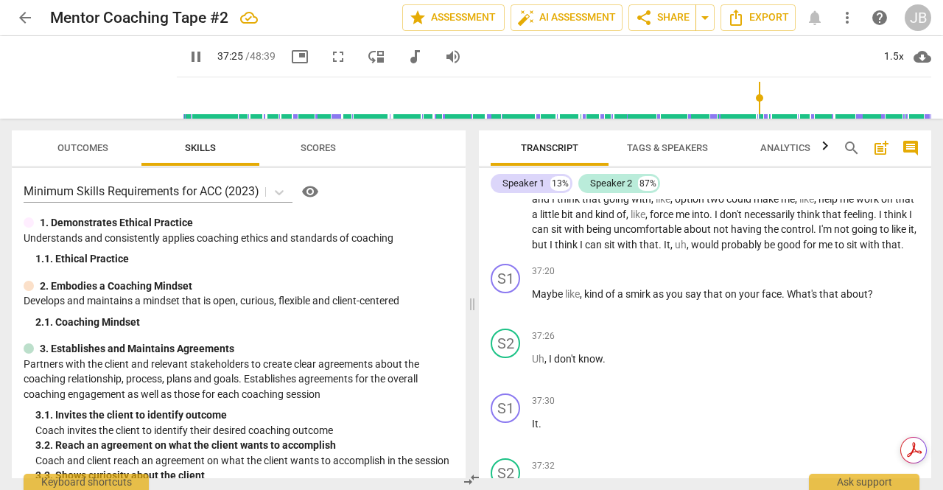
scroll to position [7160, 0]
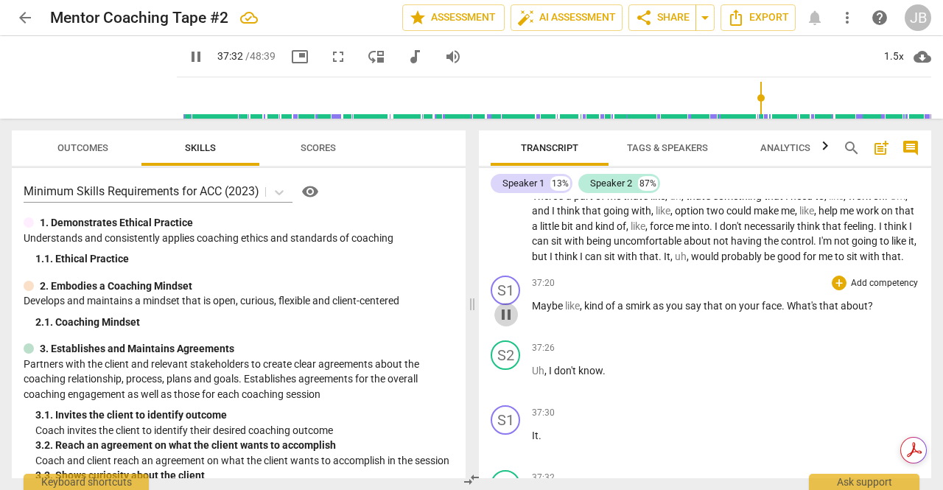
click at [508, 323] on span "pause" at bounding box center [506, 315] width 18 height 18
click at [508, 323] on span "play_arrow" at bounding box center [506, 315] width 18 height 18
click at [508, 323] on span "pause" at bounding box center [506, 315] width 18 height 18
click at [752, 96] on input "range" at bounding box center [557, 97] width 749 height 47
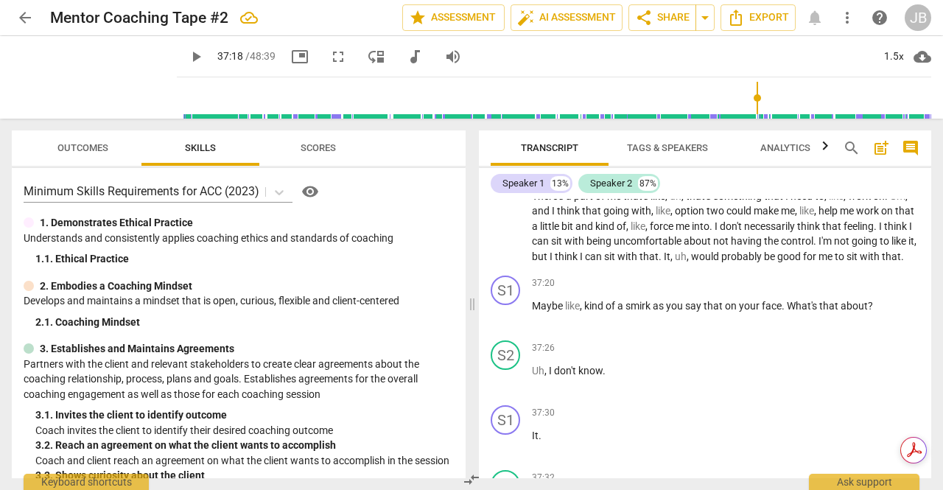
click at [187, 57] on span "play_arrow" at bounding box center [196, 57] width 18 height 18
click at [187, 57] on span "pause" at bounding box center [196, 57] width 18 height 18
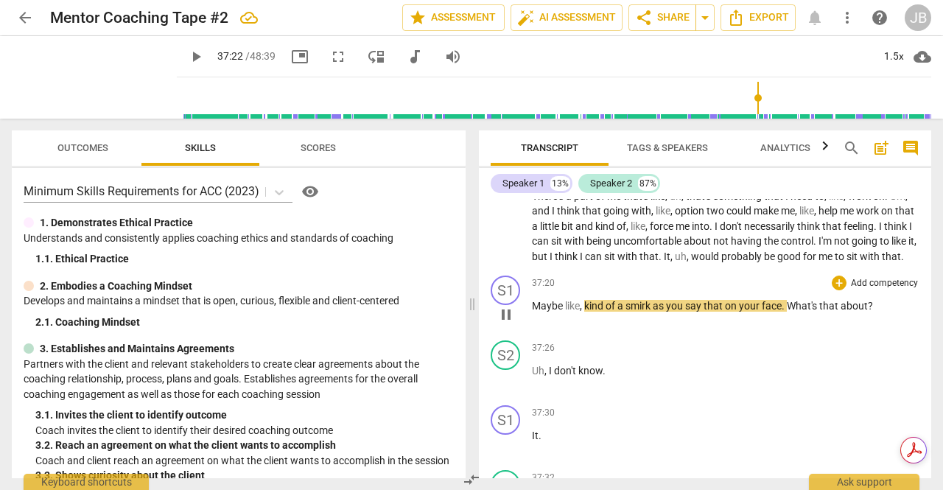
type input "2242"
click at [531, 324] on div "play_arrow pause" at bounding box center [513, 314] width 38 height 19
click at [533, 312] on span "Maybe" at bounding box center [548, 306] width 33 height 12
click at [508, 323] on span "play_arrow" at bounding box center [506, 315] width 18 height 18
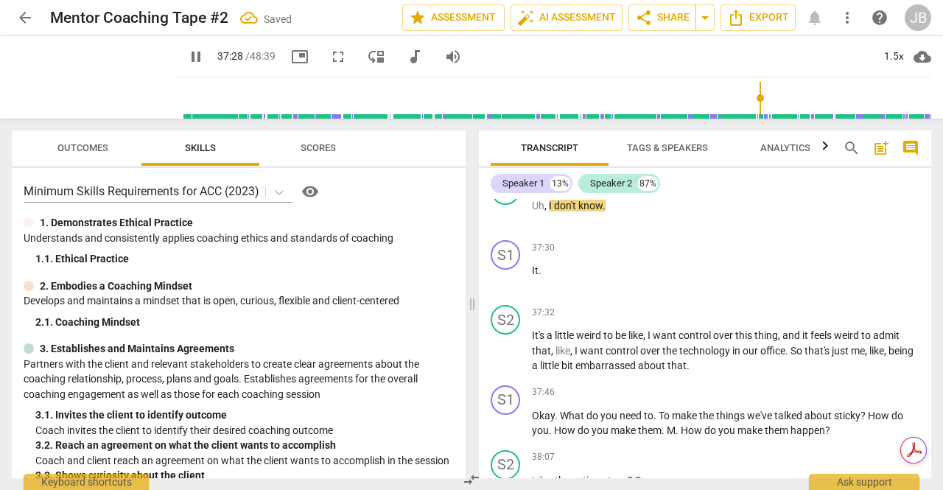
scroll to position [7327, 0]
click at [505, 287] on span "pause" at bounding box center [506, 278] width 18 height 18
type input "2253"
click at [614, 212] on p "Uh , I don't know ." at bounding box center [726, 204] width 388 height 15
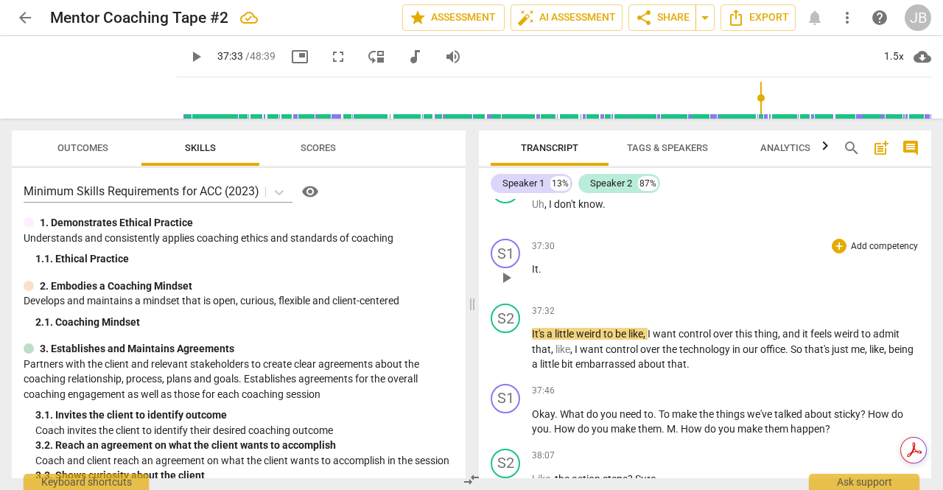
click at [560, 277] on p "It ." at bounding box center [726, 269] width 388 height 15
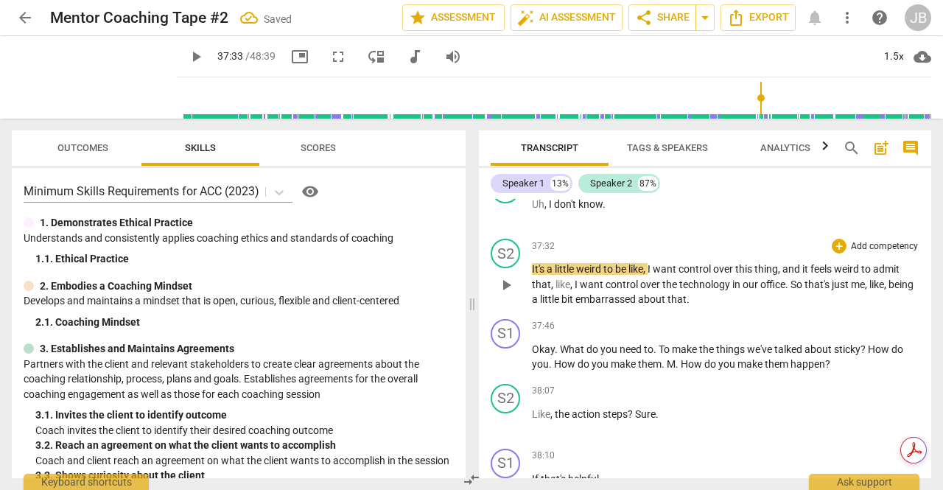
click at [529, 307] on div "S2 play_arrow pause" at bounding box center [511, 273] width 41 height 69
click at [533, 275] on span "It's" at bounding box center [539, 269] width 15 height 12
click at [531, 303] on div "play_arrow pause" at bounding box center [513, 285] width 38 height 35
click at [508, 294] on span "play_arrow" at bounding box center [506, 285] width 18 height 18
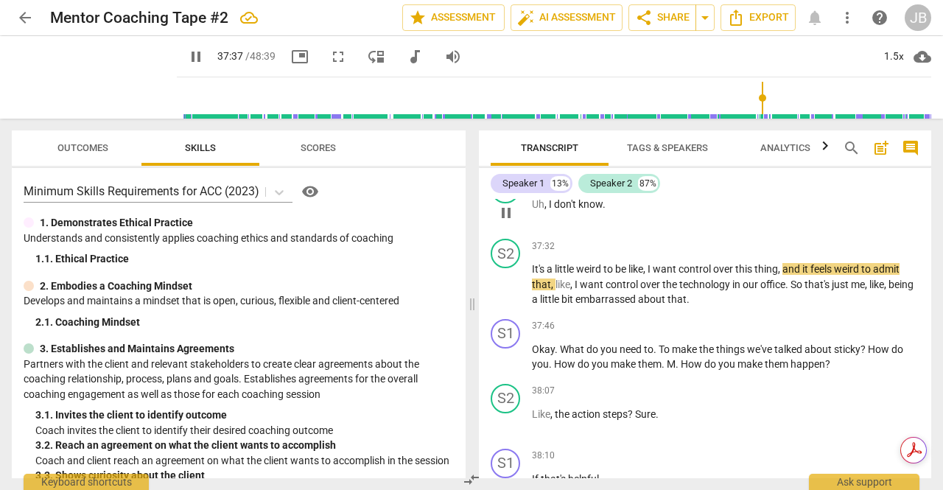
click at [613, 212] on p "Uh , I don't know ." at bounding box center [726, 204] width 388 height 15
type input "2259"
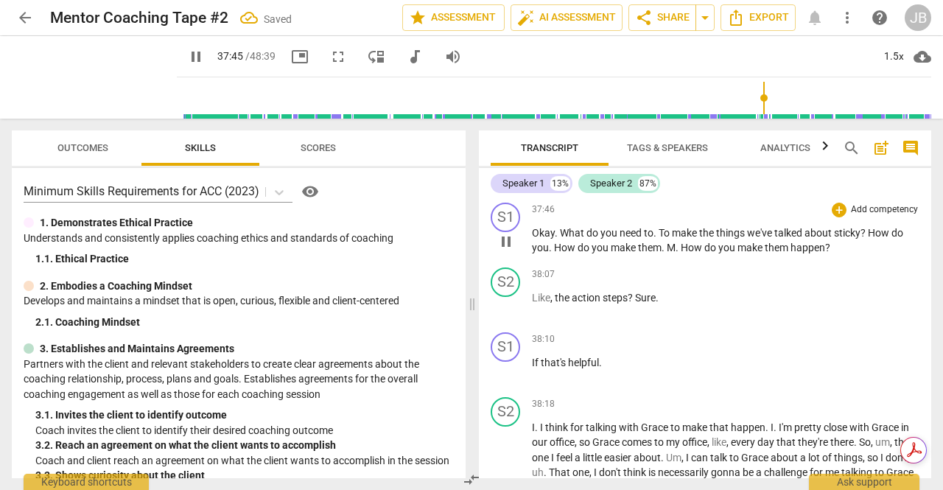
scroll to position [7448, 0]
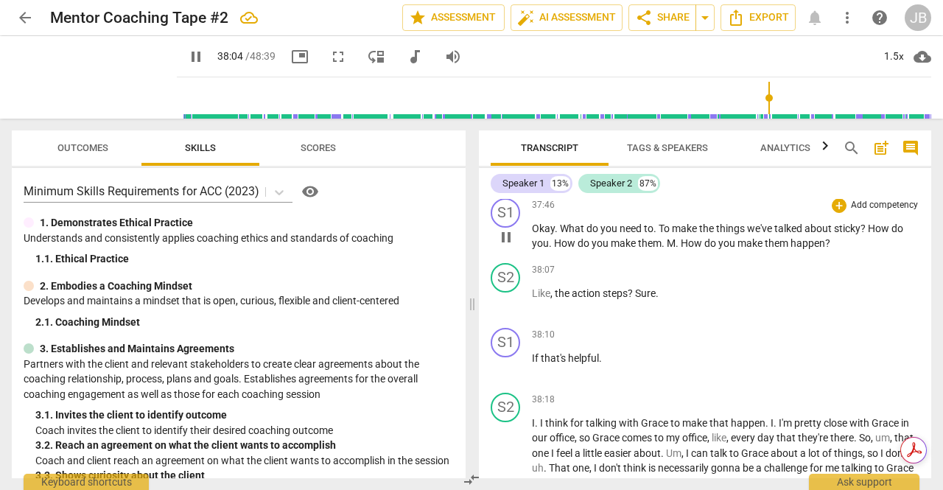
click at [674, 249] on span "M" at bounding box center [671, 243] width 9 height 12
type input "2286"
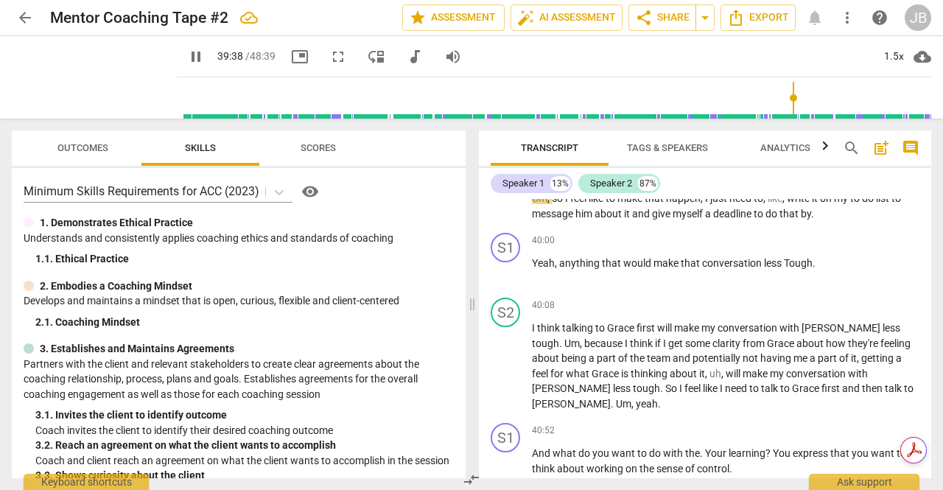
scroll to position [7840, 0]
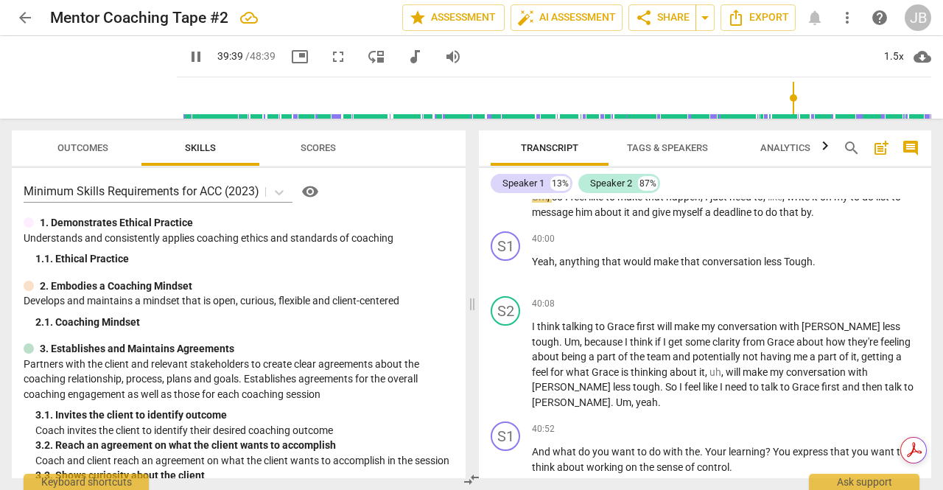
click at [659, 270] on p "Yeah , anything that would make that conversation less Tough ." at bounding box center [726, 261] width 388 height 15
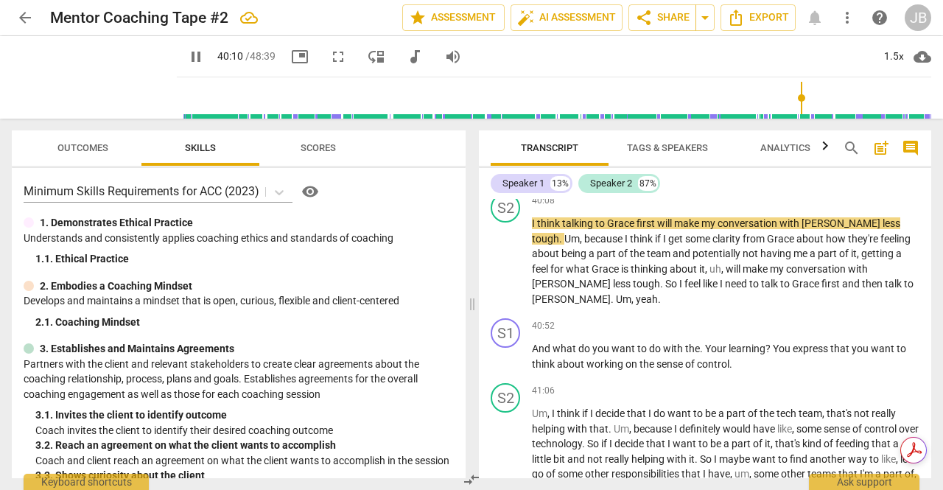
scroll to position [7963, 0]
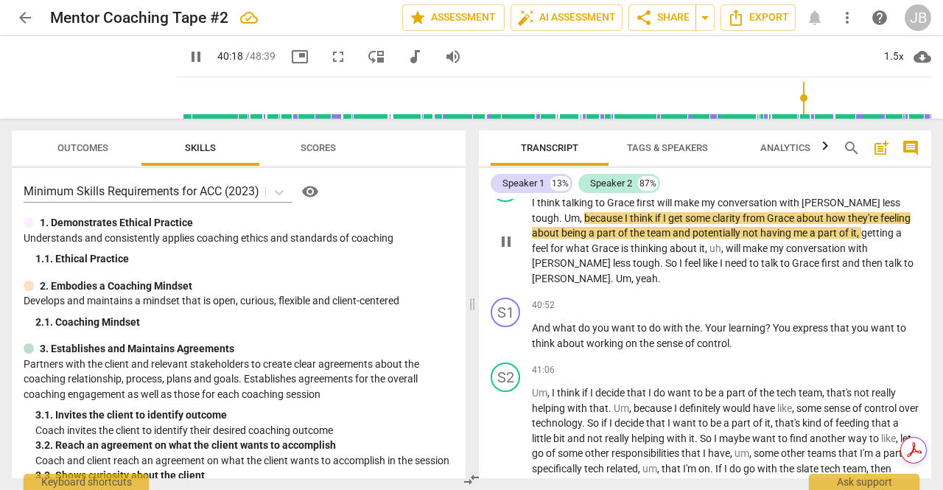
click at [505, 251] on span "pause" at bounding box center [506, 242] width 18 height 18
click at [505, 251] on span "play_arrow" at bounding box center [506, 242] width 18 height 18
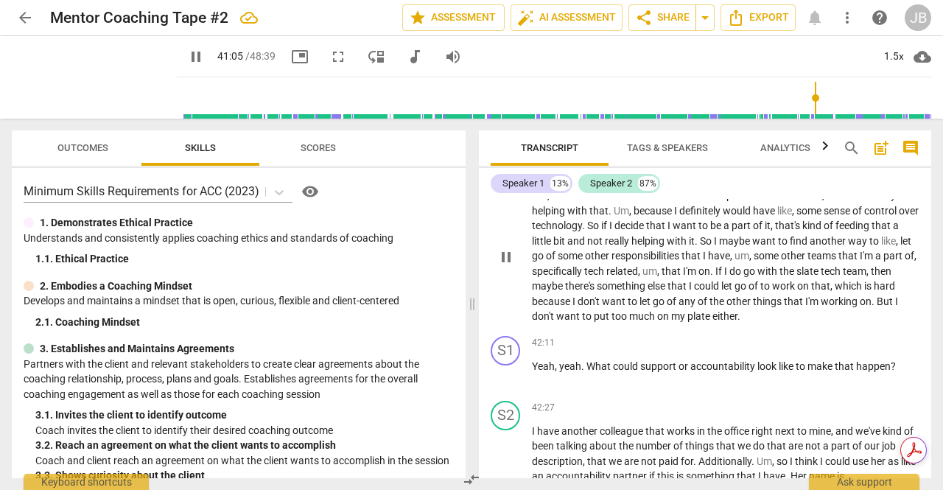
scroll to position [8161, 0]
click at [895, 307] on span "I" at bounding box center [896, 301] width 3 height 12
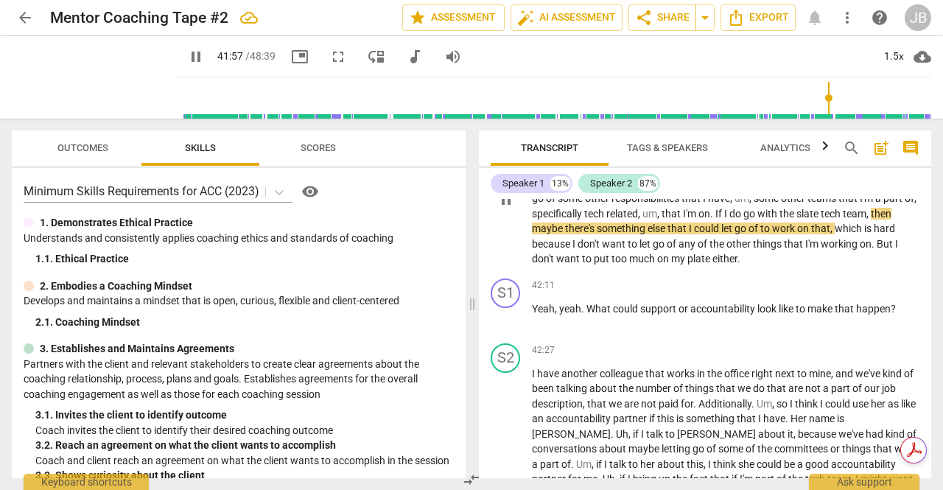
scroll to position [8236, 0]
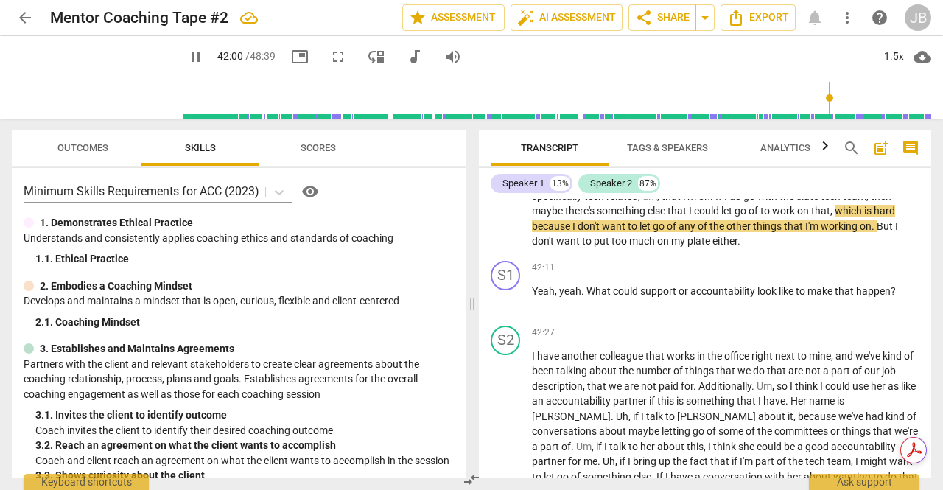
click at [843, 202] on span "team" at bounding box center [855, 196] width 24 height 12
click at [891, 249] on p "Um , I think if I decide that I do want to be a part of the tech team , that's …" at bounding box center [726, 181] width 388 height 136
type input "2529"
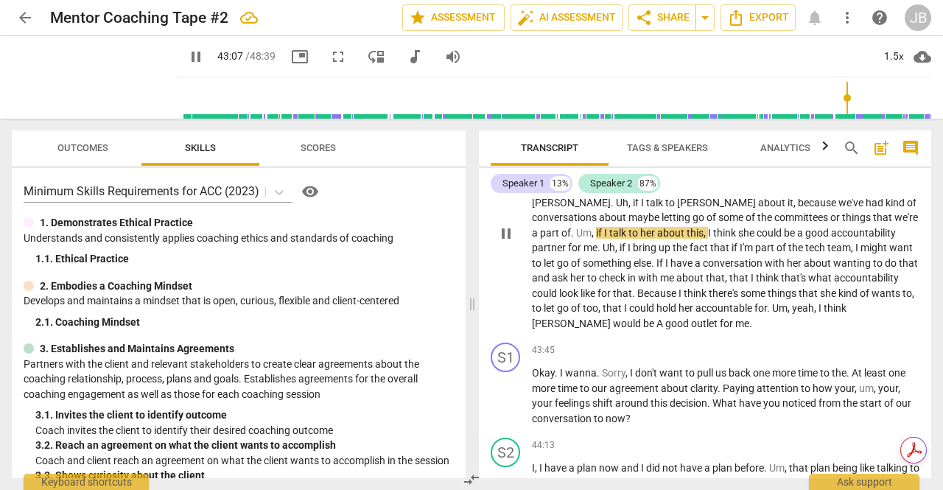
scroll to position [8457, 0]
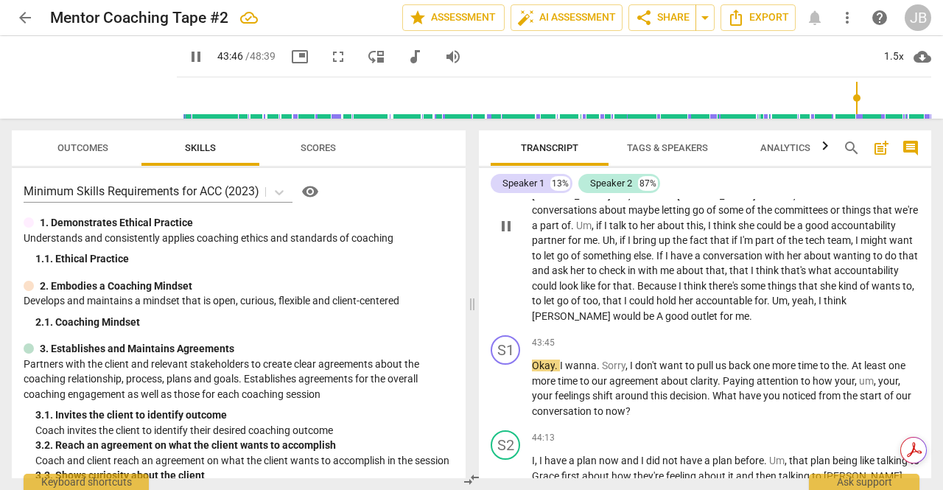
click at [665, 322] on span "A" at bounding box center [660, 316] width 9 height 12
type input "2627"
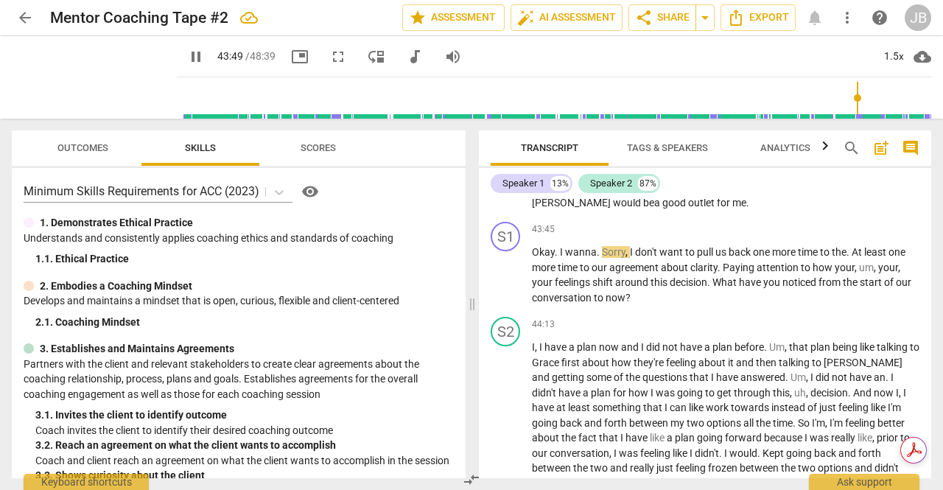
scroll to position [8571, 0]
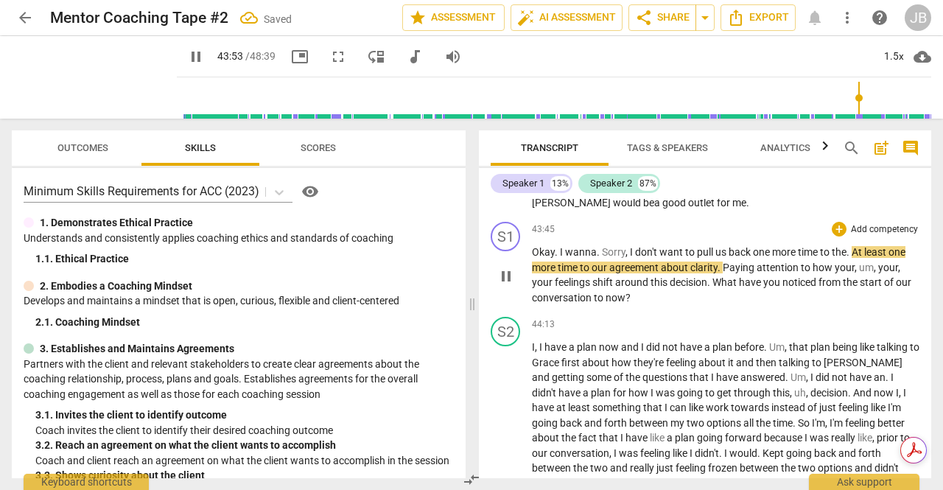
click at [654, 258] on span "don't" at bounding box center [647, 252] width 24 height 12
type input "2635"
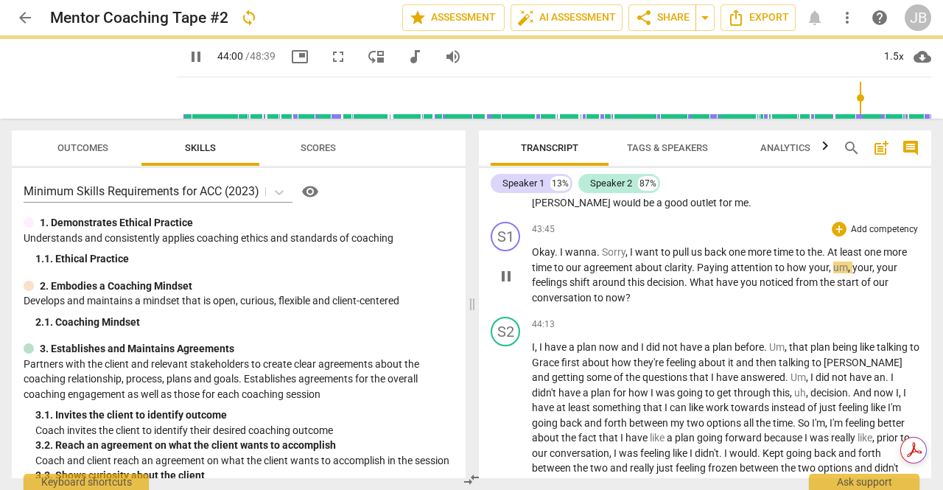
click at [511, 285] on span "pause" at bounding box center [506, 276] width 18 height 18
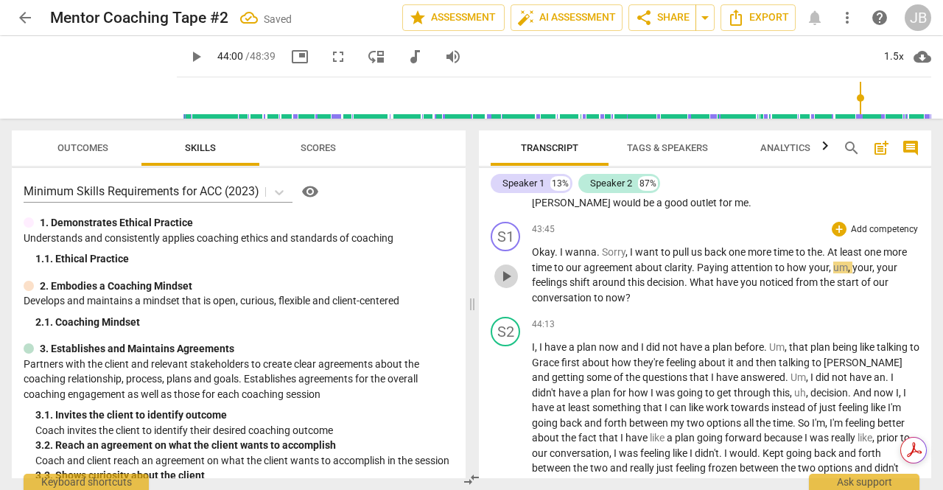
click at [510, 285] on span "play_arrow" at bounding box center [506, 276] width 18 height 18
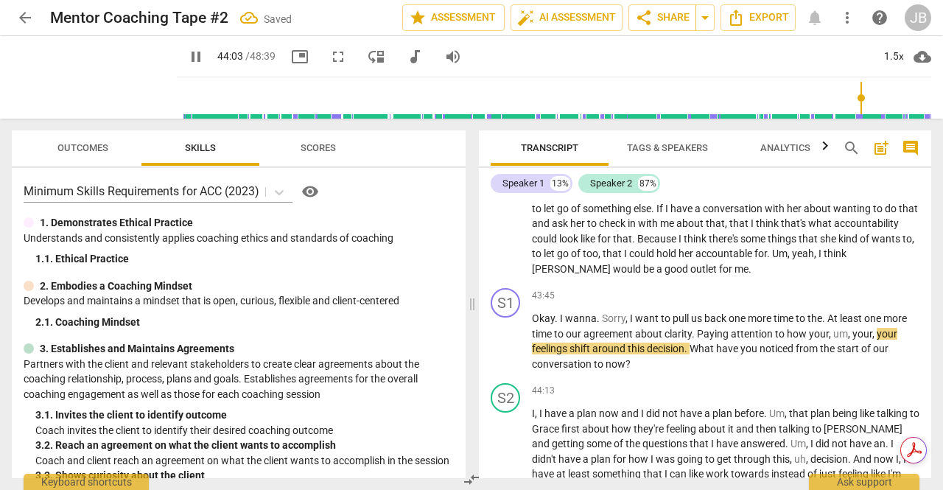
scroll to position [8454, 0]
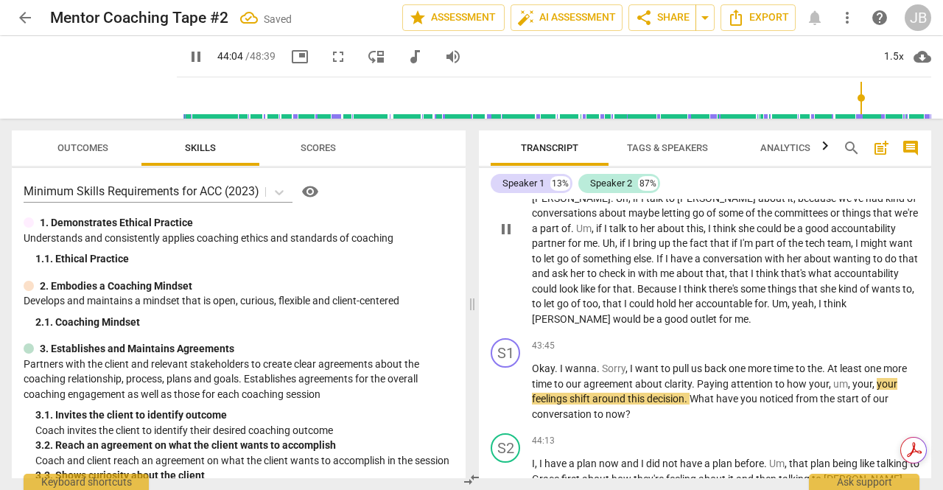
click at [511, 238] on span "pause" at bounding box center [506, 229] width 18 height 18
click at [511, 238] on span "play_arrow" at bounding box center [506, 229] width 18 height 18
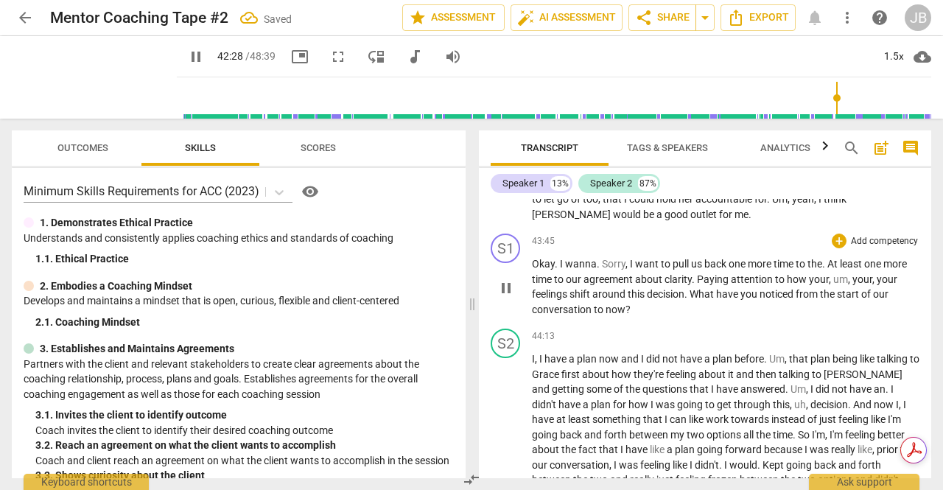
scroll to position [8559, 0]
click at [503, 297] on span "pause" at bounding box center [506, 288] width 18 height 18
click at [503, 297] on span "play_arrow" at bounding box center [506, 288] width 18 height 18
click at [503, 297] on span "pause" at bounding box center [506, 288] width 18 height 18
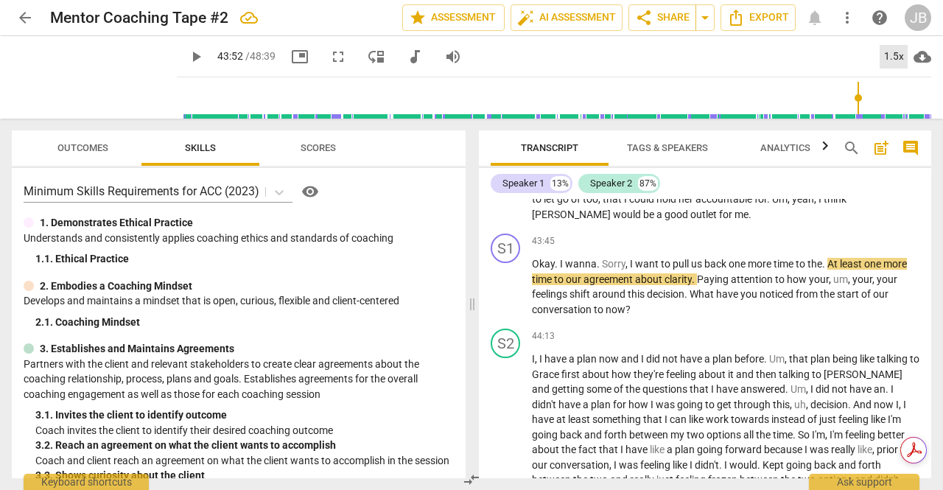
click at [903, 58] on div "1.5x" at bounding box center [894, 57] width 28 height 24
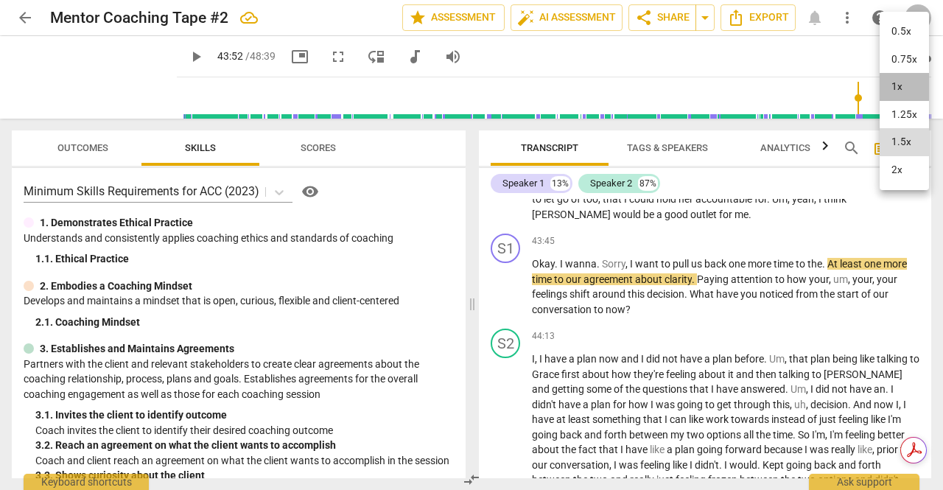
click at [894, 83] on li "1x" at bounding box center [904, 87] width 49 height 28
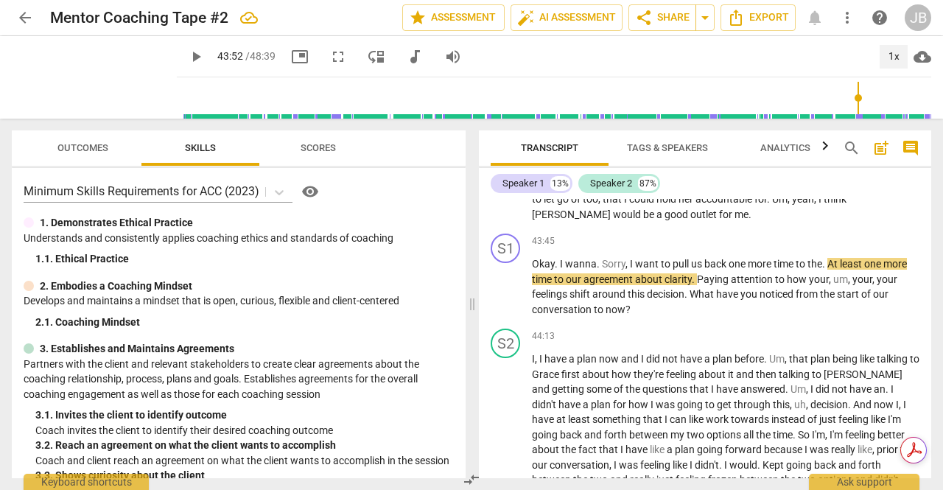
scroll to position [8525, 0]
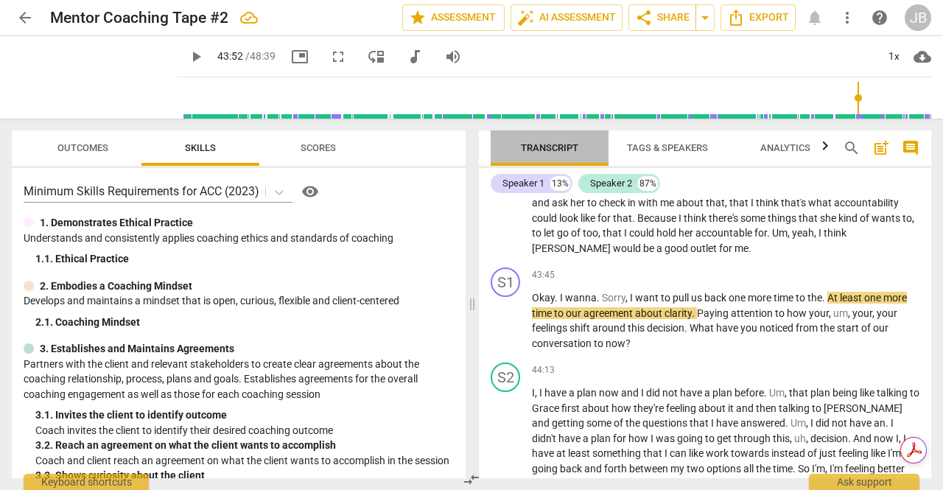
click at [561, 154] on span "Transcript" at bounding box center [549, 149] width 93 height 20
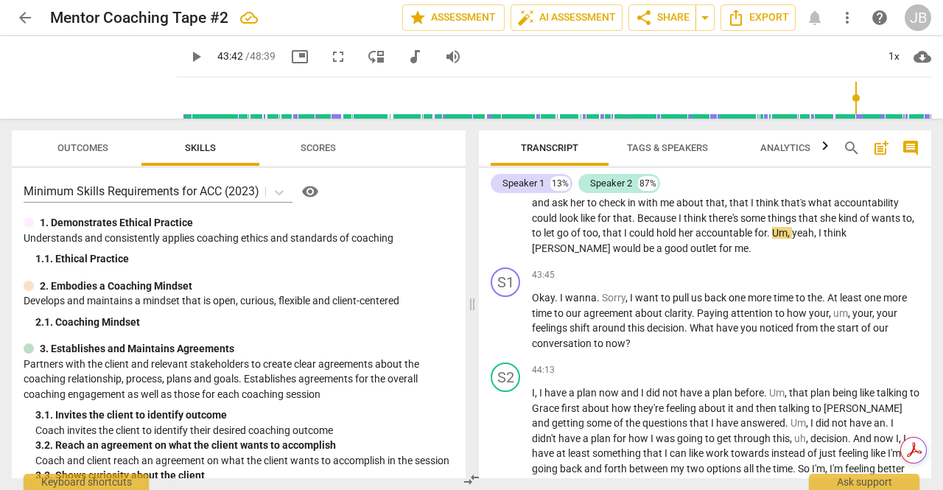
click at [852, 99] on input "range" at bounding box center [557, 97] width 749 height 47
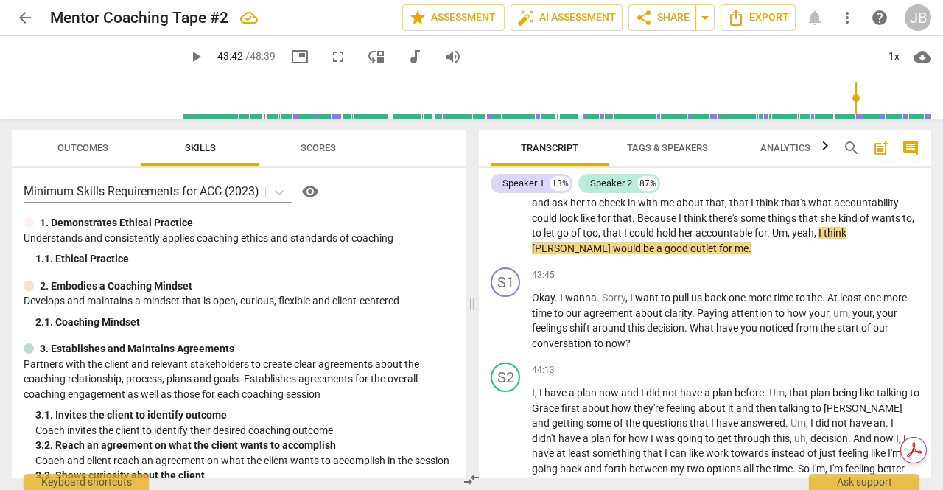
click at [187, 60] on span "play_arrow" at bounding box center [196, 57] width 18 height 18
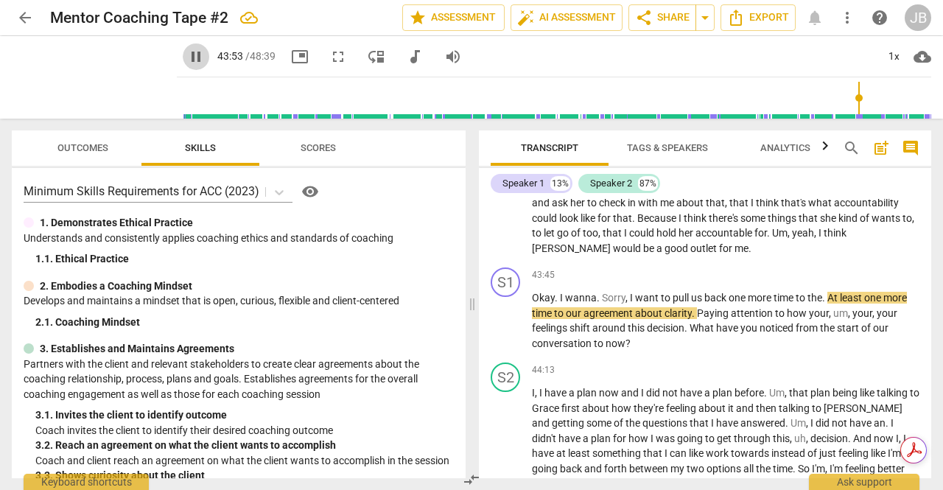
click at [187, 60] on span "pause" at bounding box center [196, 57] width 18 height 18
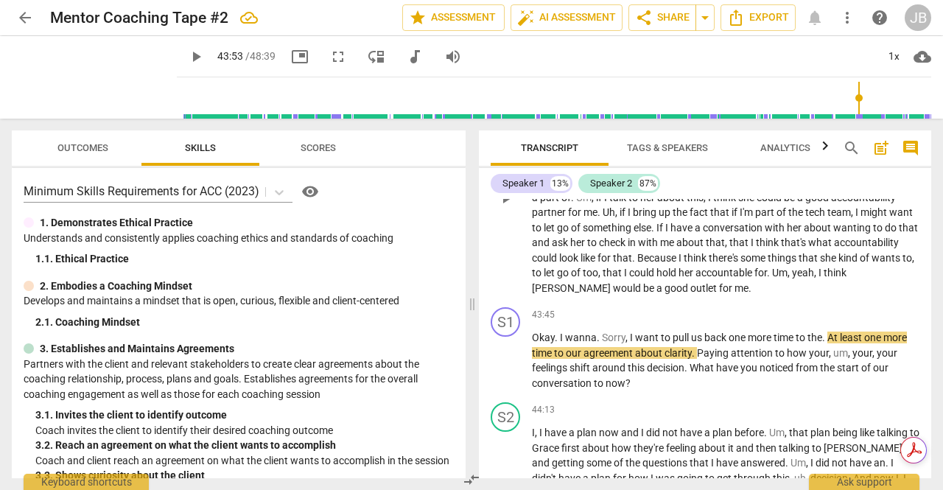
click at [503, 207] on span "play_arrow" at bounding box center [506, 198] width 18 height 18
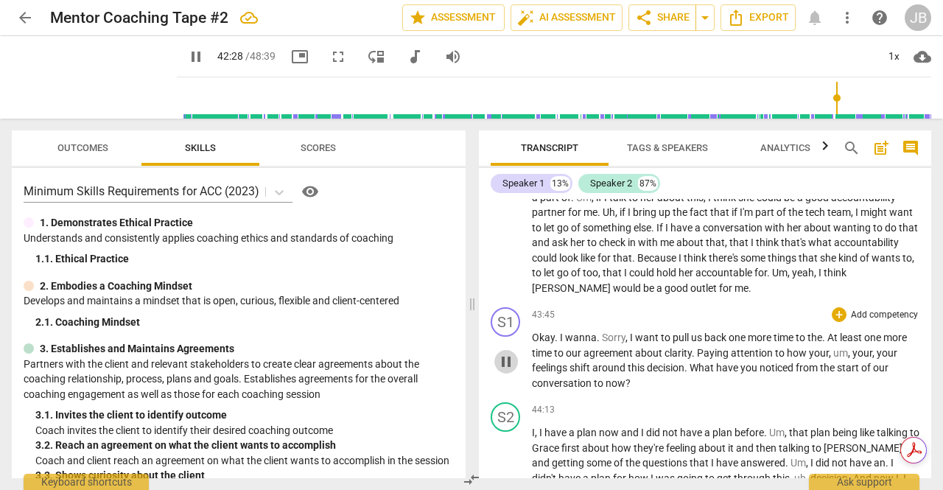
click at [510, 371] on span "pause" at bounding box center [506, 362] width 18 height 18
click at [510, 371] on span "play_arrow" at bounding box center [506, 362] width 18 height 18
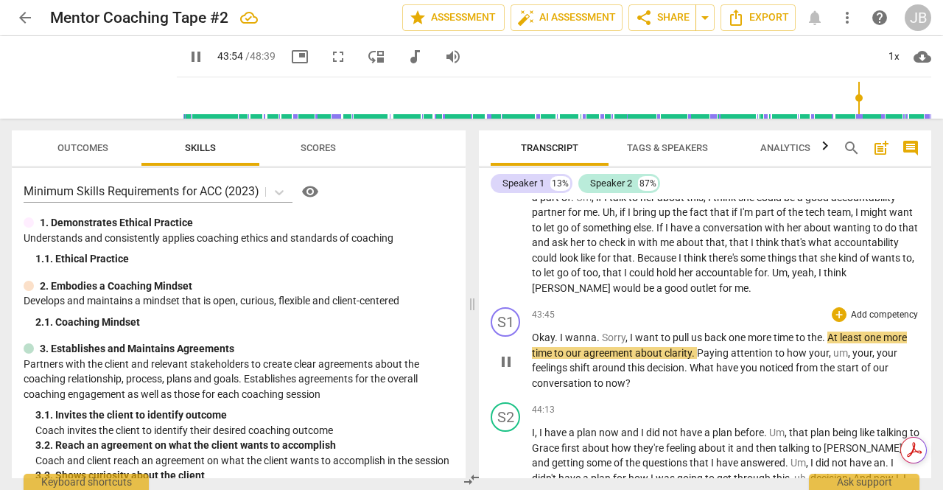
click at [510, 371] on span "pause" at bounding box center [506, 362] width 18 height 18
type input "2635"
click at [623, 343] on span "Sorry" at bounding box center [614, 338] width 24 height 12
click at [503, 371] on span "play_arrow" at bounding box center [506, 362] width 18 height 18
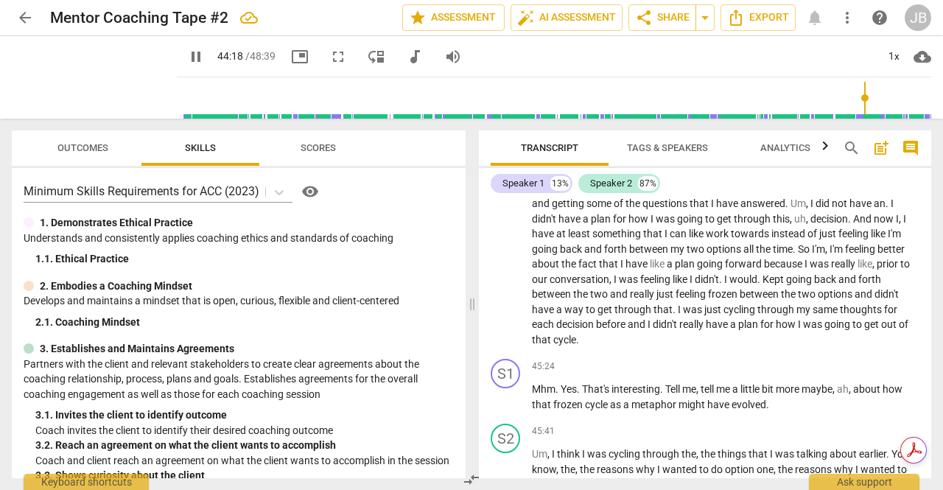
scroll to position [8746, 0]
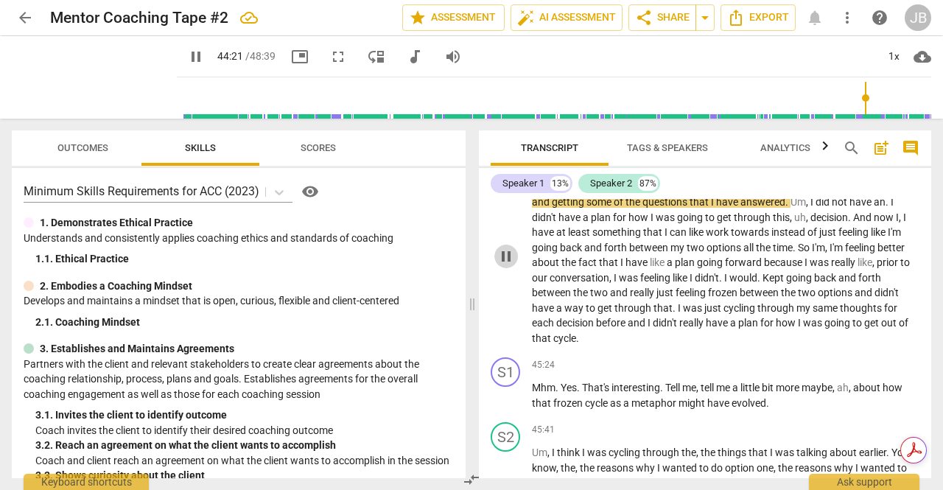
click at [506, 265] on span "pause" at bounding box center [506, 257] width 18 height 18
type input "2662"
click at [771, 178] on span "Um" at bounding box center [776, 172] width 15 height 12
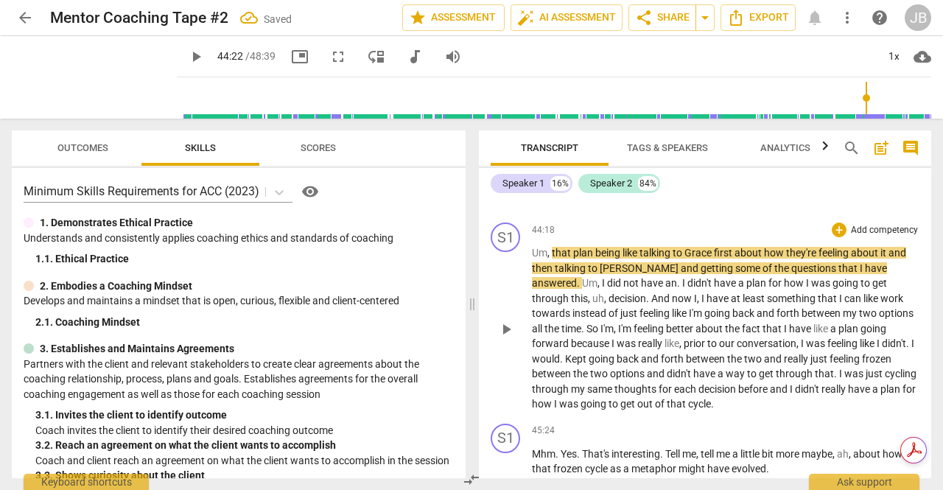
scroll to position [8727, 0]
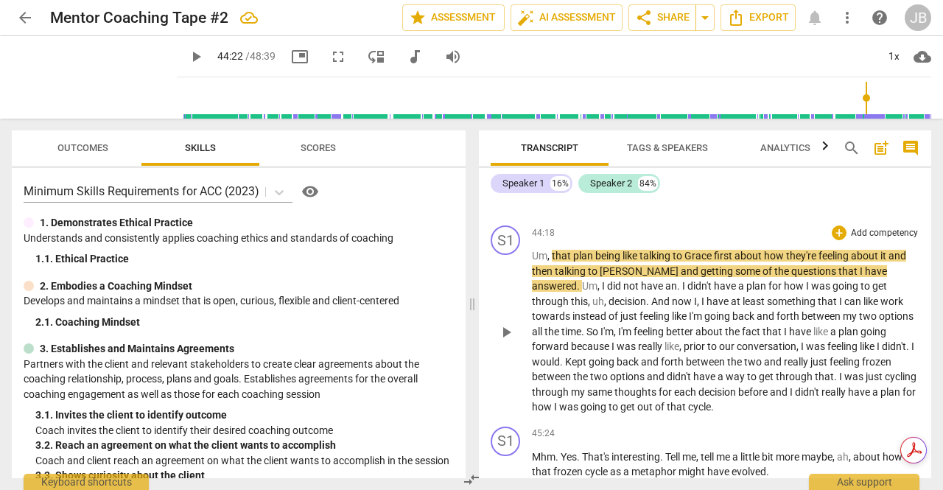
click at [532, 262] on span "Um" at bounding box center [539, 256] width 15 height 12
click at [770, 199] on p "I , I have a plan now and I did not have a plan before ." at bounding box center [726, 190] width 388 height 15
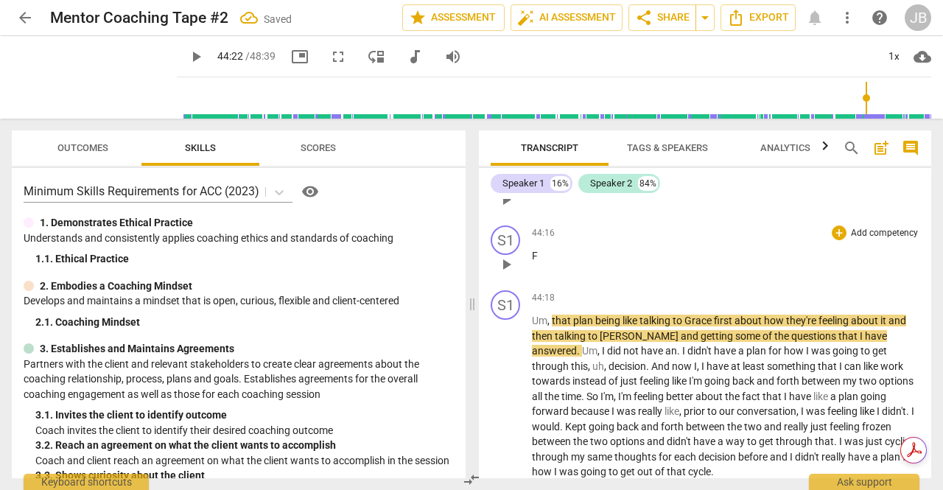
click at [542, 264] on p "F" at bounding box center [726, 255] width 388 height 15
click at [501, 255] on div "S1" at bounding box center [505, 239] width 29 height 29
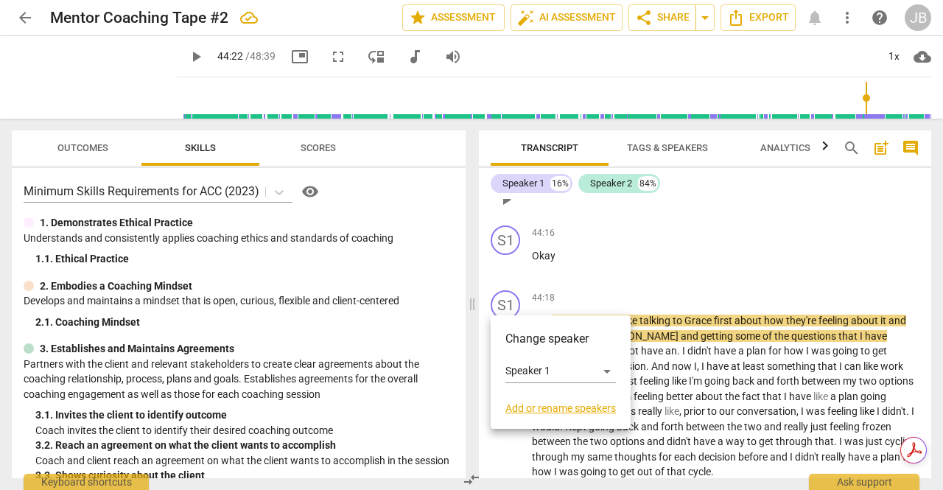
click at [679, 321] on div at bounding box center [471, 245] width 943 height 490
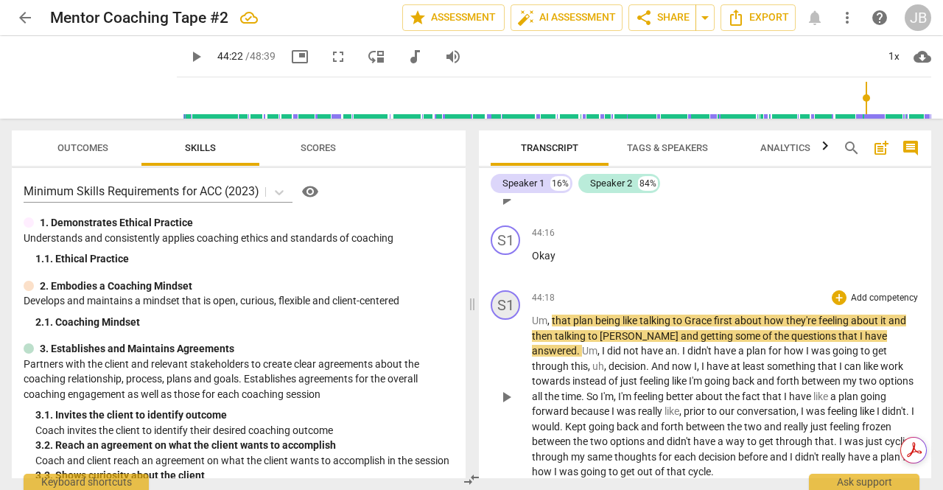
click at [511, 320] on div "S1" at bounding box center [505, 304] width 29 height 29
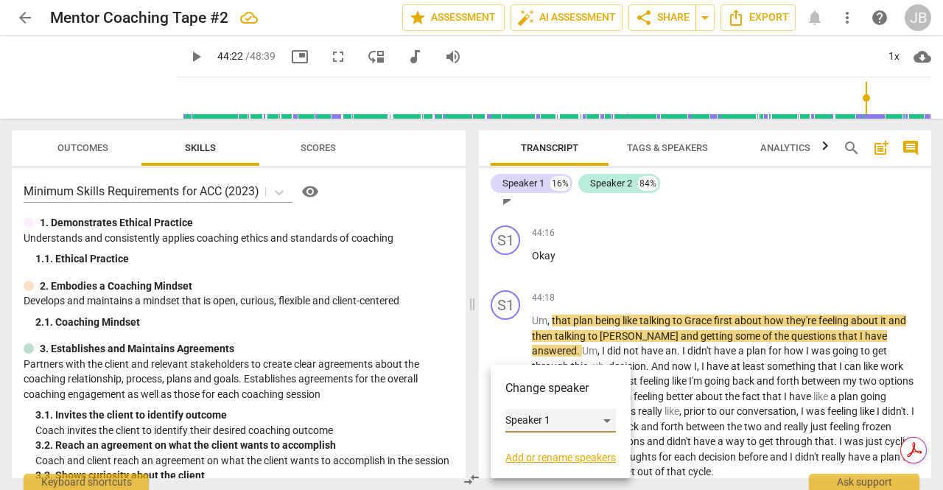
click at [547, 419] on div "Speaker 1" at bounding box center [560, 421] width 111 height 24
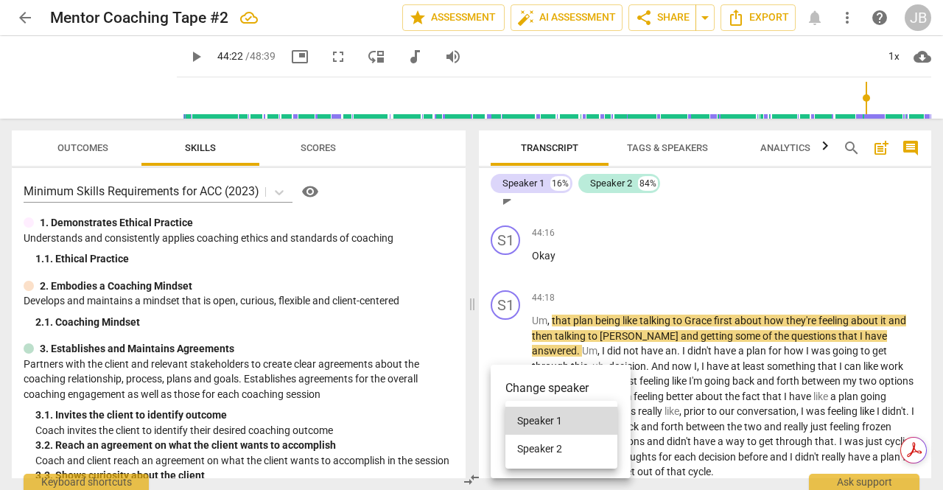
click at [547, 447] on li "Speaker 2" at bounding box center [561, 449] width 112 height 28
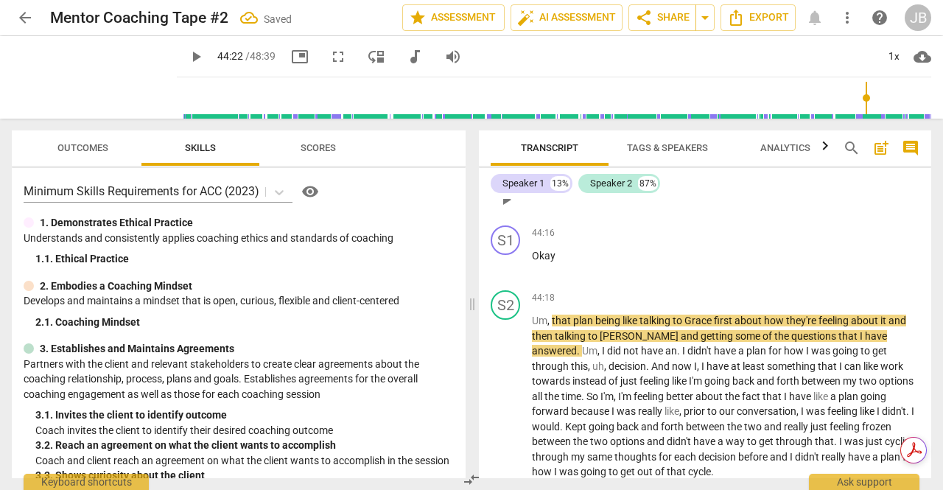
click at [507, 209] on span "play_arrow" at bounding box center [506, 200] width 18 height 18
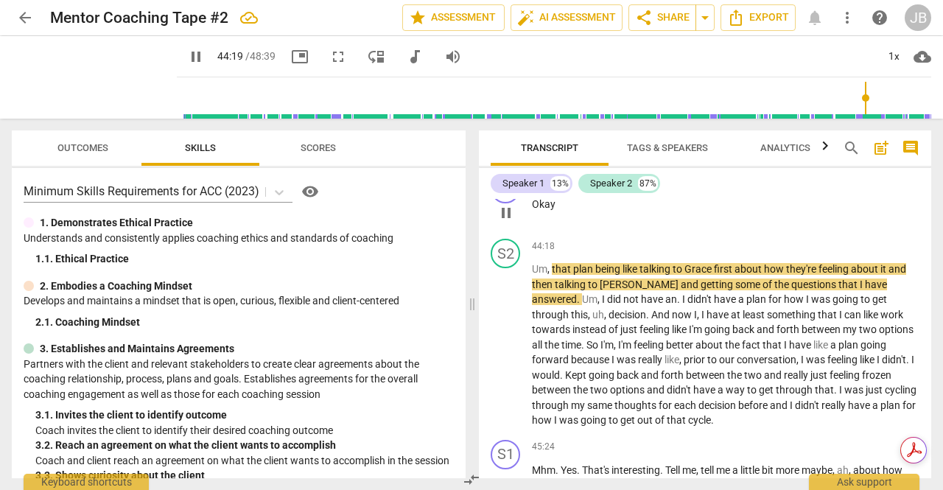
scroll to position [8793, 0]
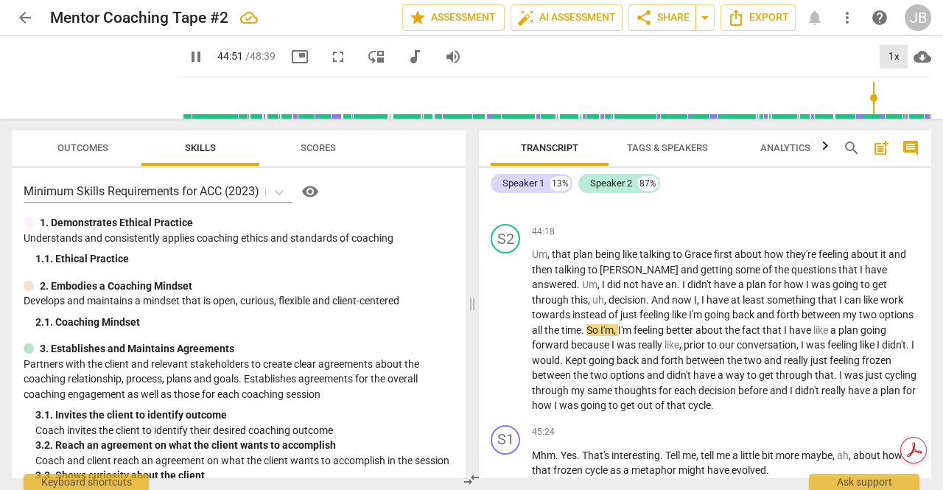
click at [887, 53] on div "1x" at bounding box center [894, 57] width 28 height 24
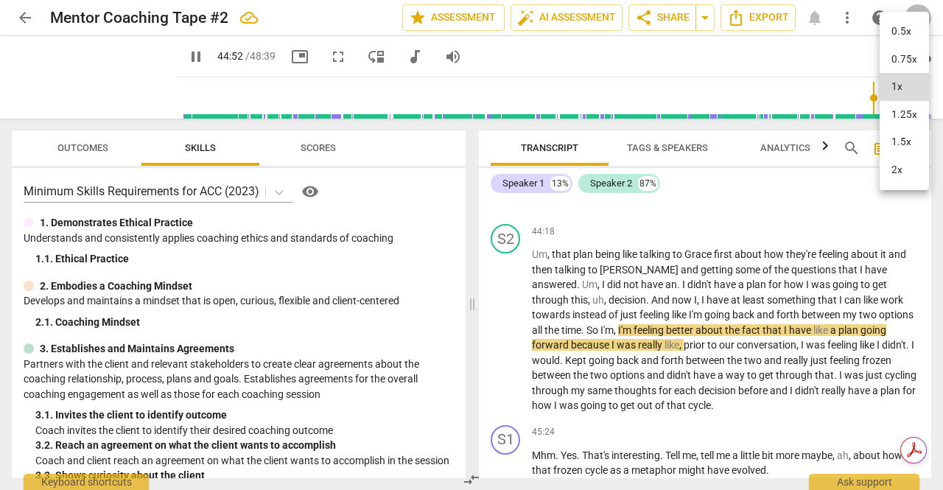
click at [892, 113] on li "1.25x" at bounding box center [904, 115] width 49 height 28
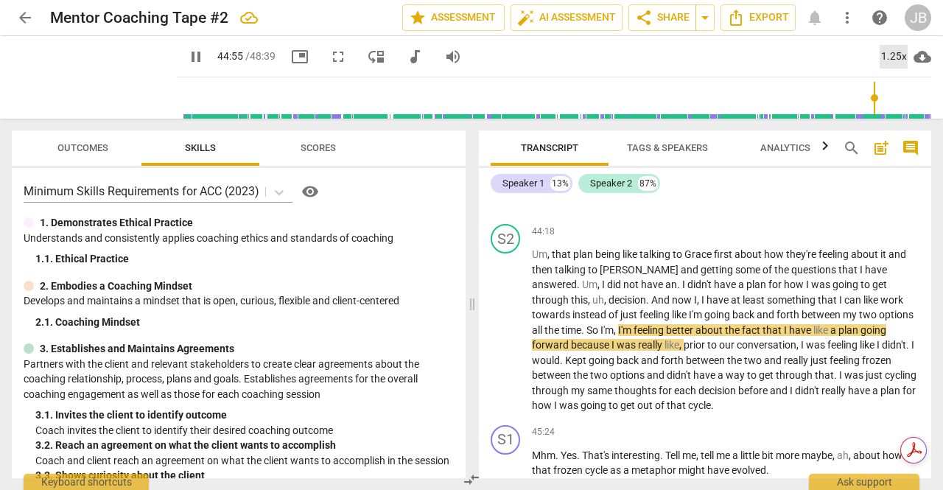
click at [898, 63] on div "1.25x" at bounding box center [894, 57] width 28 height 24
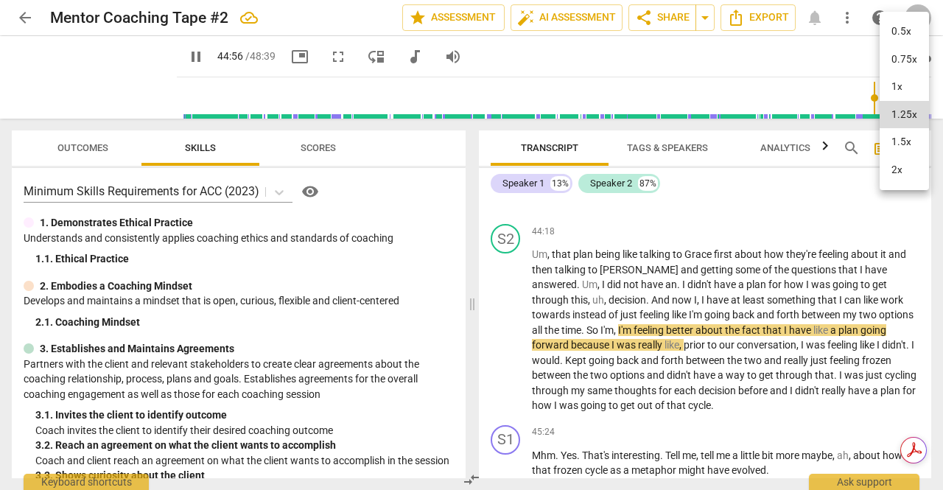
click at [890, 139] on li "1.5x" at bounding box center [904, 142] width 49 height 28
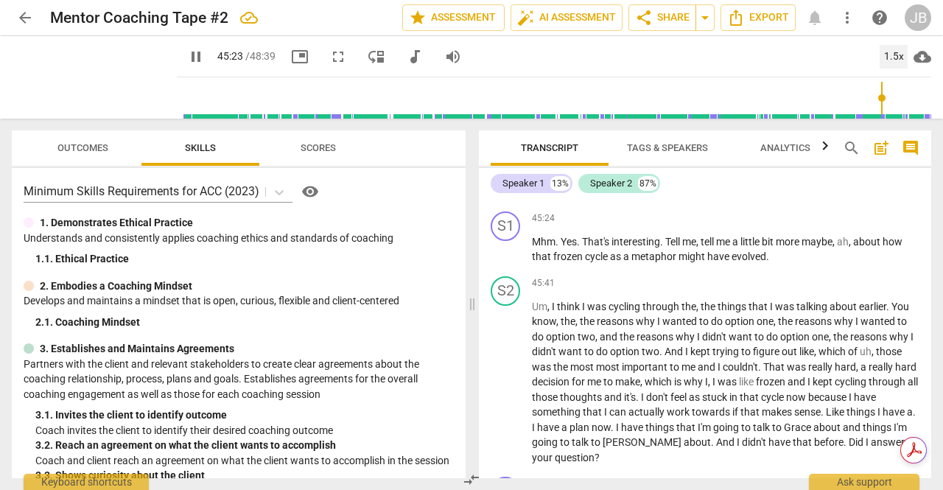
scroll to position [9007, 0]
click at [579, 248] on span "." at bounding box center [579, 242] width 5 height 12
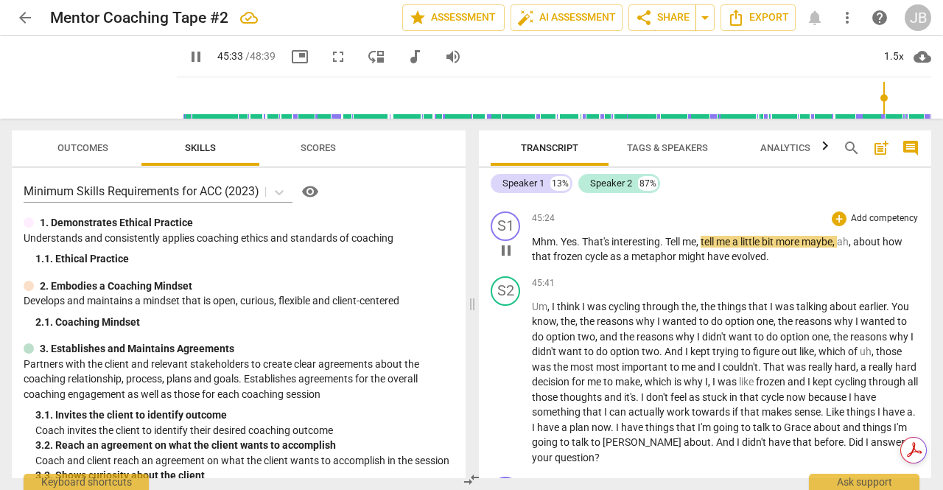
type input "2734"
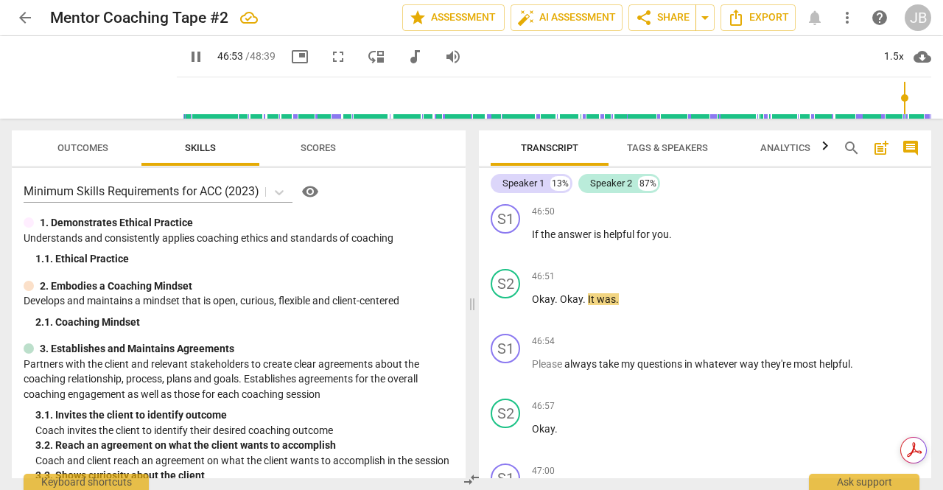
scroll to position [9282, 0]
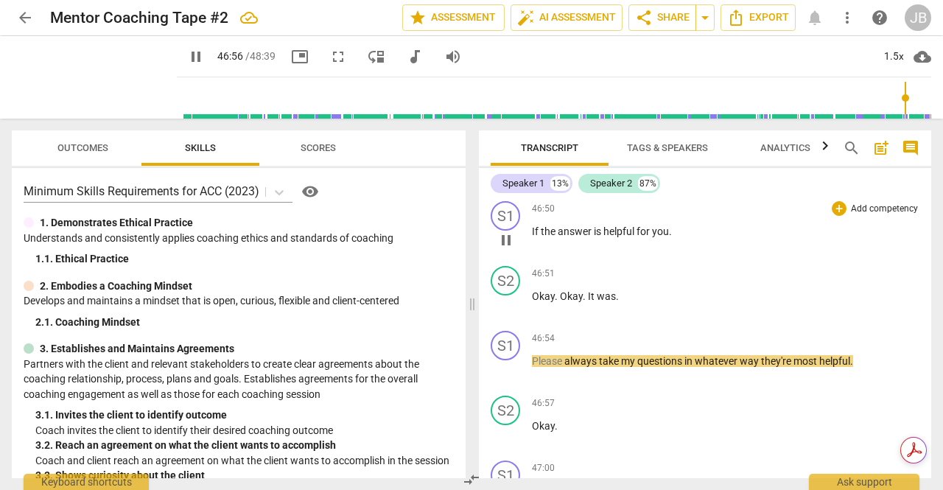
click at [684, 239] on p "If the answer is helpful for you ." at bounding box center [726, 231] width 388 height 15
type input "2817"
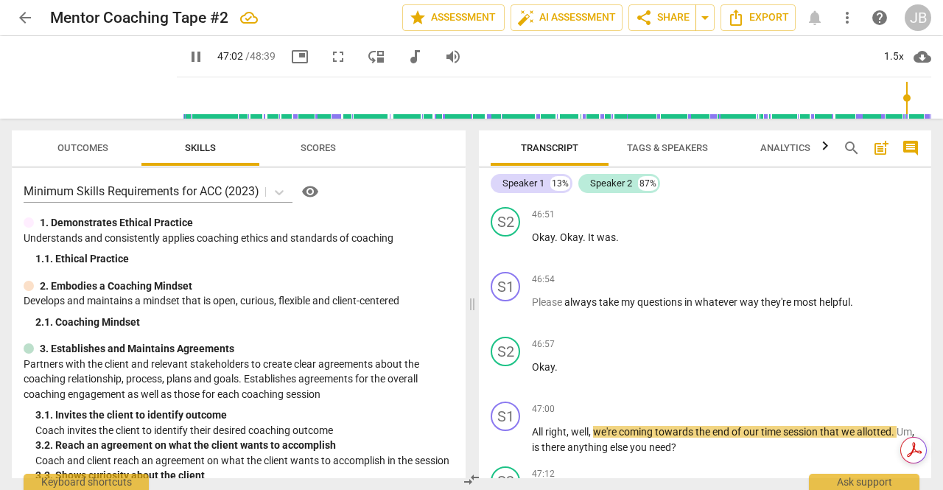
scroll to position [9347, 0]
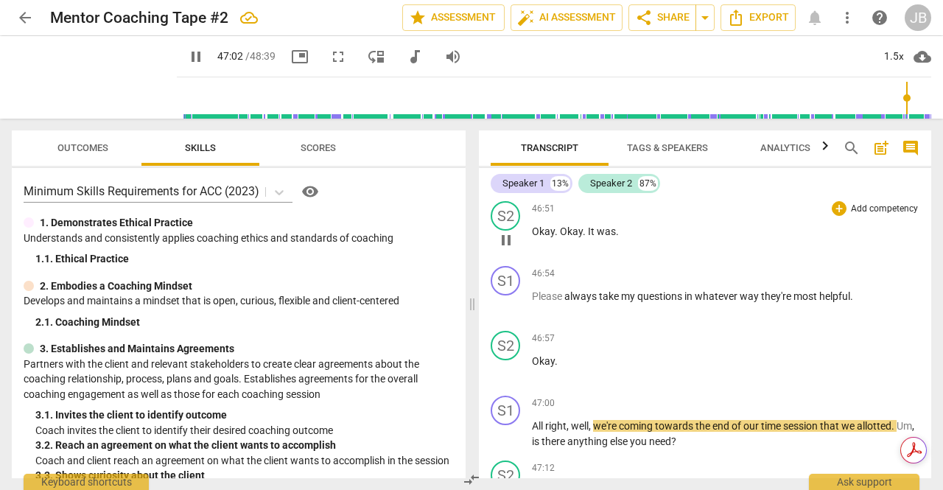
click at [682, 239] on p "Okay . Okay . It was ." at bounding box center [726, 231] width 388 height 15
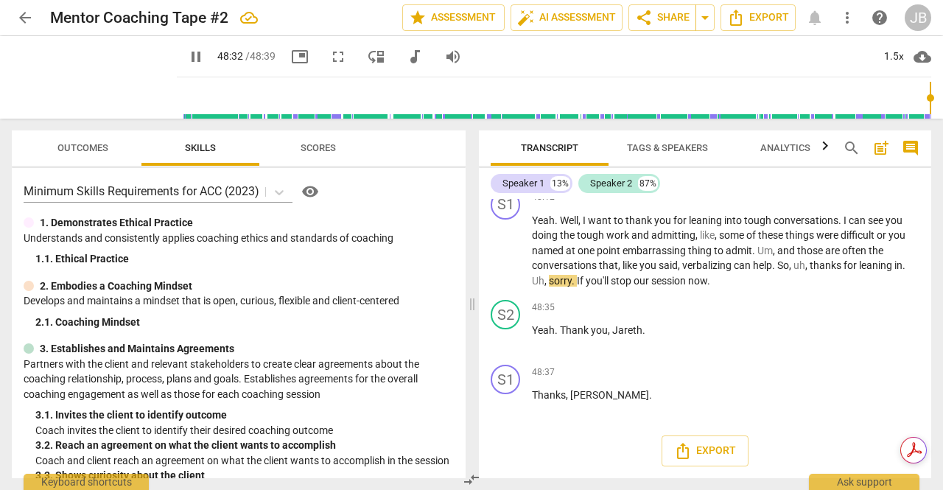
scroll to position [9835, 0]
click at [505, 260] on span "pause" at bounding box center [506, 251] width 18 height 18
type input "2916"
click at [570, 287] on span "sorry" at bounding box center [560, 281] width 23 height 12
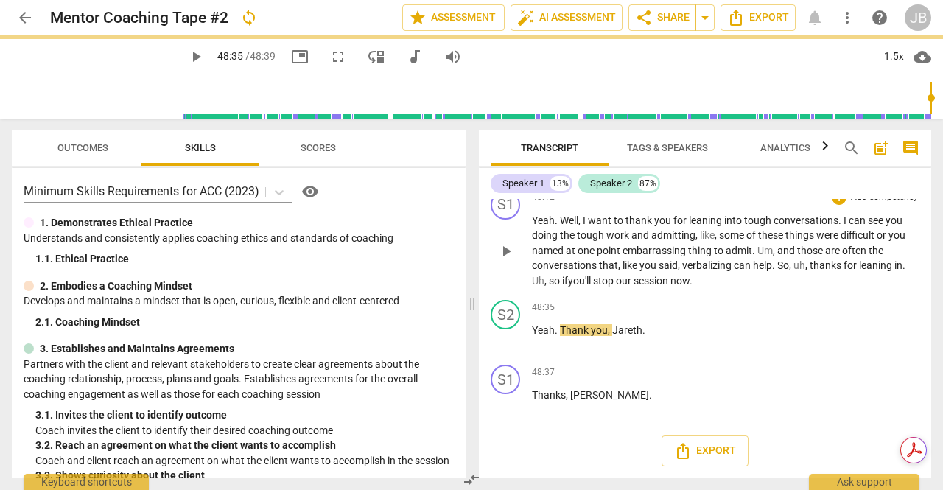
click at [572, 287] on span "you'll" at bounding box center [580, 281] width 25 height 12
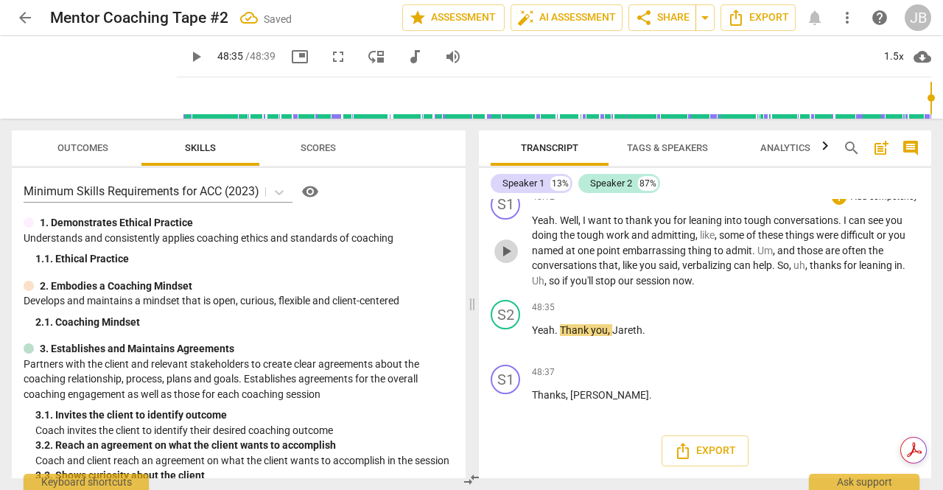
click at [504, 260] on span "play_arrow" at bounding box center [506, 251] width 18 height 18
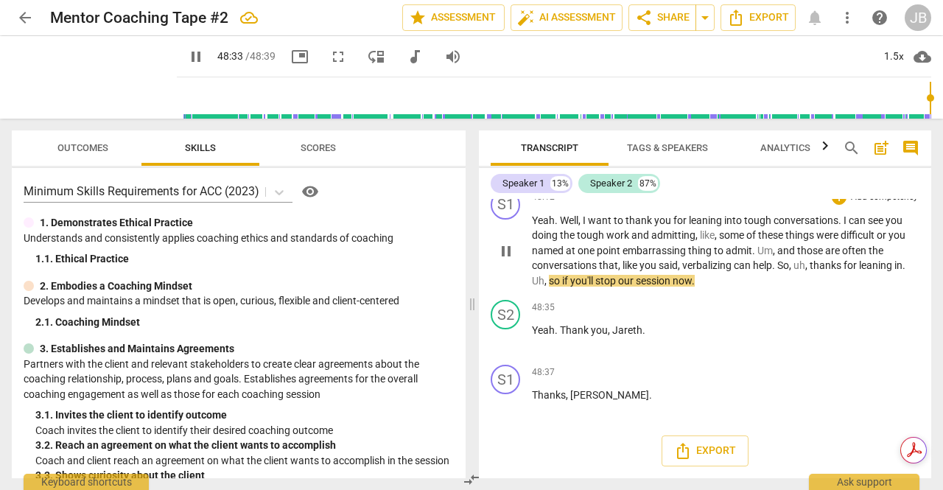
click at [503, 260] on span "pause" at bounding box center [506, 251] width 18 height 18
type input "2914"
click at [583, 287] on span "you'll" at bounding box center [582, 281] width 25 height 12
click at [595, 287] on span "you'll" at bounding box center [582, 281] width 25 height 12
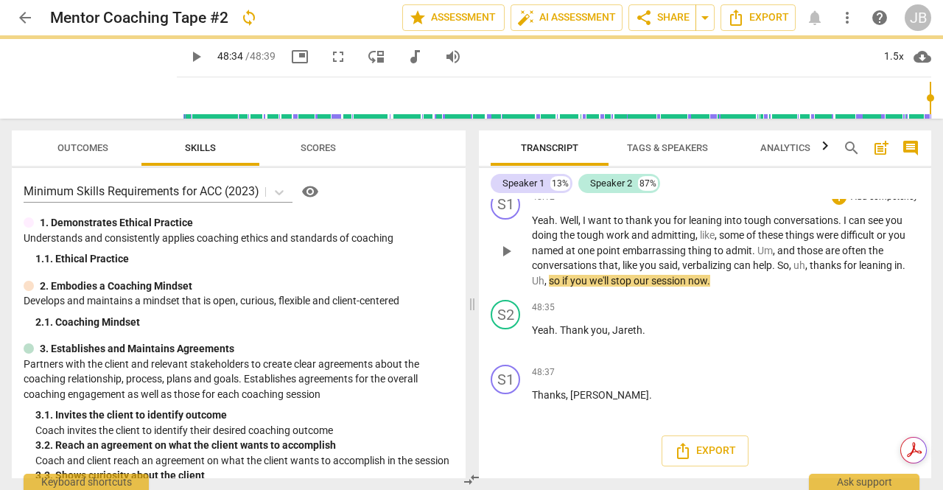
click at [570, 287] on span "if" at bounding box center [566, 281] width 8 height 12
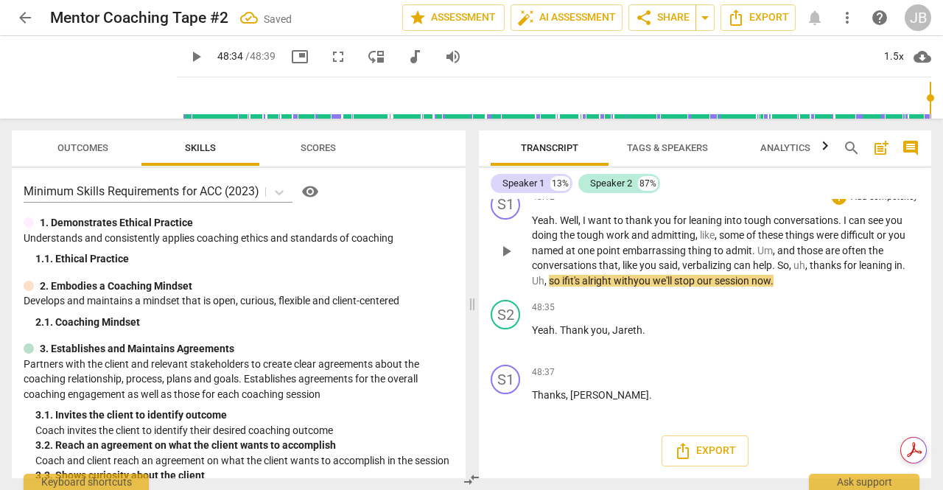
click at [505, 260] on span "play_arrow" at bounding box center [506, 251] width 18 height 18
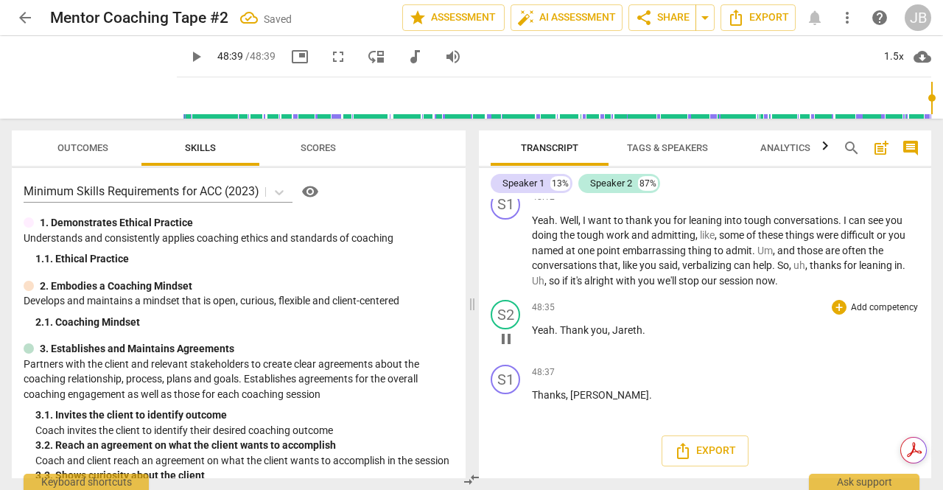
click at [631, 336] on span "Jareth" at bounding box center [627, 330] width 30 height 12
type input "2919"
click at [603, 401] on span "[PERSON_NAME]" at bounding box center [609, 395] width 79 height 12
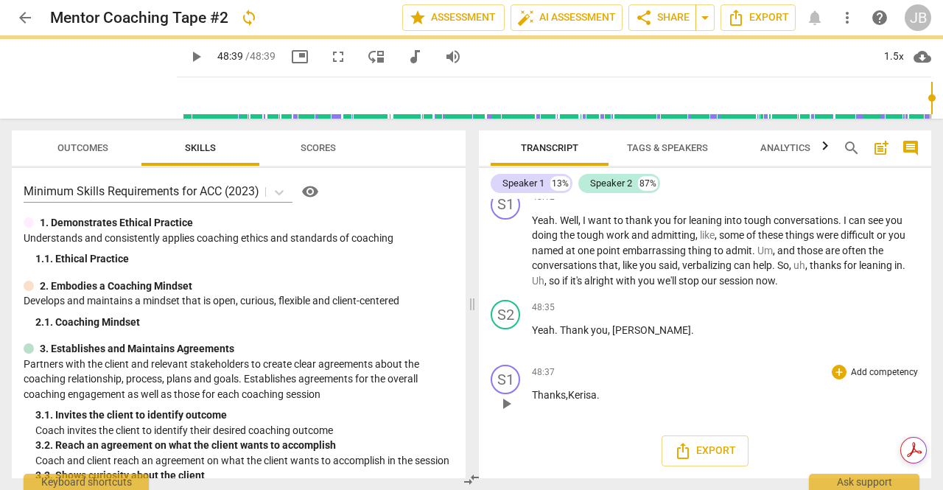
click at [614, 444] on div "Export" at bounding box center [705, 451] width 452 height 55
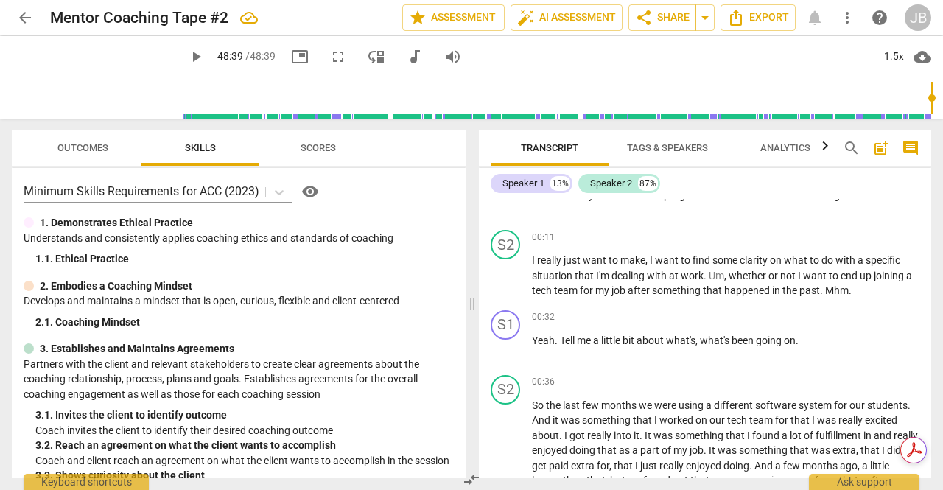
scroll to position [0, 0]
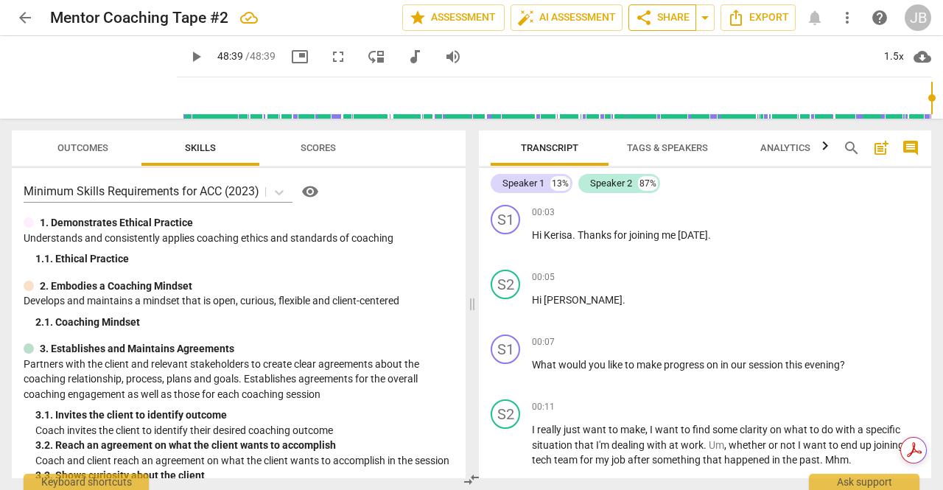
click at [670, 27] on button "share Share" at bounding box center [662, 17] width 68 height 27
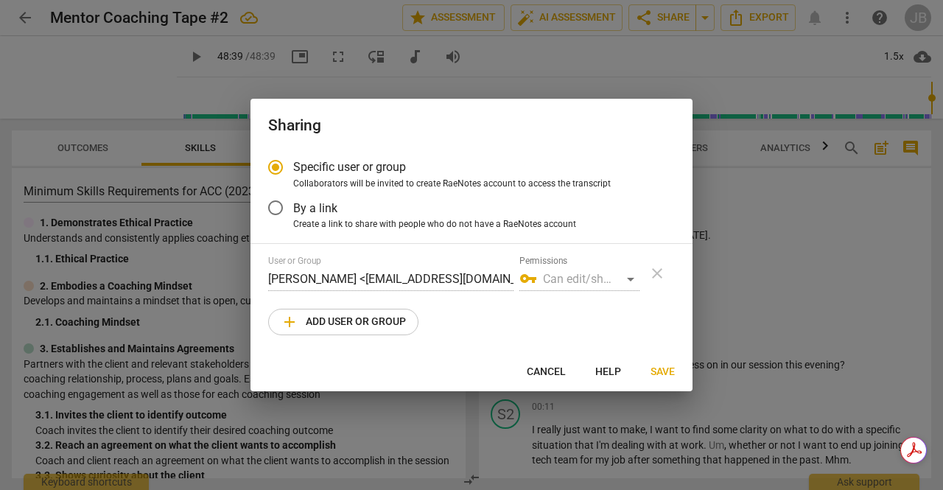
click at [402, 262] on div "User or Group [PERSON_NAME] <[EMAIL_ADDRESS][DOMAIN_NAME]>" at bounding box center [390, 273] width 245 height 35
click at [337, 257] on div "User or Group [PERSON_NAME] <[EMAIL_ADDRESS][DOMAIN_NAME]>" at bounding box center [390, 273] width 245 height 35
click at [320, 260] on label "User or Group" at bounding box center [294, 260] width 53 height 9
click at [305, 267] on div "User or Group [PERSON_NAME] <[EMAIL_ADDRESS][DOMAIN_NAME]>" at bounding box center [390, 273] width 245 height 35
click at [325, 322] on span "add Add user or group" at bounding box center [343, 322] width 125 height 18
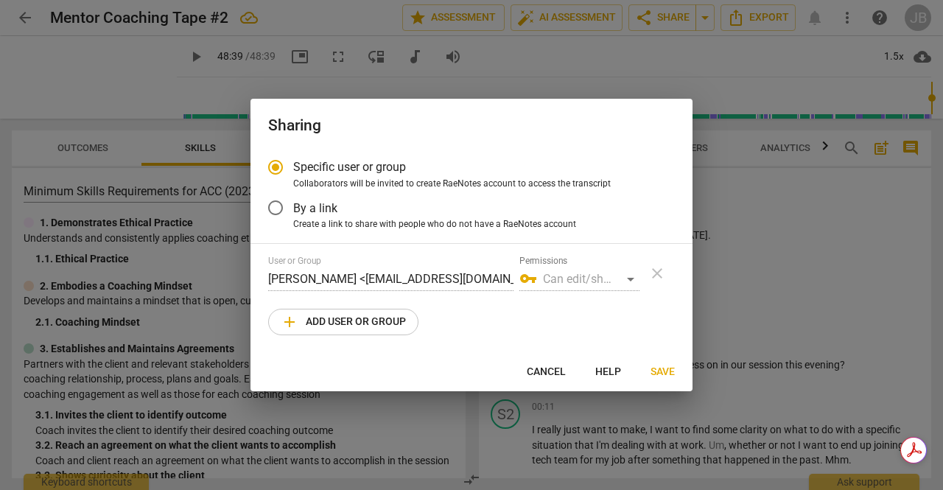
radio input "false"
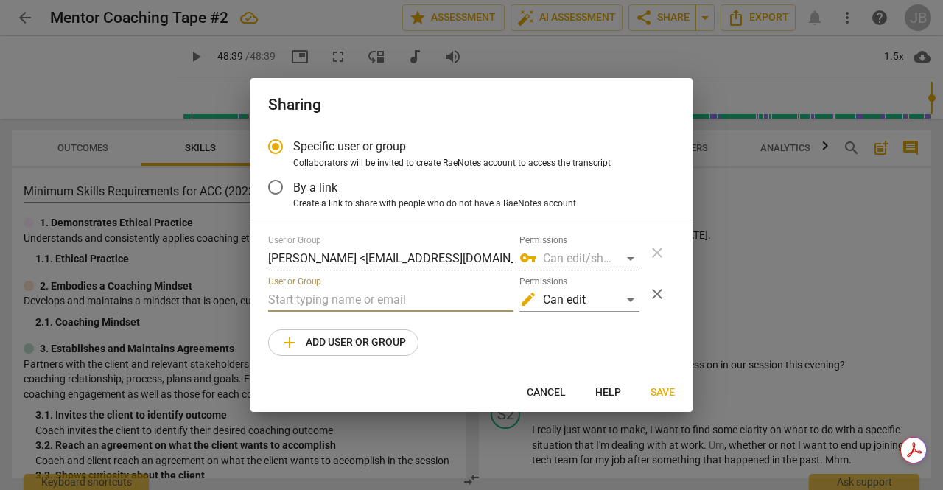
click at [358, 303] on input "text" at bounding box center [390, 300] width 245 height 24
type input "[PERSON_NAME][EMAIL_ADDRESS][PERSON_NAME][DOMAIN_NAME]"
click at [520, 343] on div "User or Group [PERSON_NAME] <[EMAIL_ADDRESS][DOMAIN_NAME]> Permissions vpn_key …" at bounding box center [471, 295] width 407 height 121
click at [575, 303] on div "edit Can edit" at bounding box center [579, 300] width 120 height 24
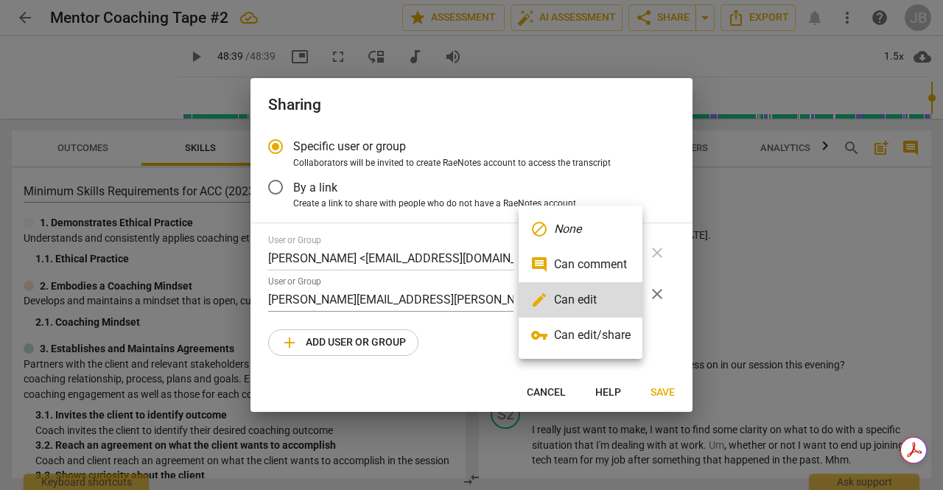
click at [476, 335] on div at bounding box center [471, 245] width 943 height 490
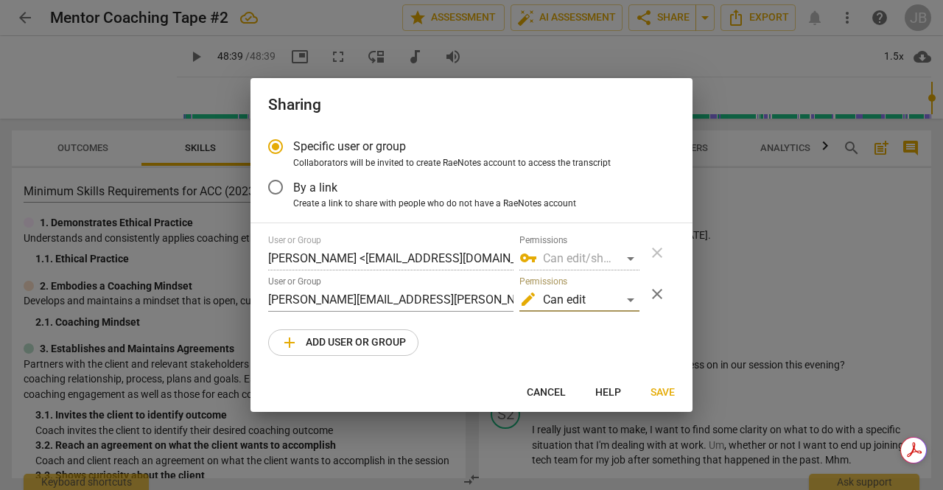
click at [660, 391] on span "Save" at bounding box center [663, 392] width 24 height 15
